Goal: Information Seeking & Learning: Compare options

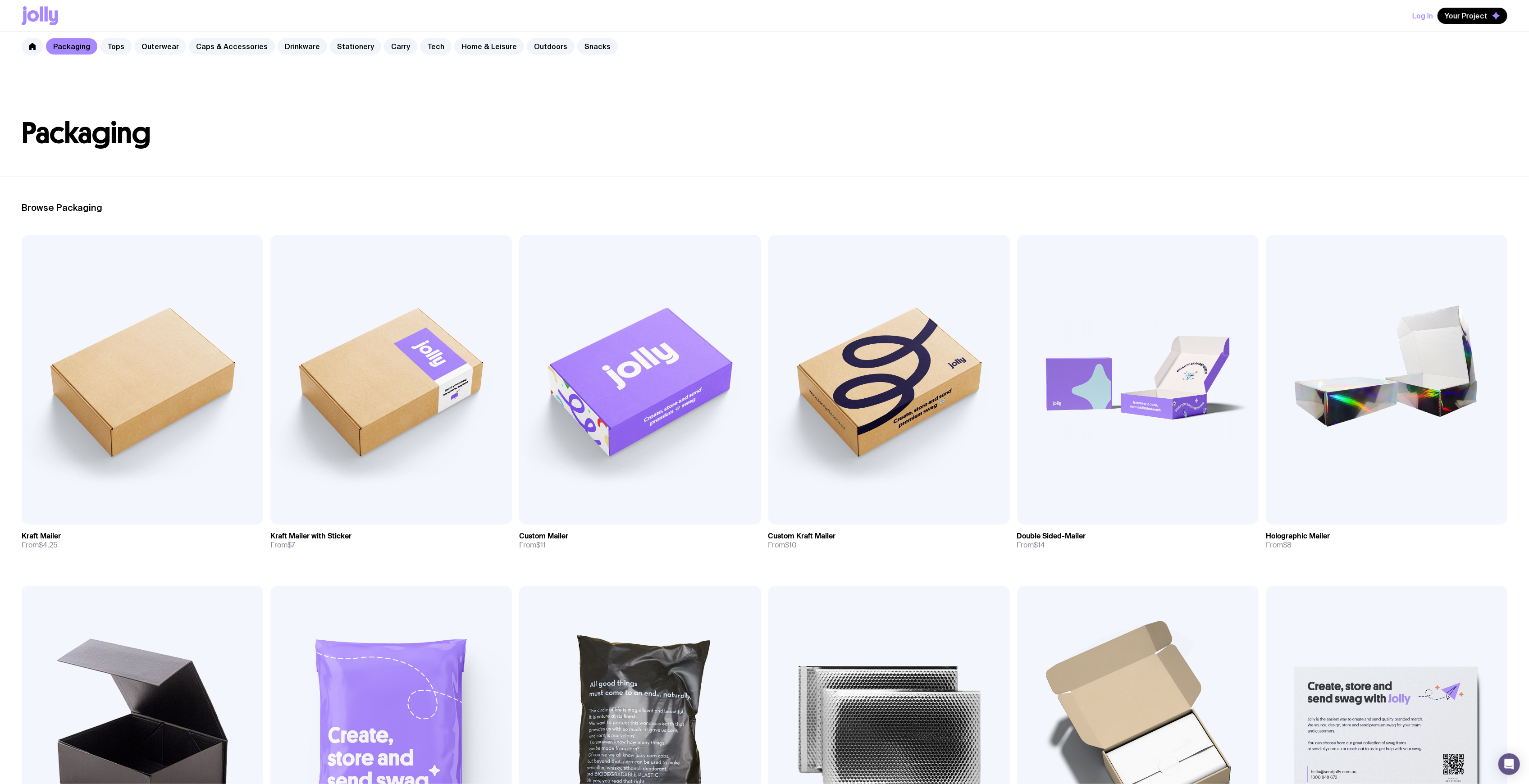
click at [156, 50] on link "Outerwear" at bounding box center [160, 47] width 52 height 16
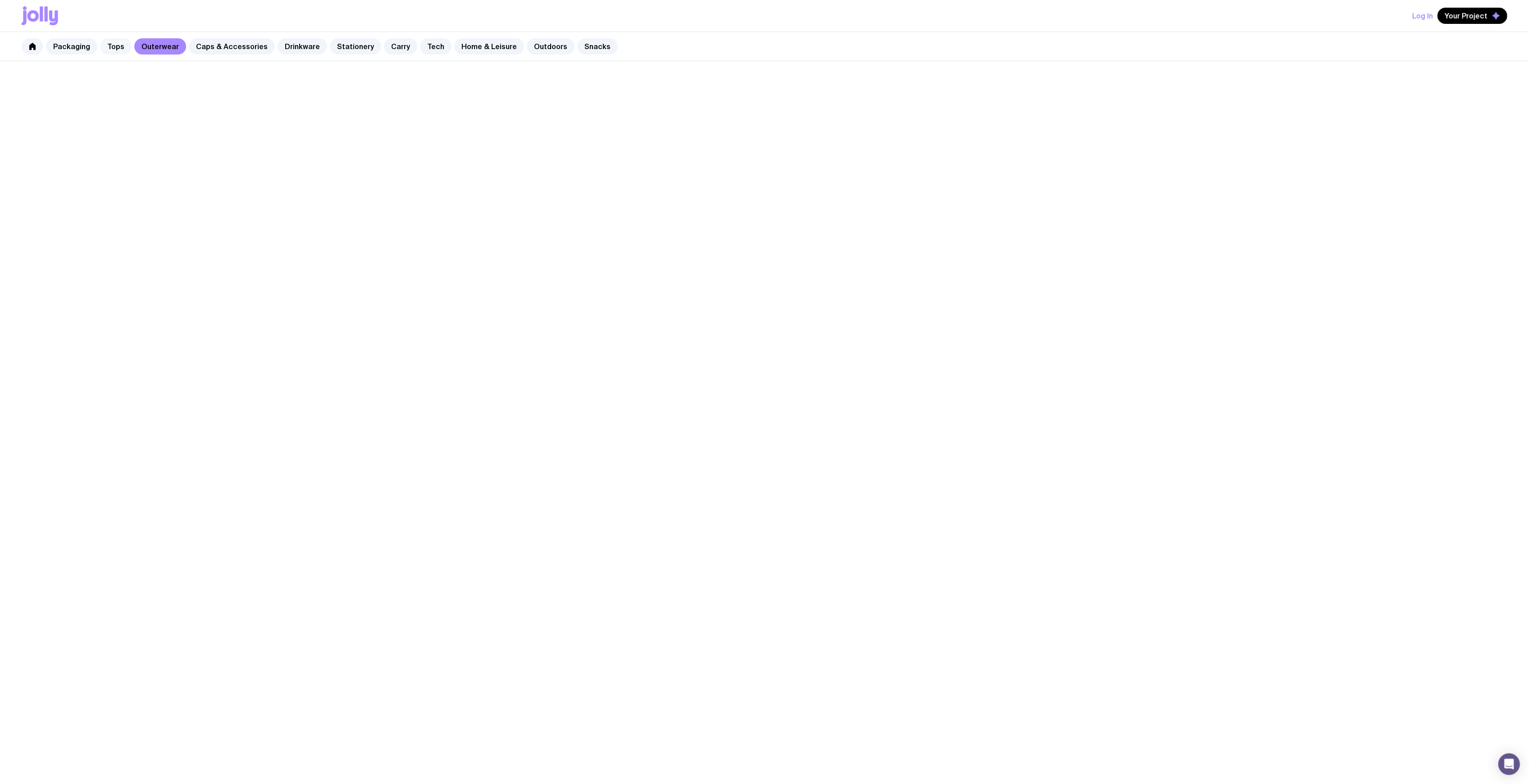
click at [109, 50] on link "Tops" at bounding box center [115, 47] width 32 height 16
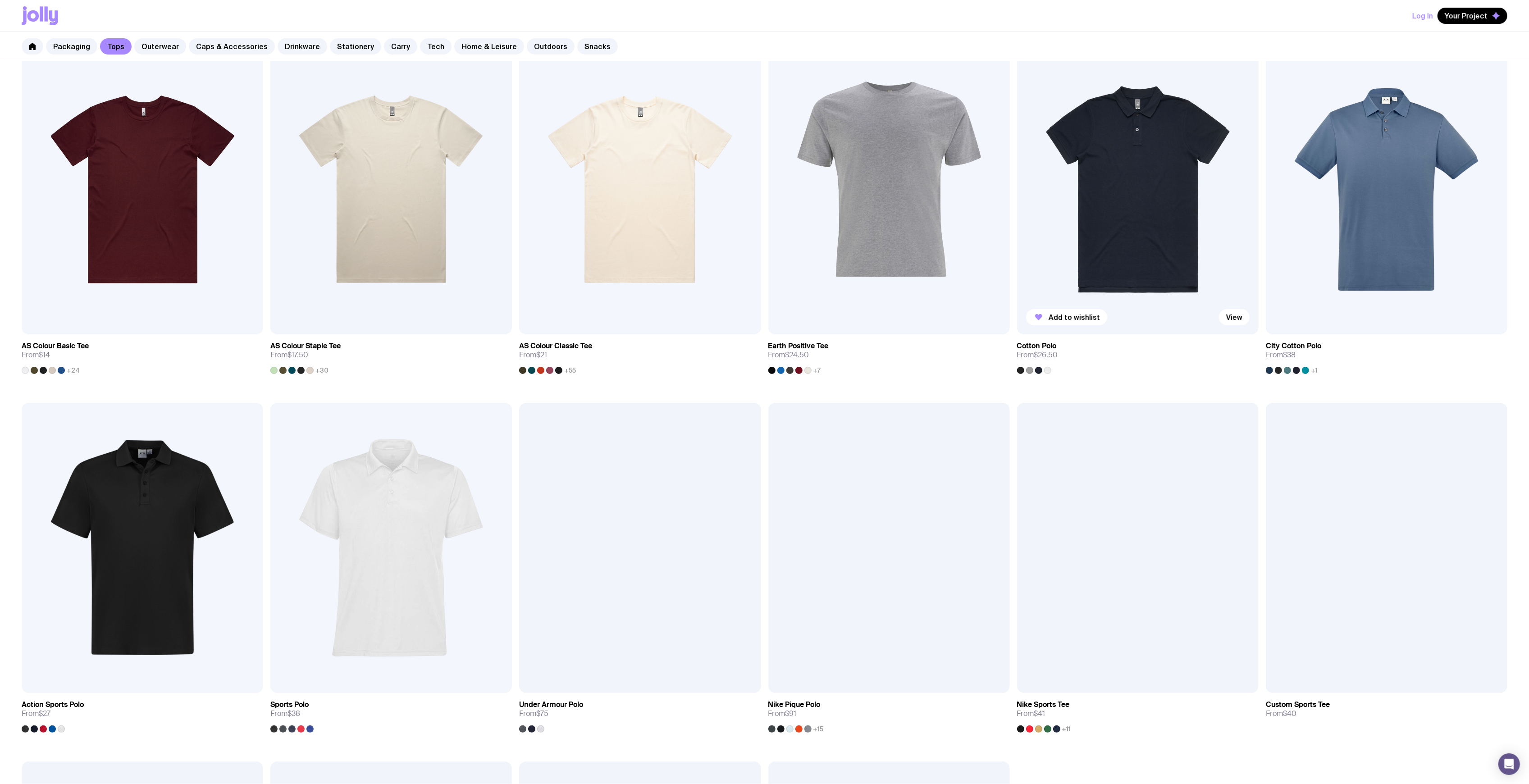
scroll to position [180, 0]
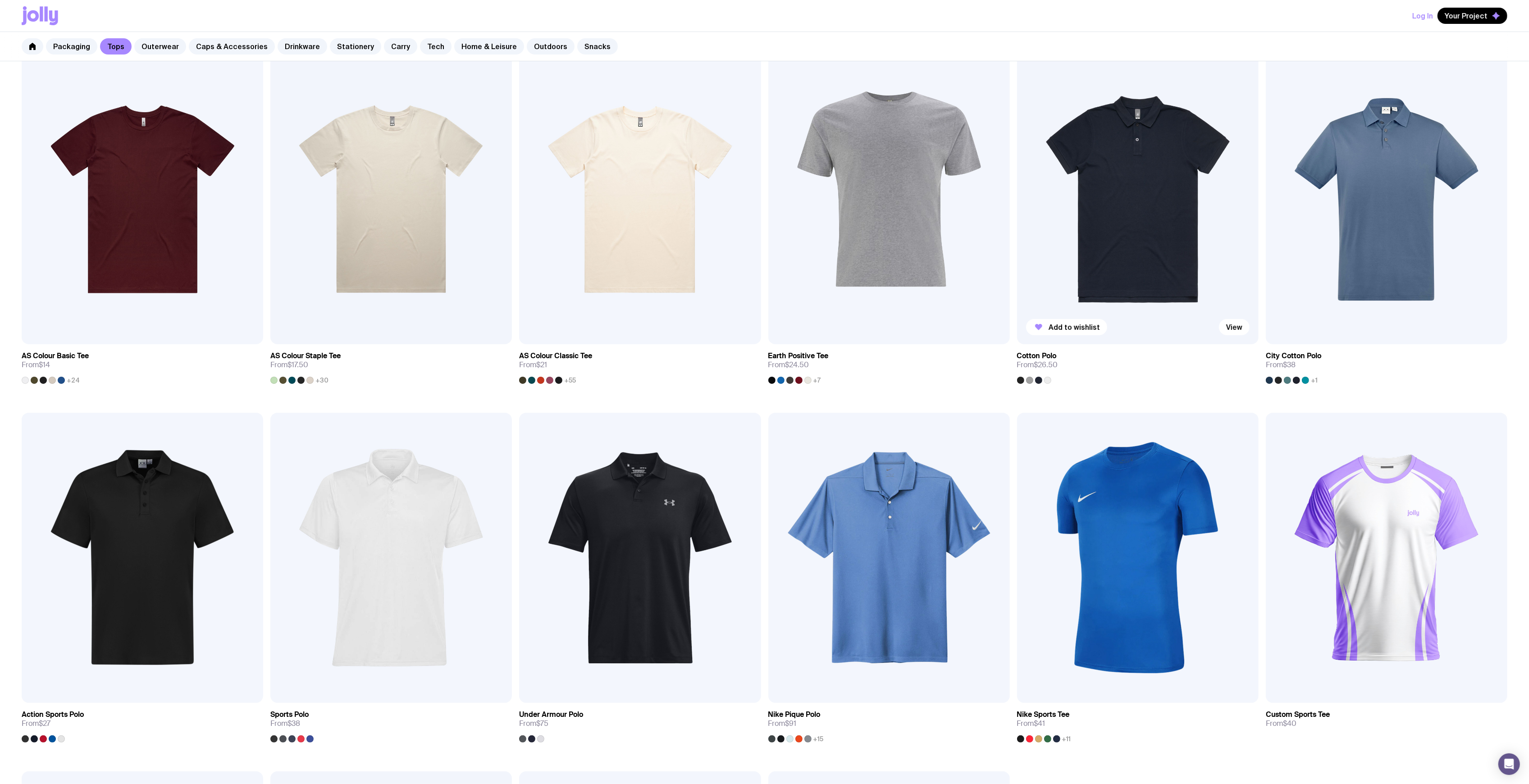
click at [1093, 190] on img at bounding box center [1138, 200] width 241 height 290
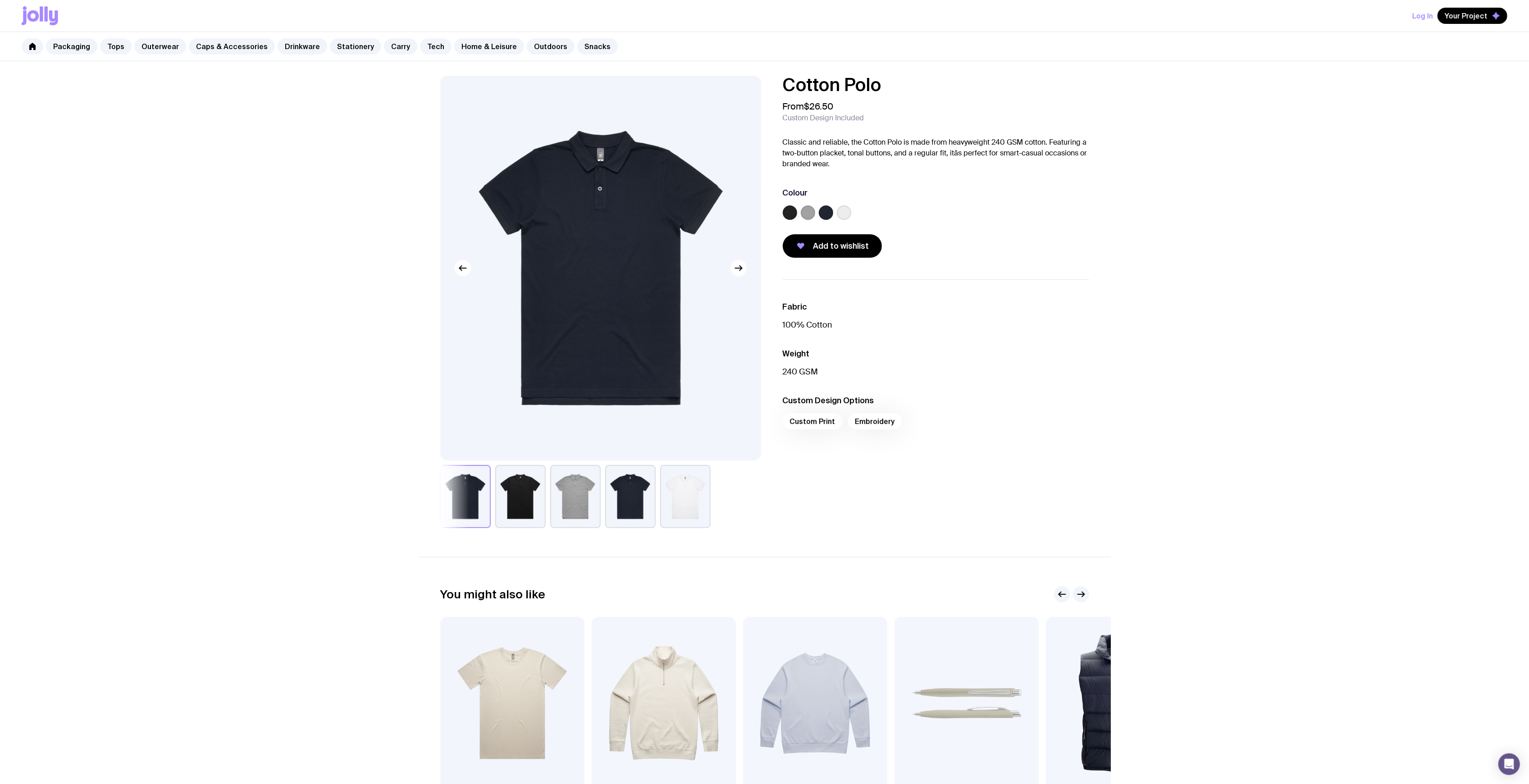
drag, startPoint x: 888, startPoint y: 84, endPoint x: 761, endPoint y: 80, distance: 127.1
click at [793, 81] on h1 "Cotton Polo" at bounding box center [936, 85] width 306 height 18
drag, startPoint x: 810, startPoint y: 82, endPoint x: 775, endPoint y: 86, distance: 35.2
click at [770, 83] on div "Cotton Polo From $26.50 Custom Design Included Classic and reliable, the Cotton…" at bounding box center [928, 167] width 321 height 182
drag, startPoint x: 799, startPoint y: 85, endPoint x: 908, endPoint y: 86, distance: 109.0
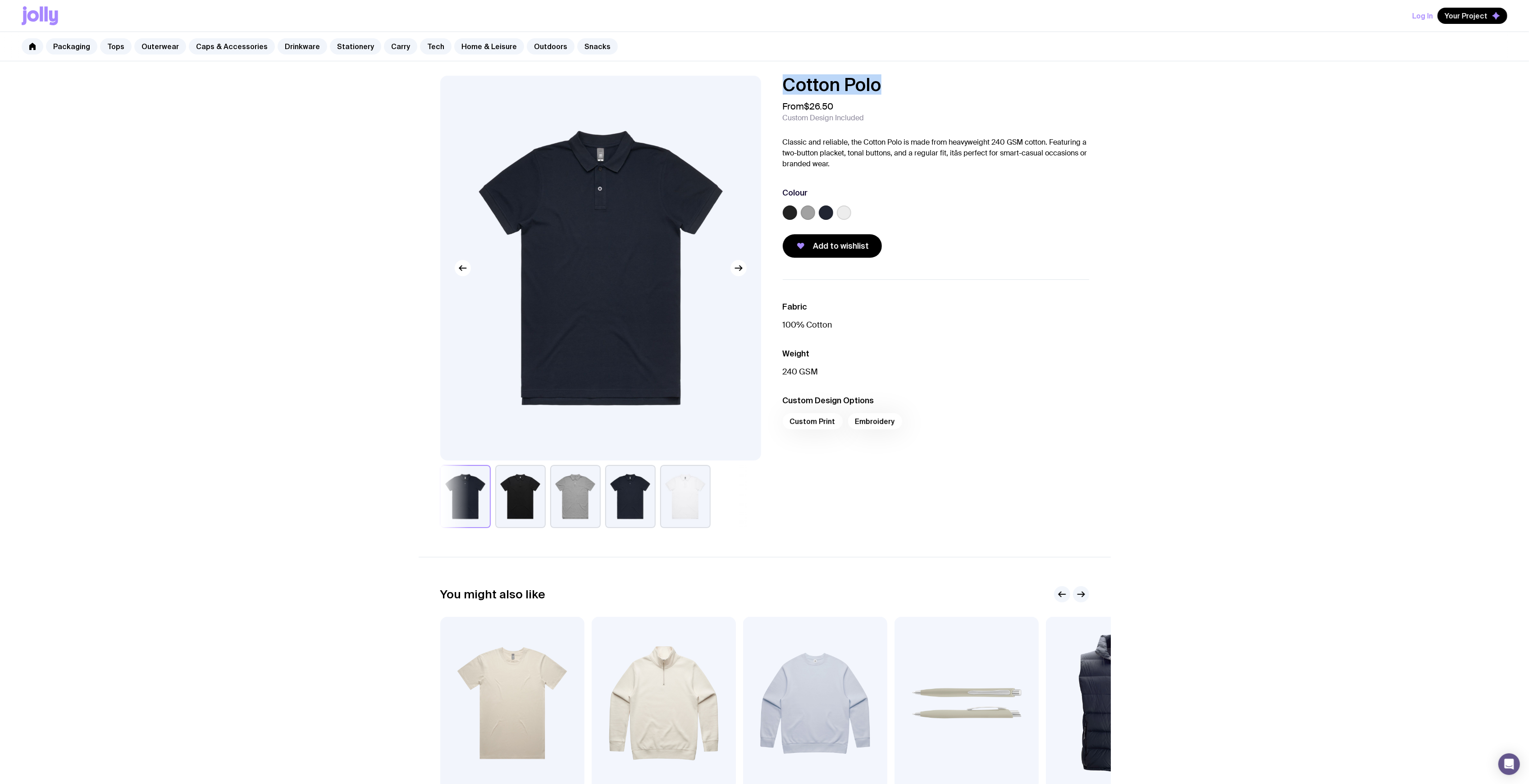
click at [916, 87] on div "Cotton Polo From $26.50 Custom Design Included Classic and reliable, the Cotton…" at bounding box center [928, 167] width 321 height 182
copy h1 "Cotton Polo"
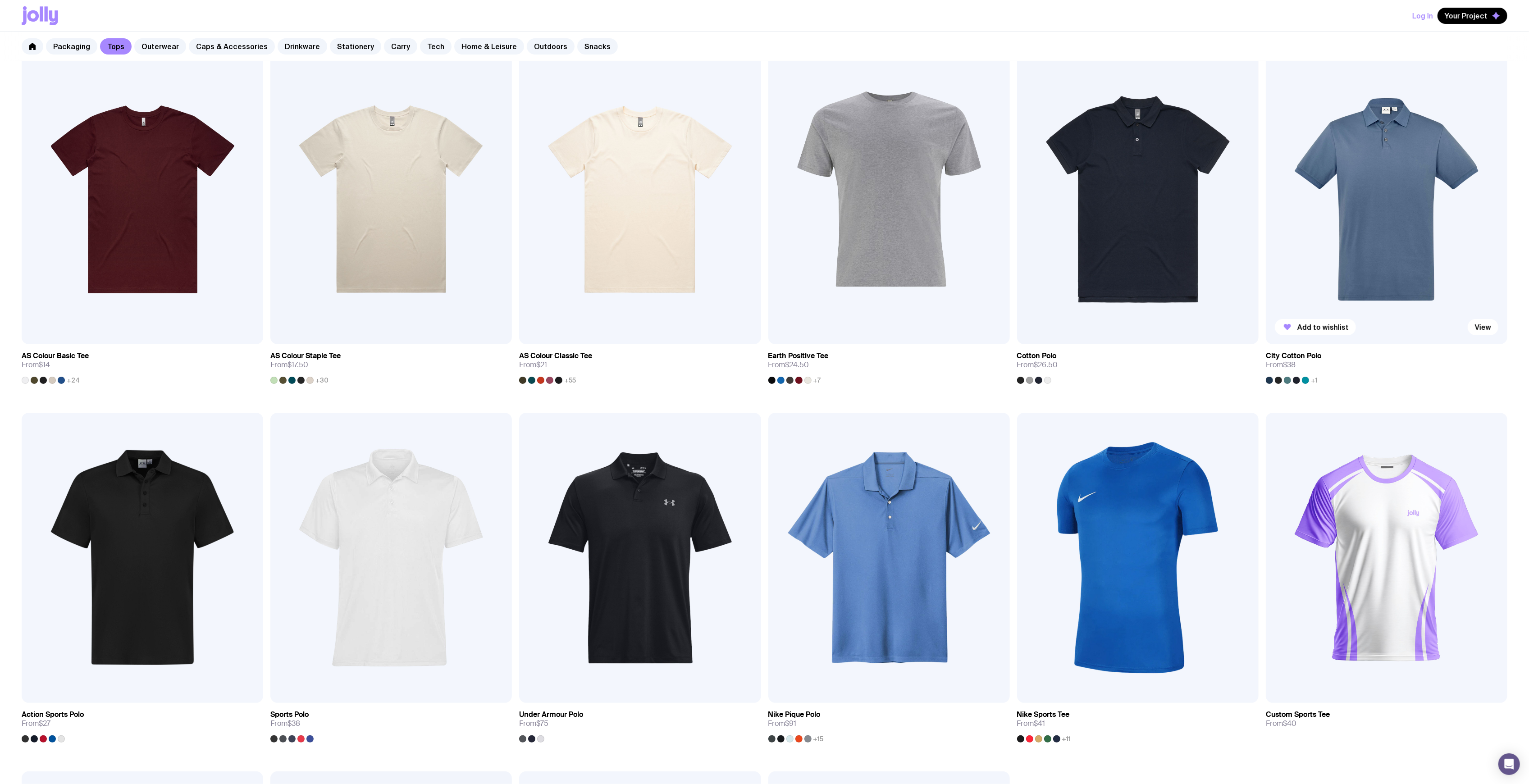
click at [1396, 194] on img at bounding box center [1387, 200] width 241 height 290
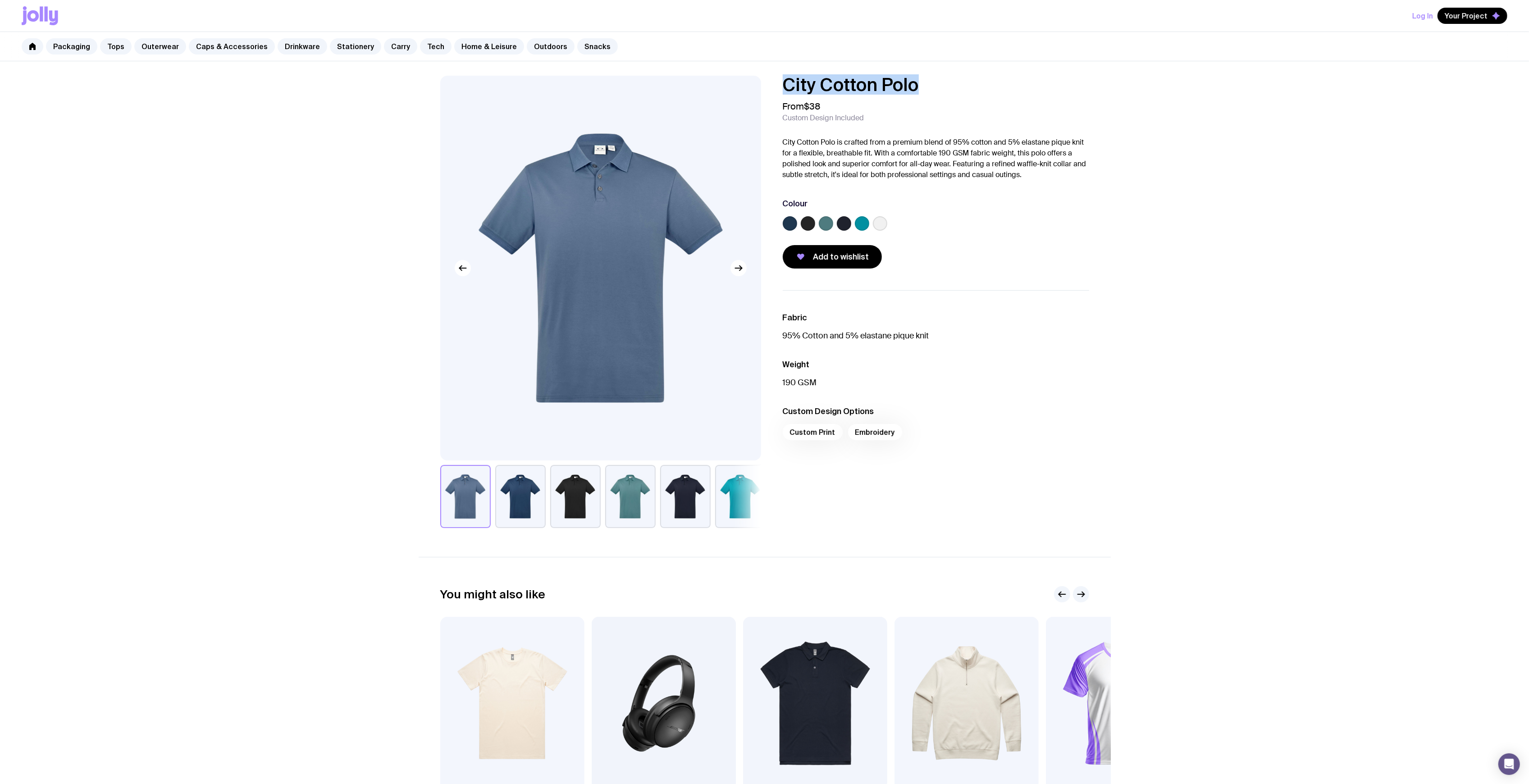
drag, startPoint x: 927, startPoint y: 86, endPoint x: 763, endPoint y: 85, distance: 164.0
click at [763, 85] on div "City Cotton Polo From $38 Custom Design Included City Cotton Polo is crafted fr…" at bounding box center [764, 302] width 692 height 453
copy h1 "City Cotton Polo"
click at [426, 50] on link "Tech" at bounding box center [435, 47] width 32 height 16
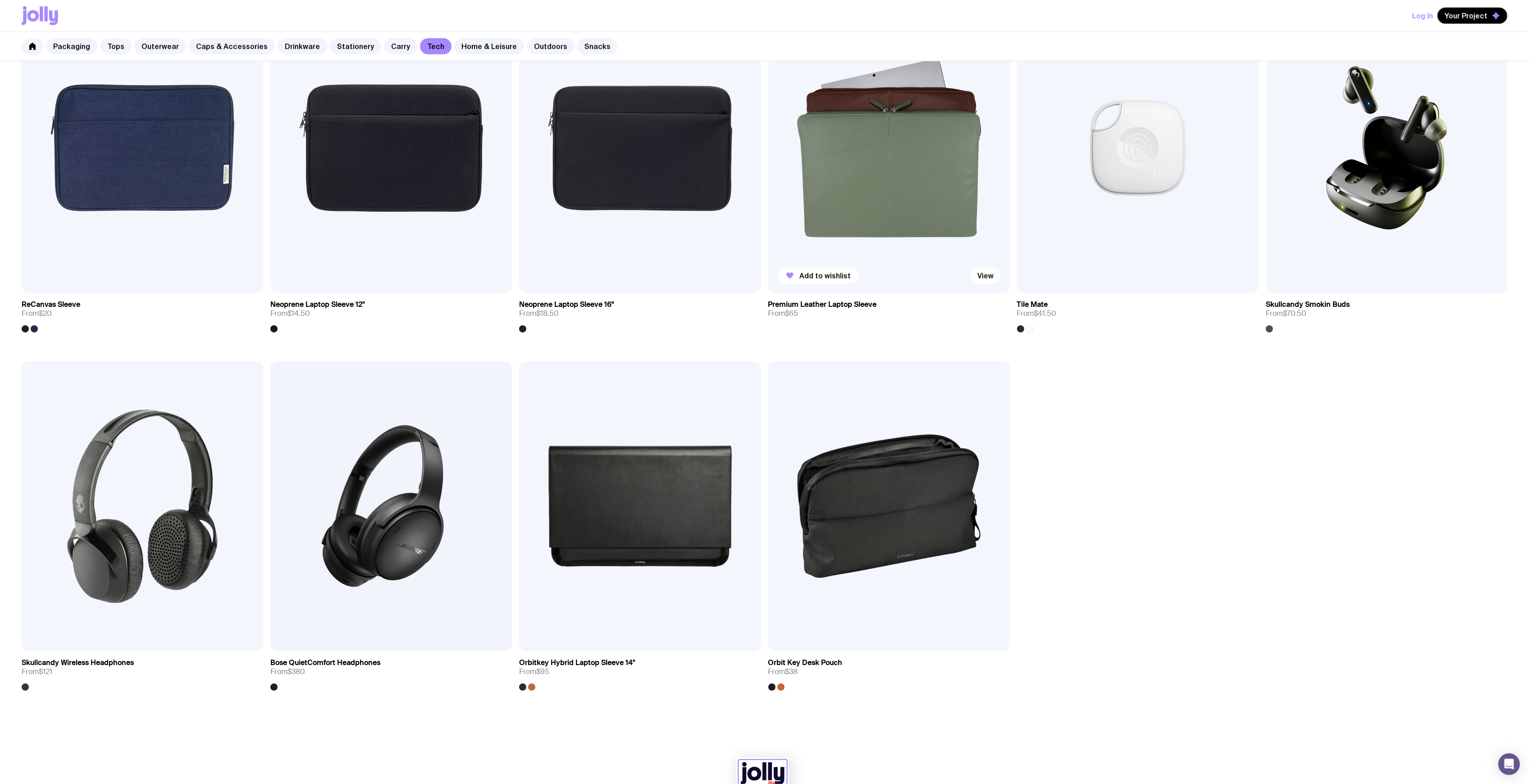
scroll to position [1006, 0]
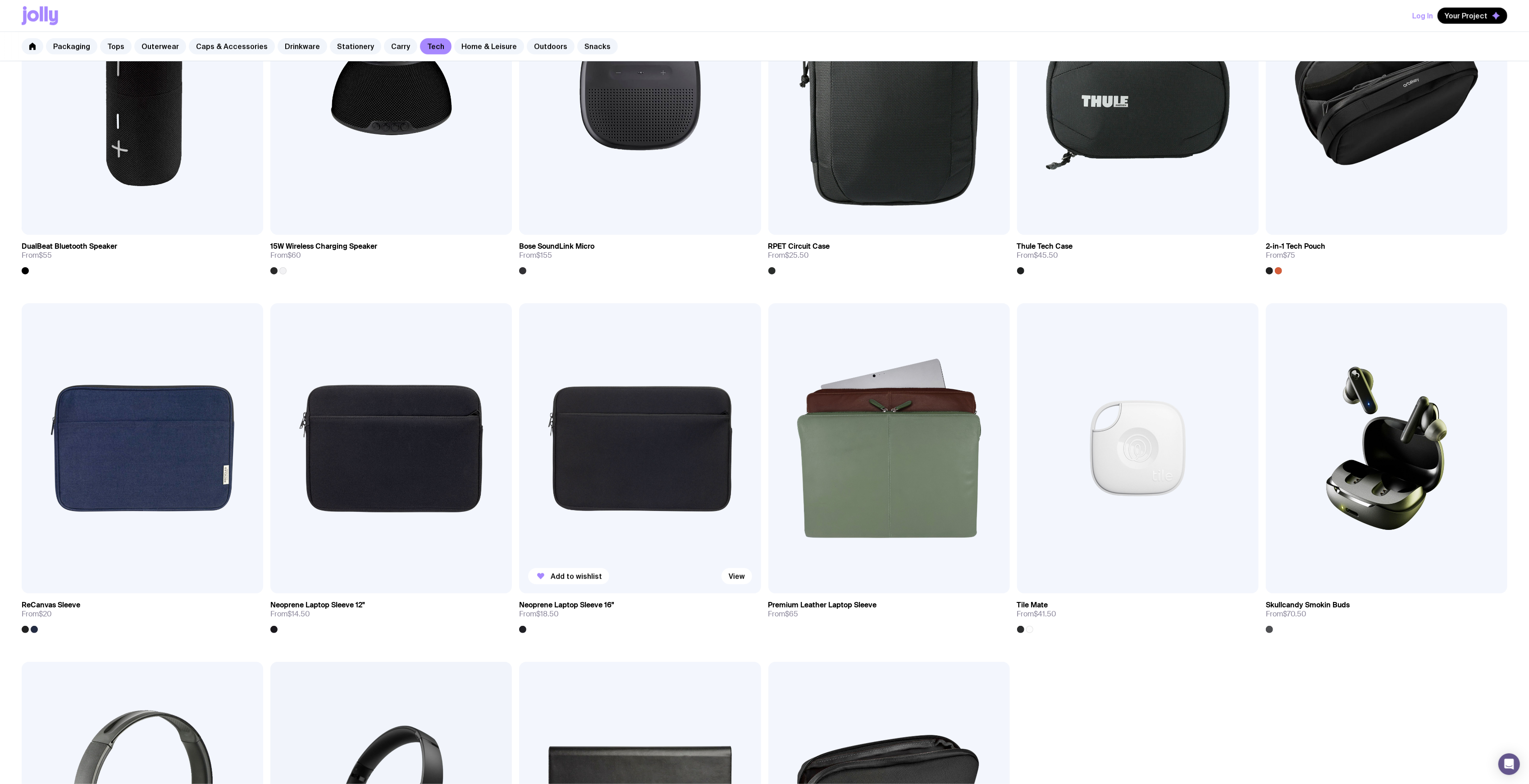
click at [622, 455] on img at bounding box center [640, 448] width 241 height 290
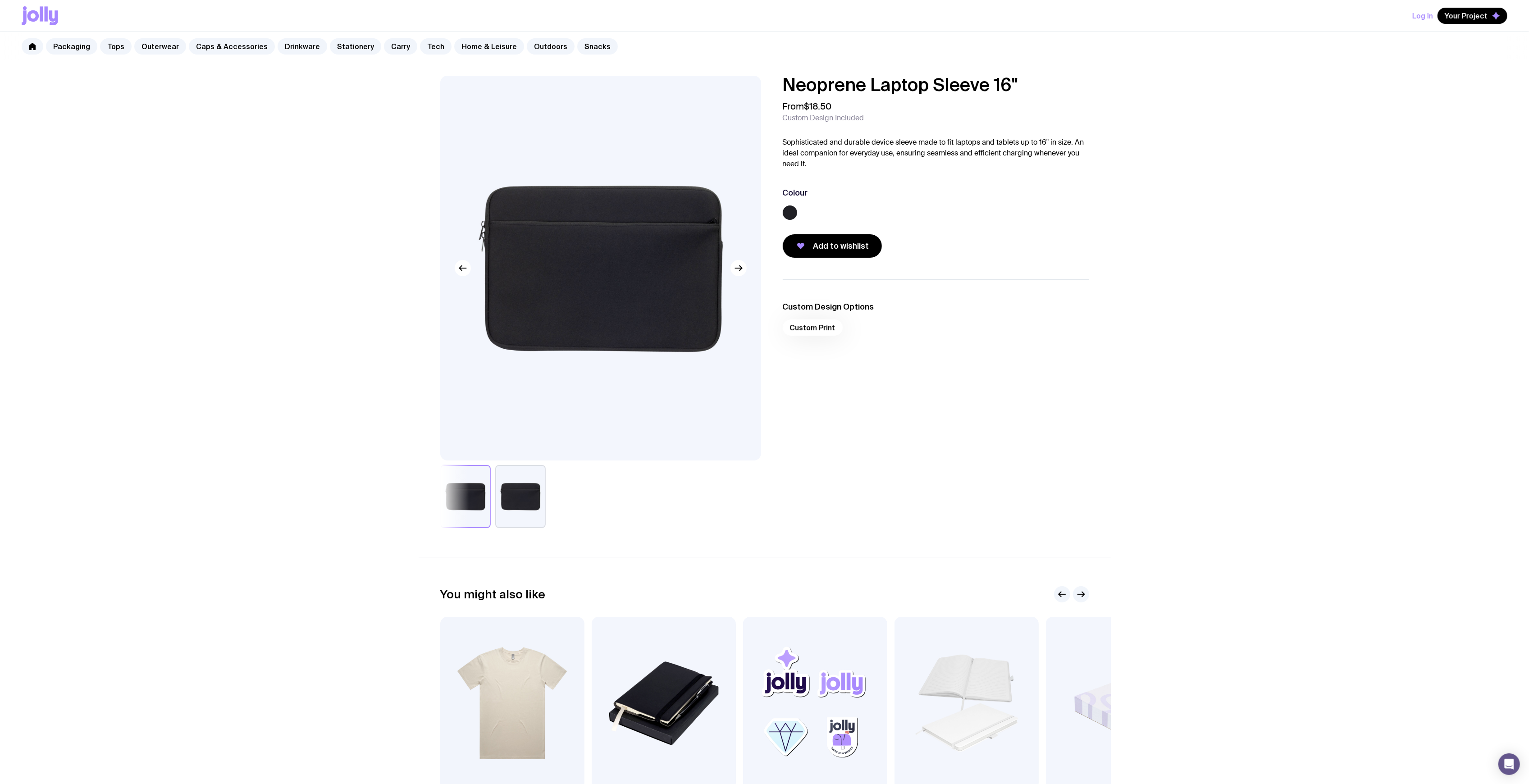
click at [1022, 85] on h1 "Neoprene Laptop Sleeve 16"" at bounding box center [936, 85] width 306 height 18
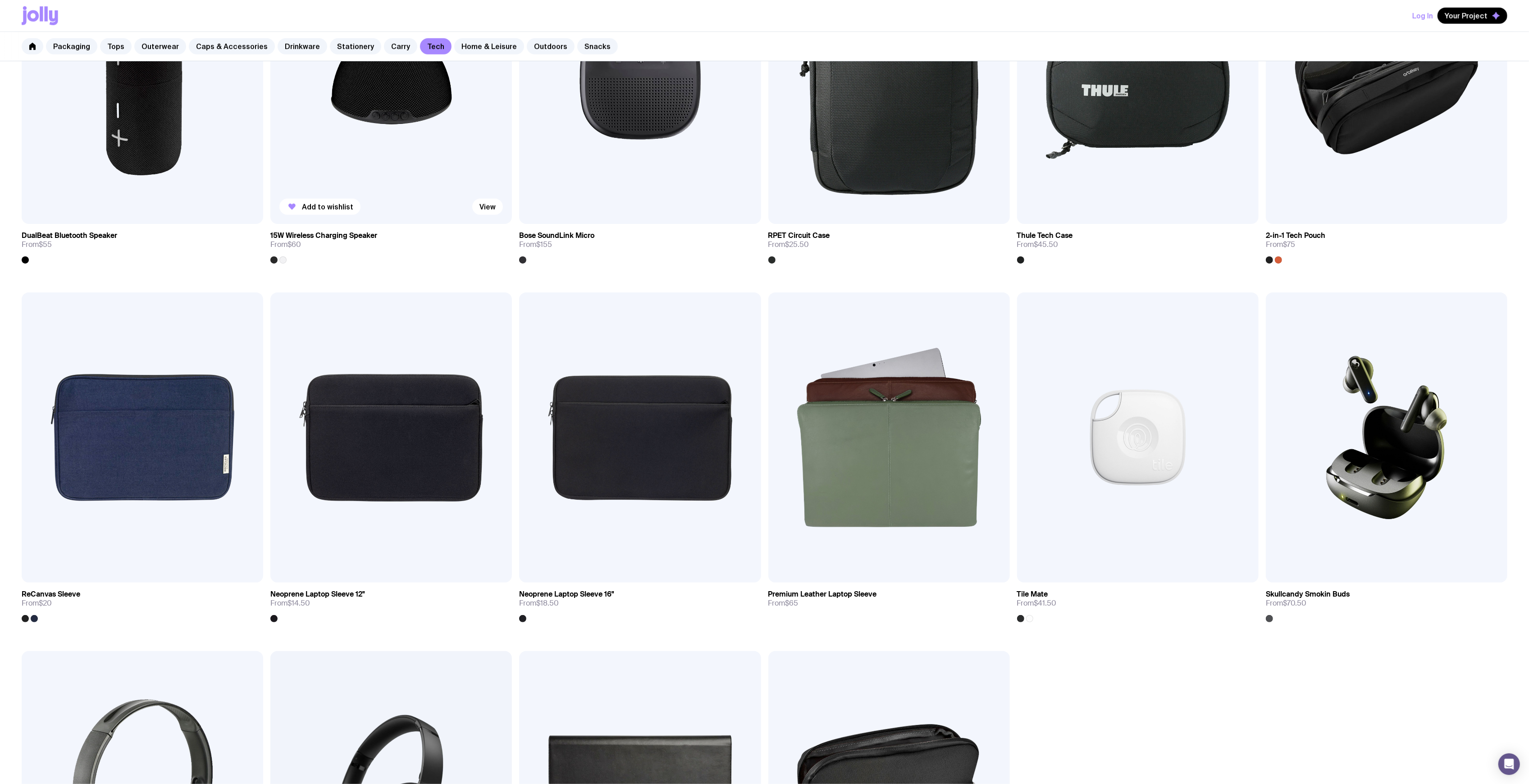
scroll to position [1201, 0]
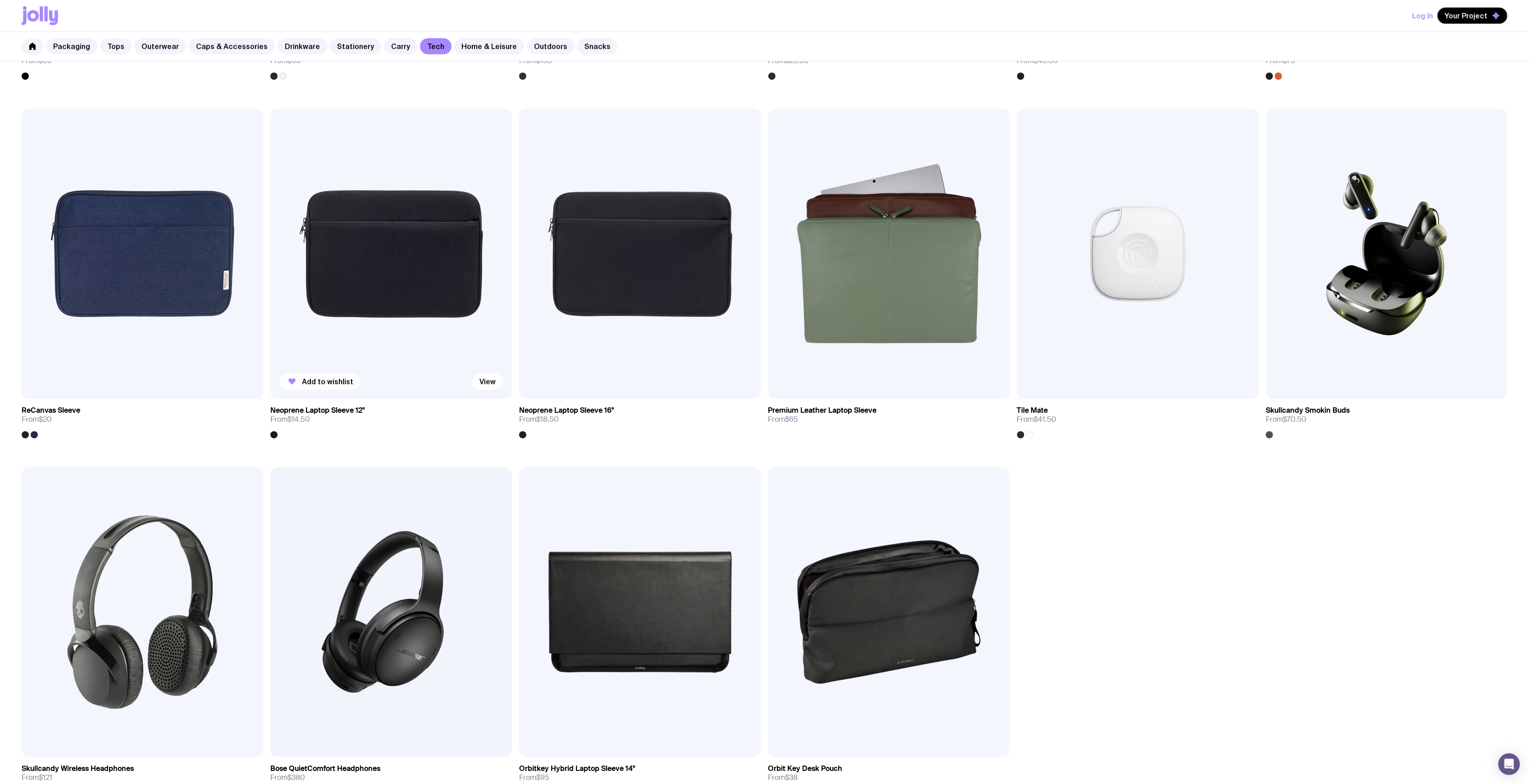
click at [367, 273] on img at bounding box center [391, 254] width 241 height 290
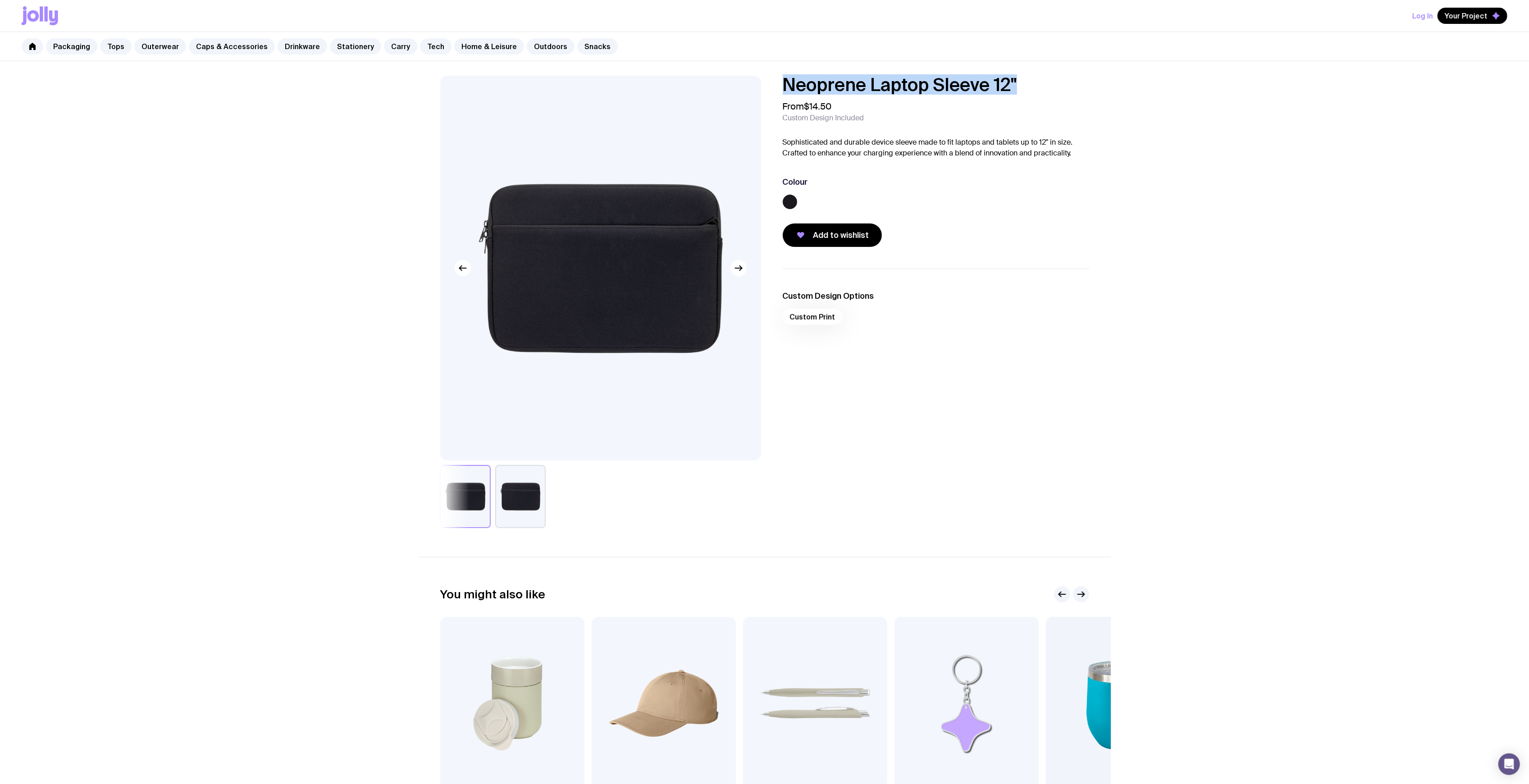
drag, startPoint x: 1035, startPoint y: 80, endPoint x: 759, endPoint y: 89, distance: 276.1
click at [743, 93] on div "Neoprene Laptop Sleeve 12" From $14.50 Custom Design Included Sophisticated and…" at bounding box center [764, 302] width 692 height 453
copy h1 "Neoprene Laptop Sleeve 12""
click at [886, 129] on div "Neoprene Laptop Sleeve 12" From $14.50 Custom Design Included Sophisticated and…" at bounding box center [936, 161] width 306 height 171
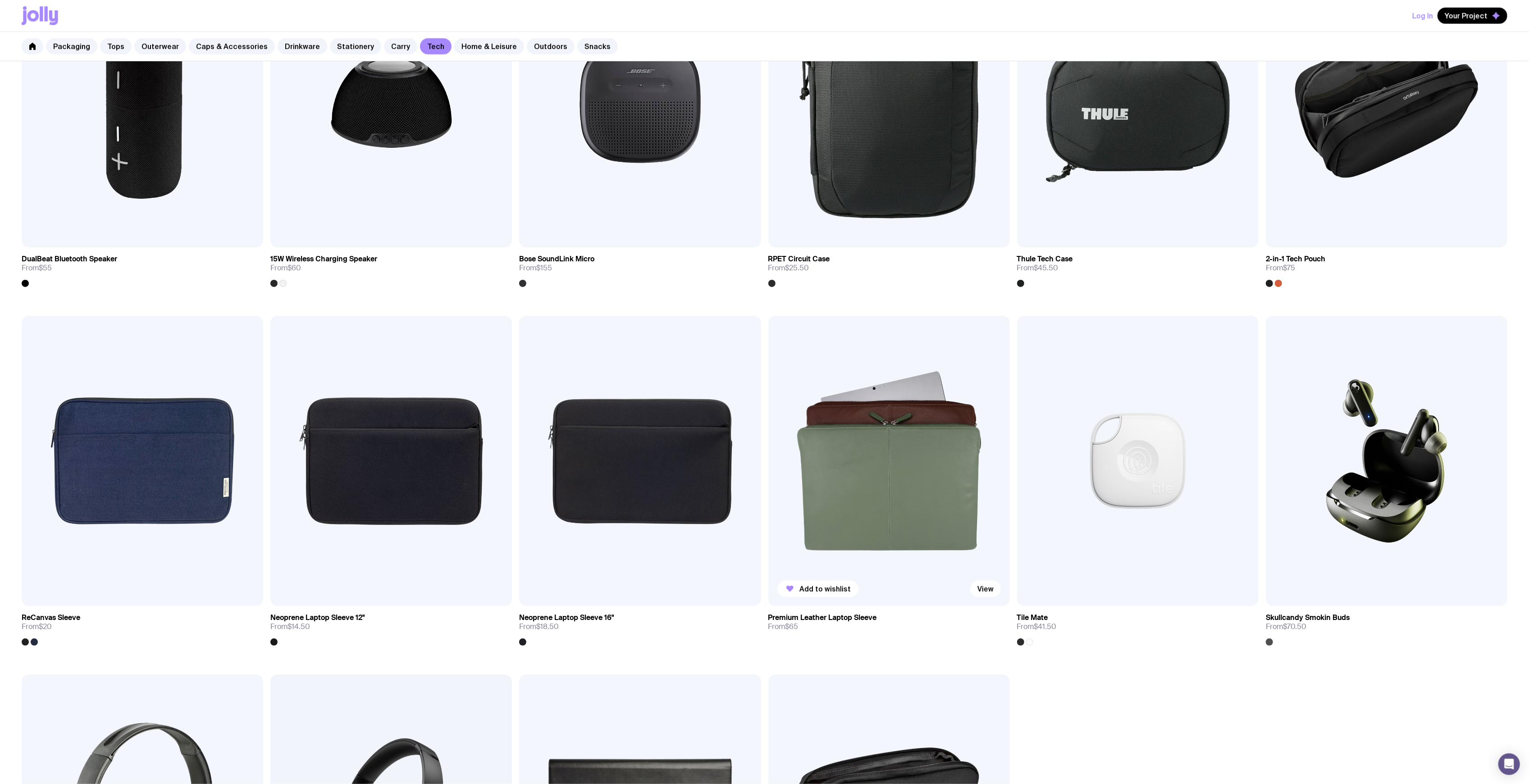
scroll to position [1149, 0]
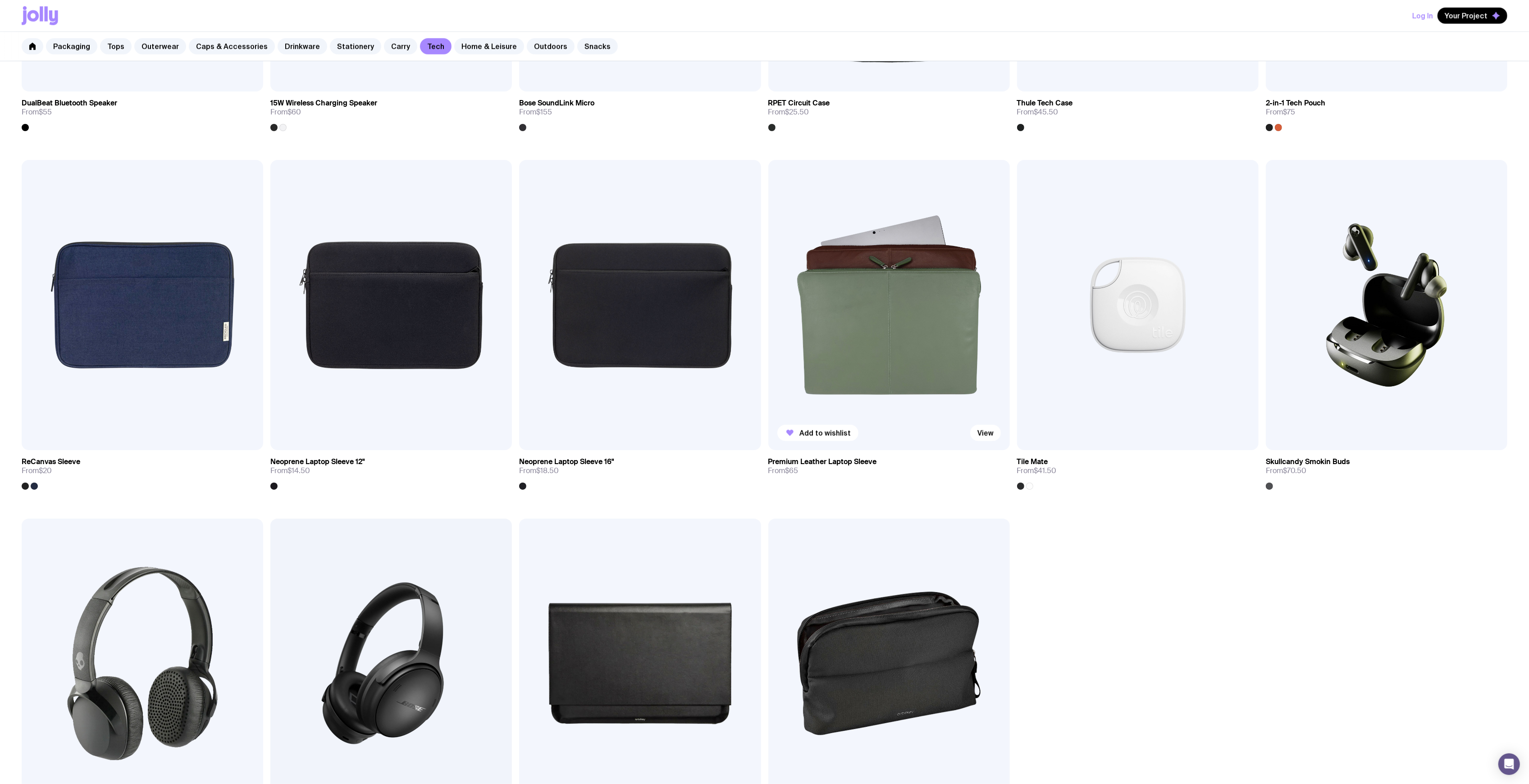
click at [878, 305] on img at bounding box center [889, 305] width 241 height 290
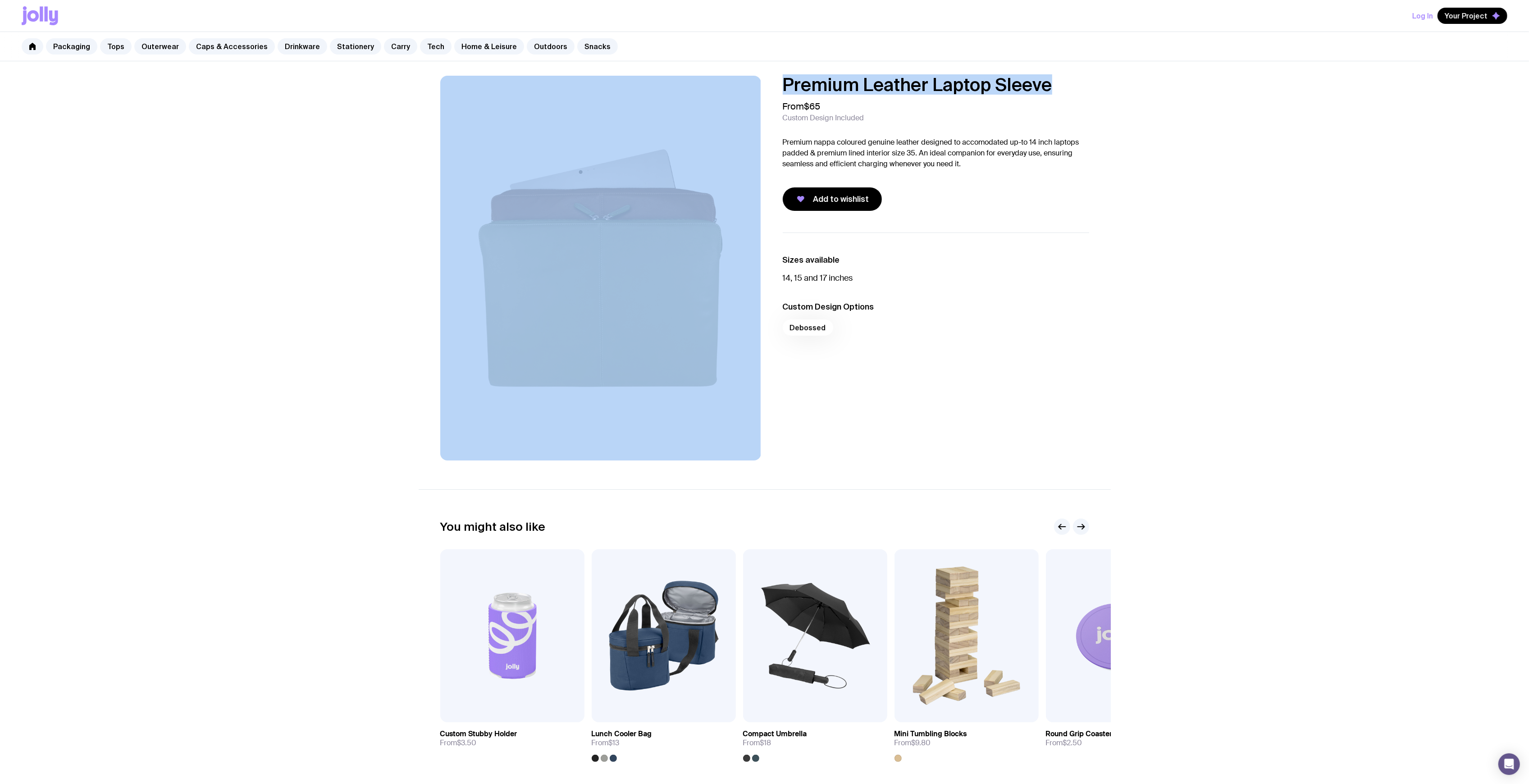
drag, startPoint x: 1055, startPoint y: 86, endPoint x: 767, endPoint y: 87, distance: 288.0
click at [758, 92] on div "Premium Leather Laptop Sleeve From $65 Custom Design Included Premium nappa col…" at bounding box center [764, 267] width 692 height 384
copy div "Premium Leather Laptop Sleeve"
click at [527, 44] on link "Outdoors" at bounding box center [550, 47] width 48 height 16
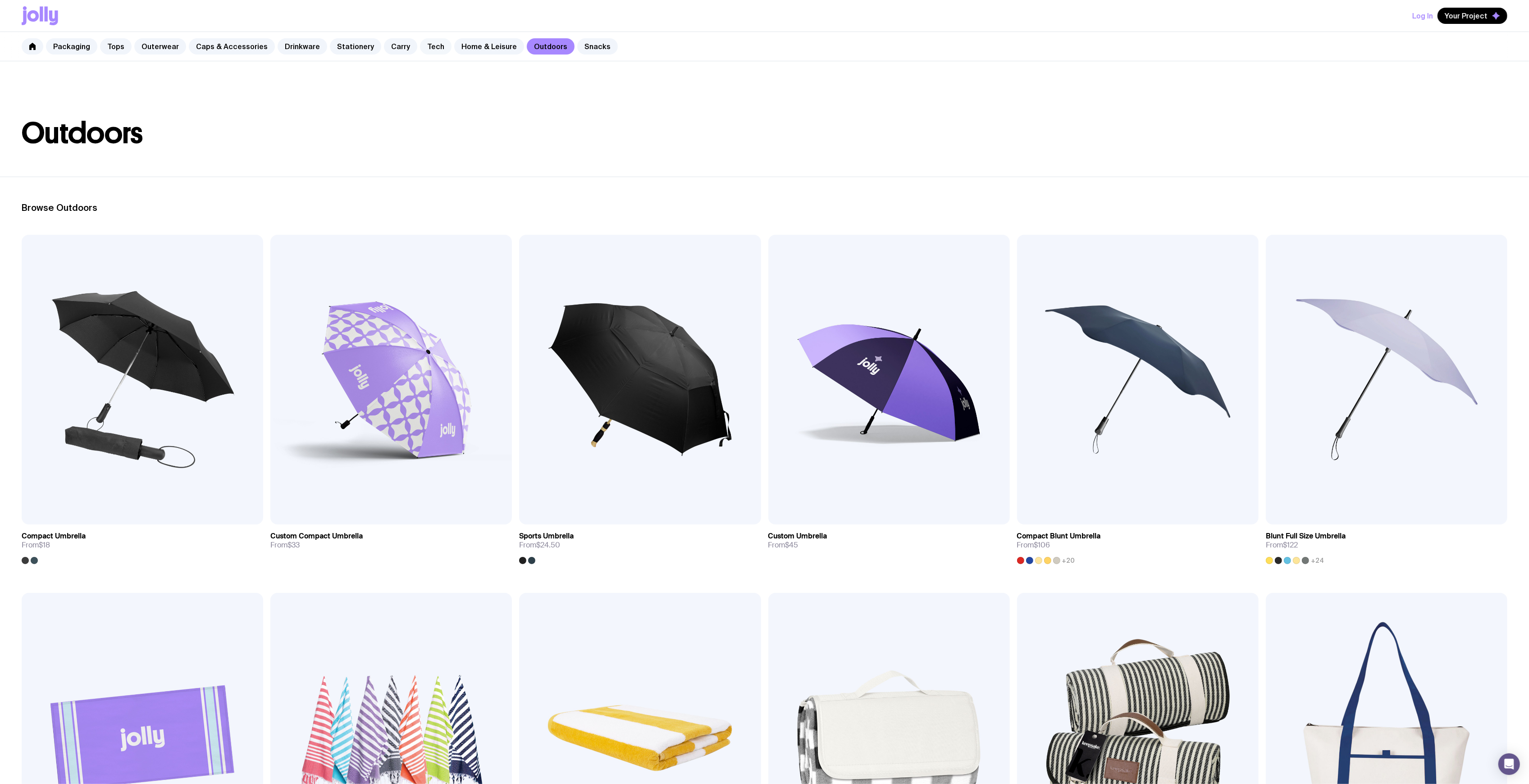
click at [420, 44] on link "Tech" at bounding box center [435, 47] width 32 height 16
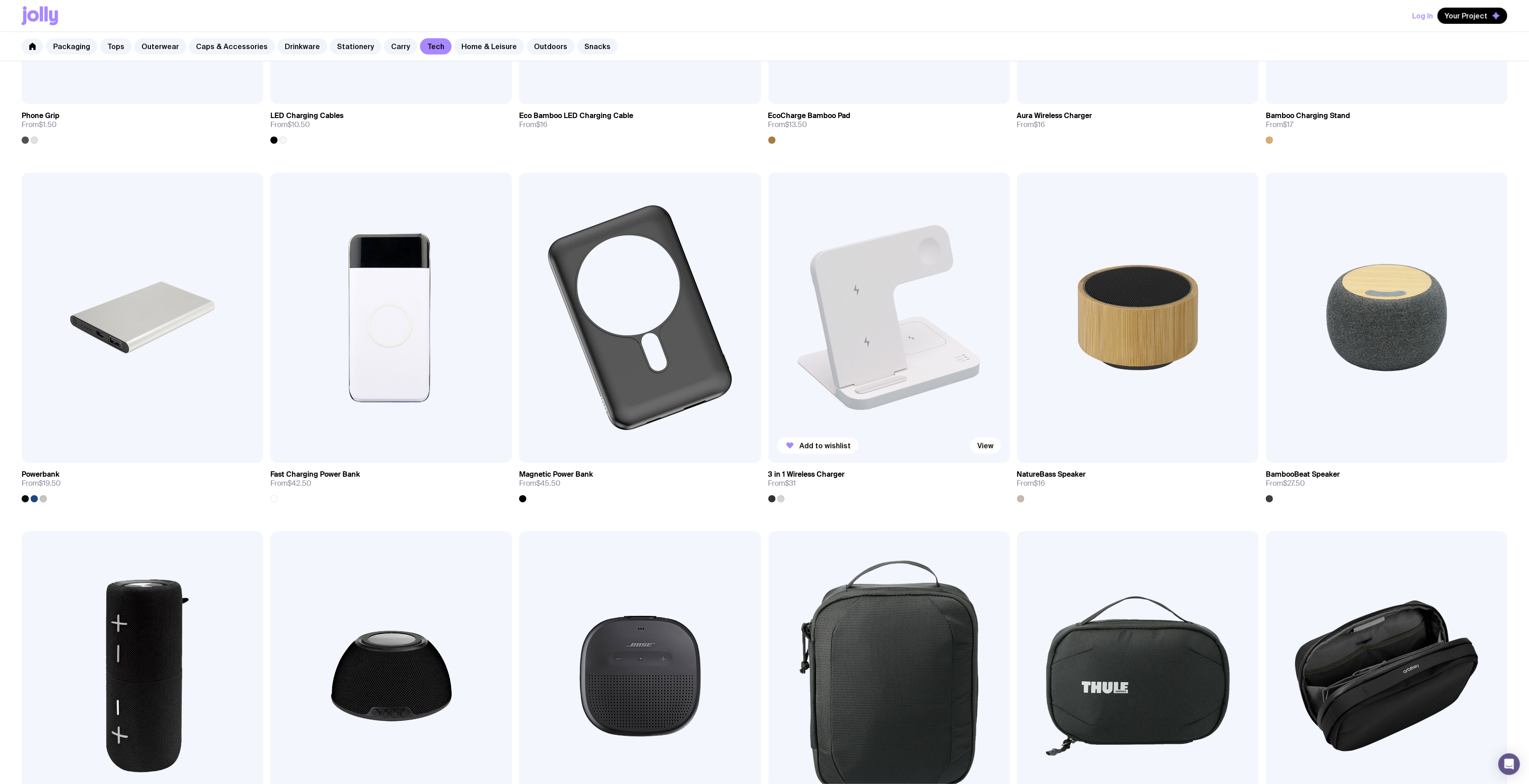
scroll to position [780, 0]
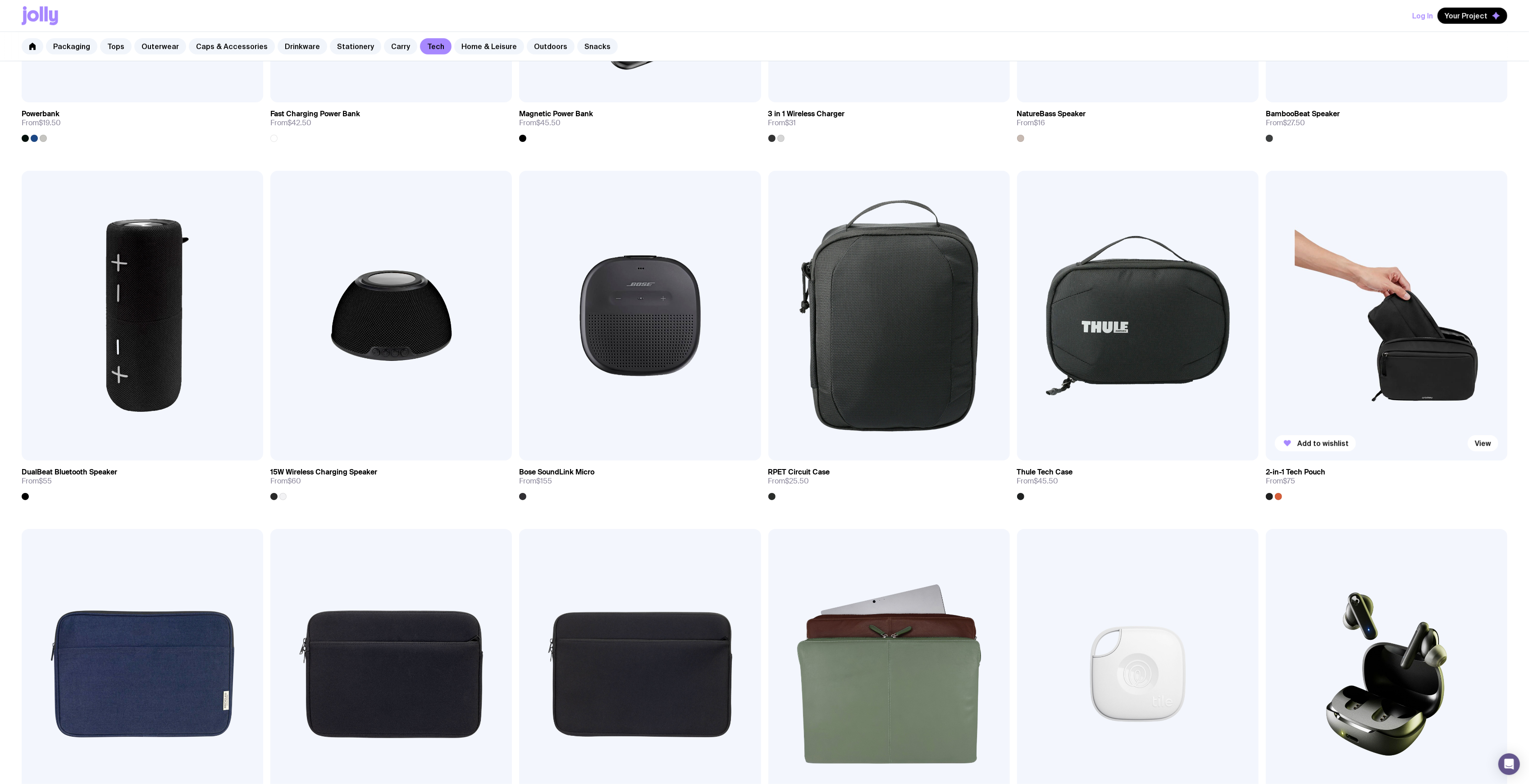
click at [1435, 307] on img at bounding box center [1387, 316] width 241 height 290
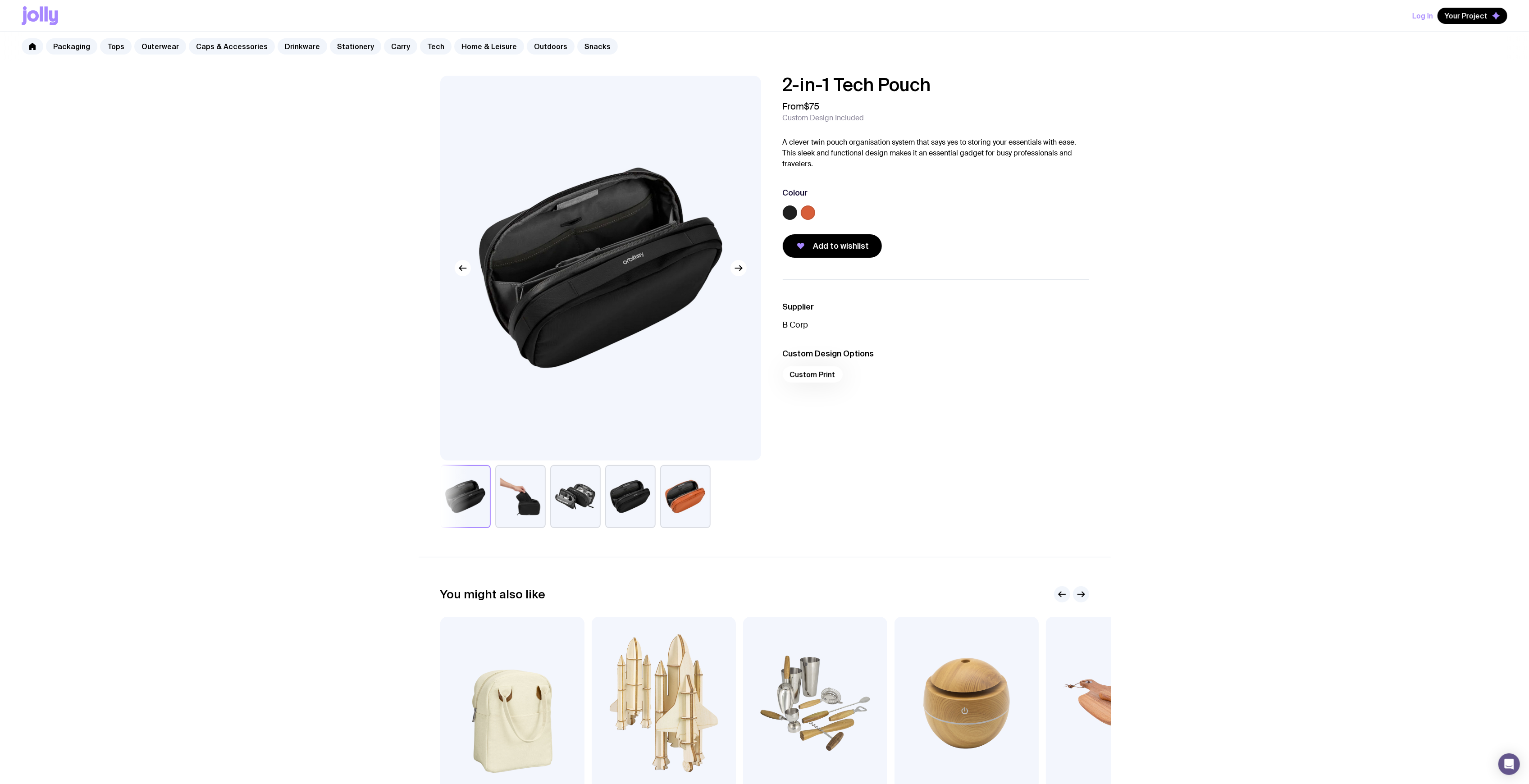
click at [593, 509] on button "button" at bounding box center [575, 497] width 50 height 63
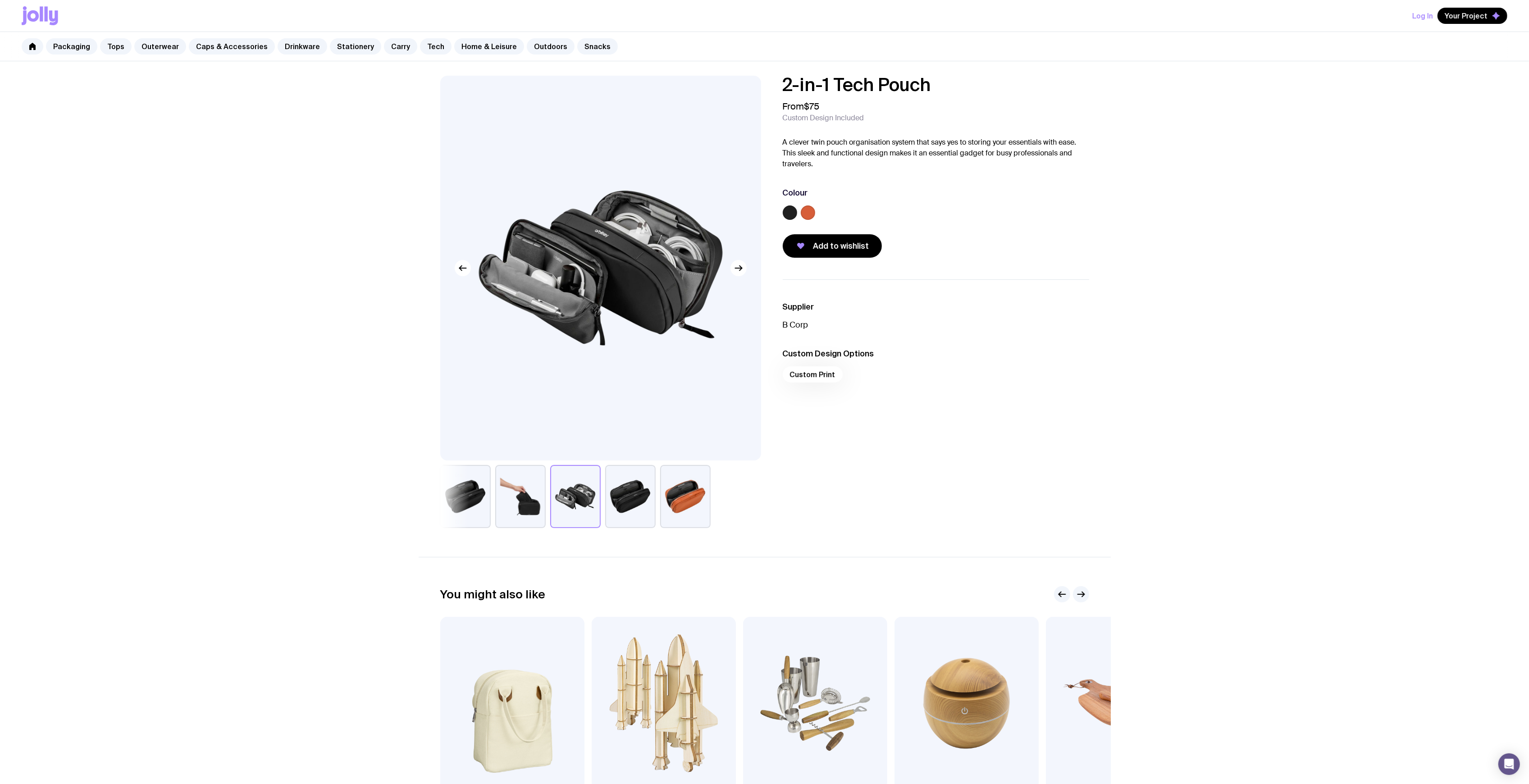
click at [646, 498] on button "button" at bounding box center [630, 497] width 50 height 63
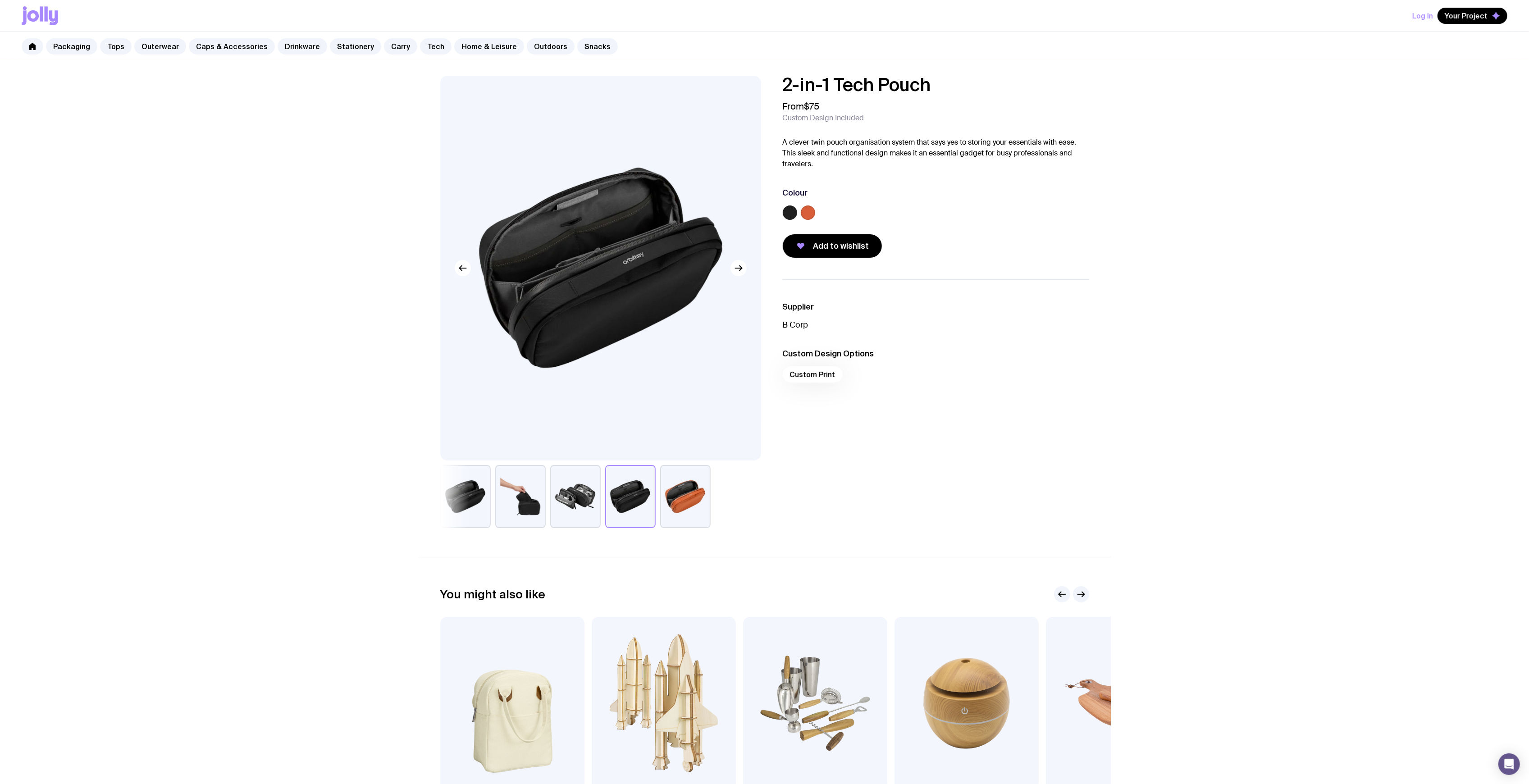
click at [652, 500] on button "button" at bounding box center [630, 497] width 50 height 63
click at [704, 499] on button "button" at bounding box center [685, 497] width 50 height 63
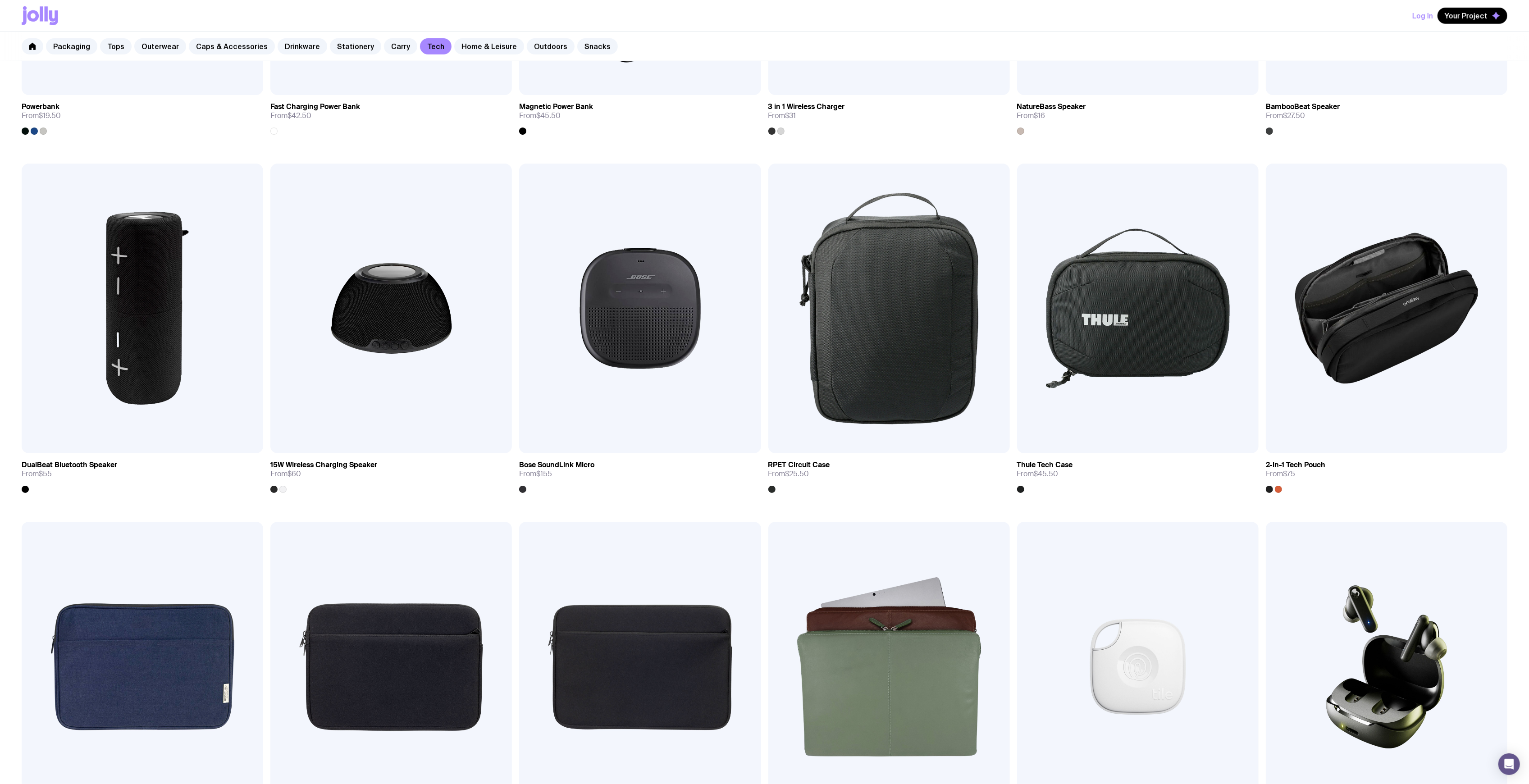
scroll to position [789, 0]
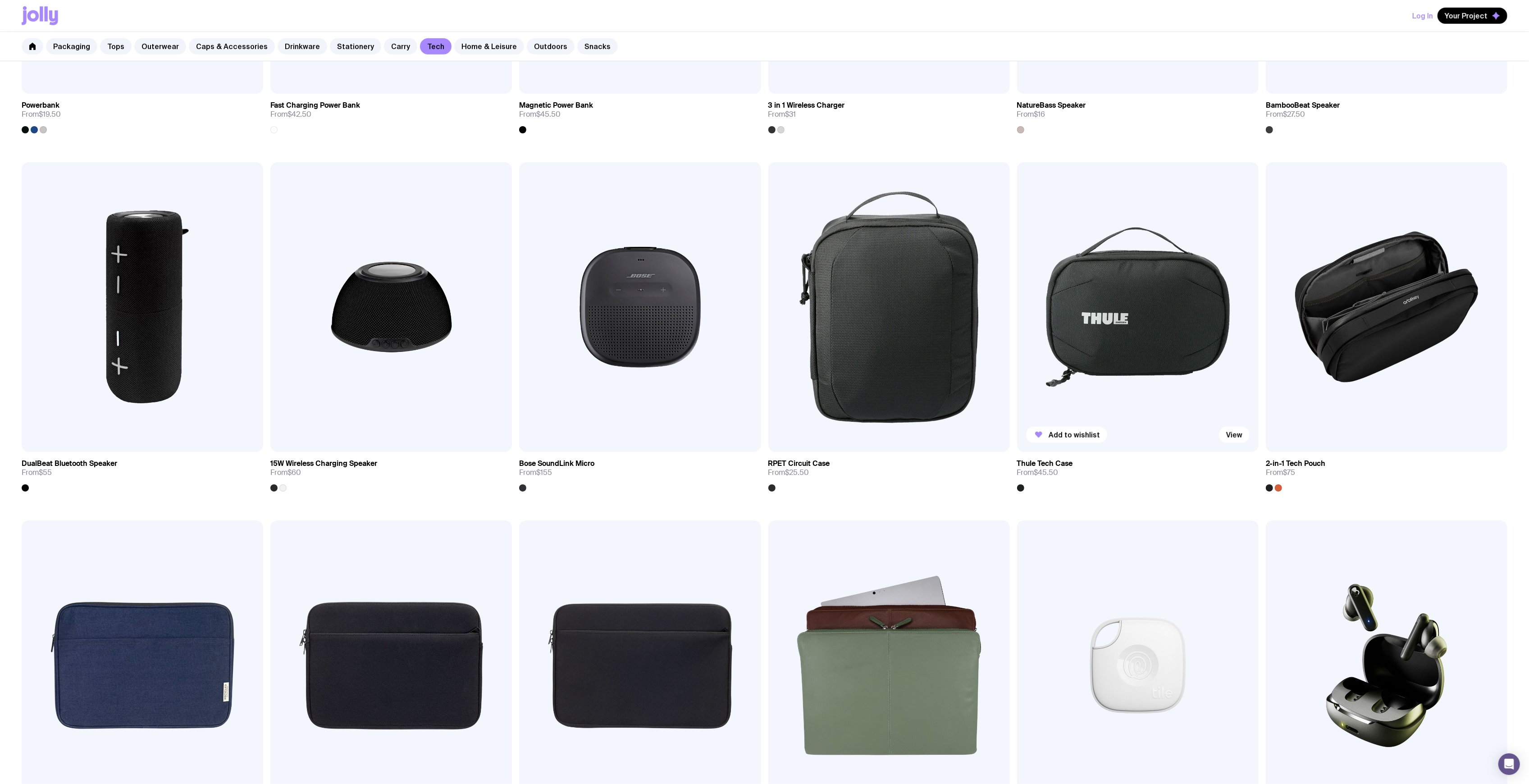
click at [1099, 329] on img at bounding box center [1138, 307] width 241 height 290
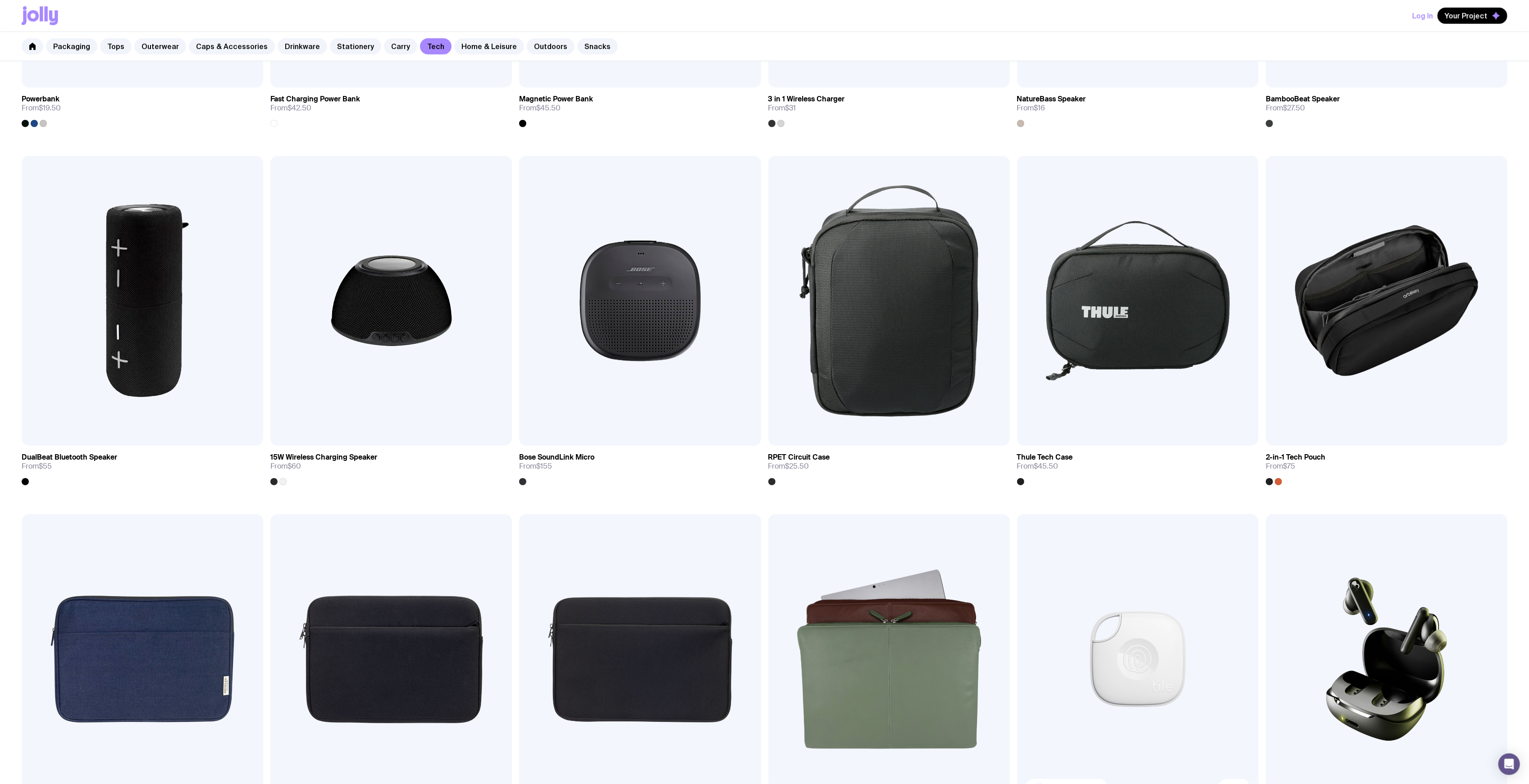
scroll to position [902, 0]
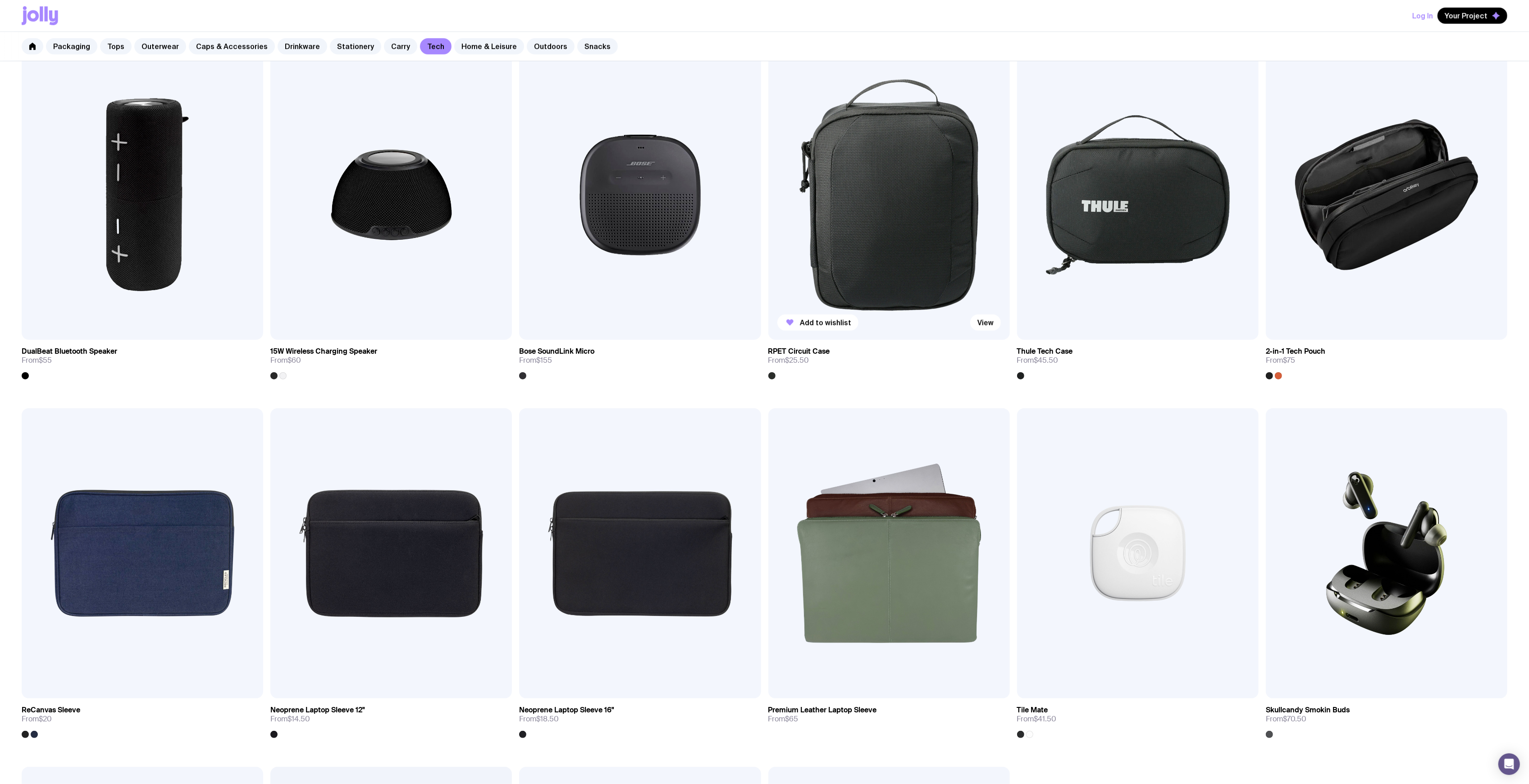
click at [829, 194] on img at bounding box center [889, 195] width 241 height 290
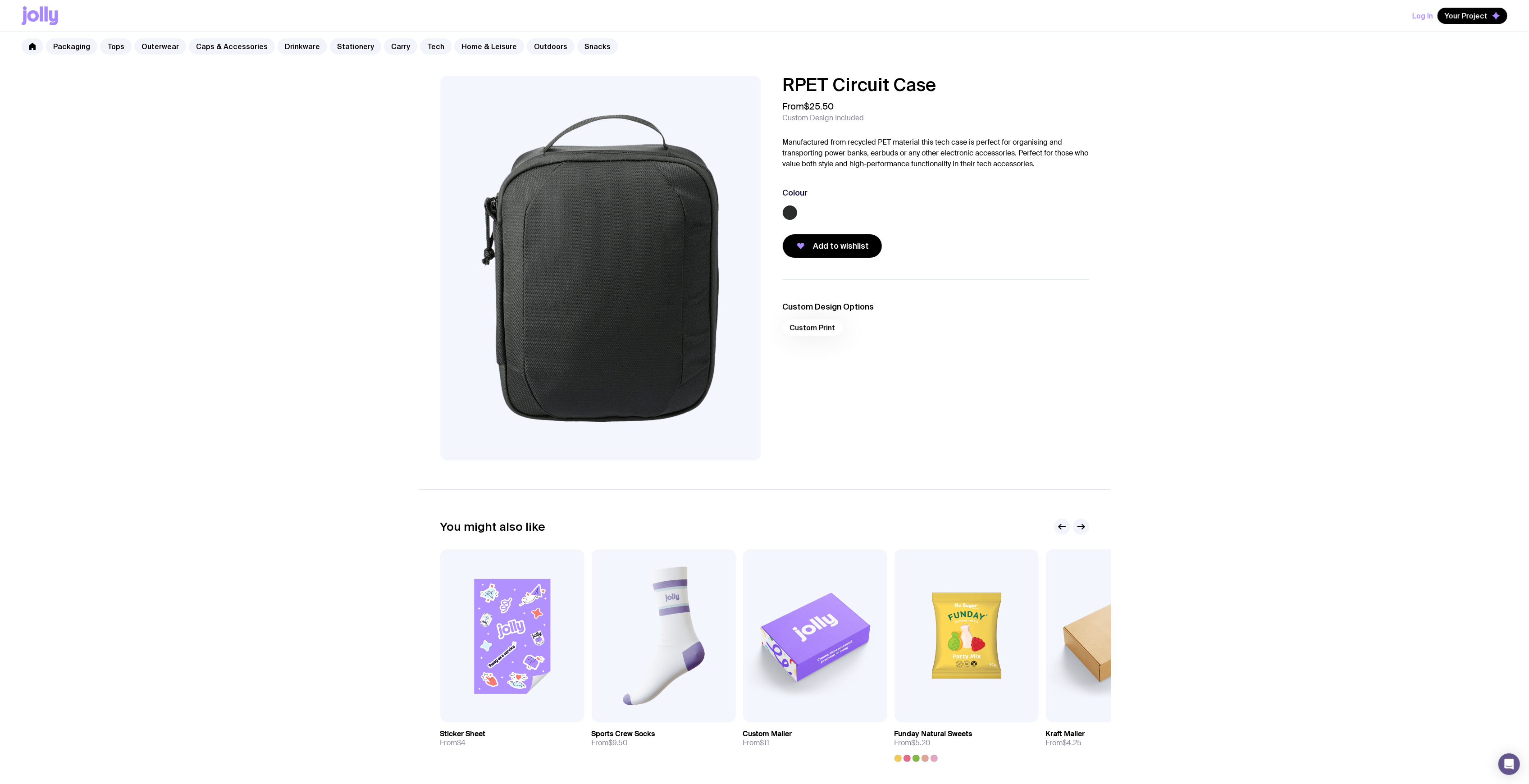
click at [646, 273] on img at bounding box center [601, 267] width 321 height 384
click at [525, 253] on img at bounding box center [601, 267] width 321 height 384
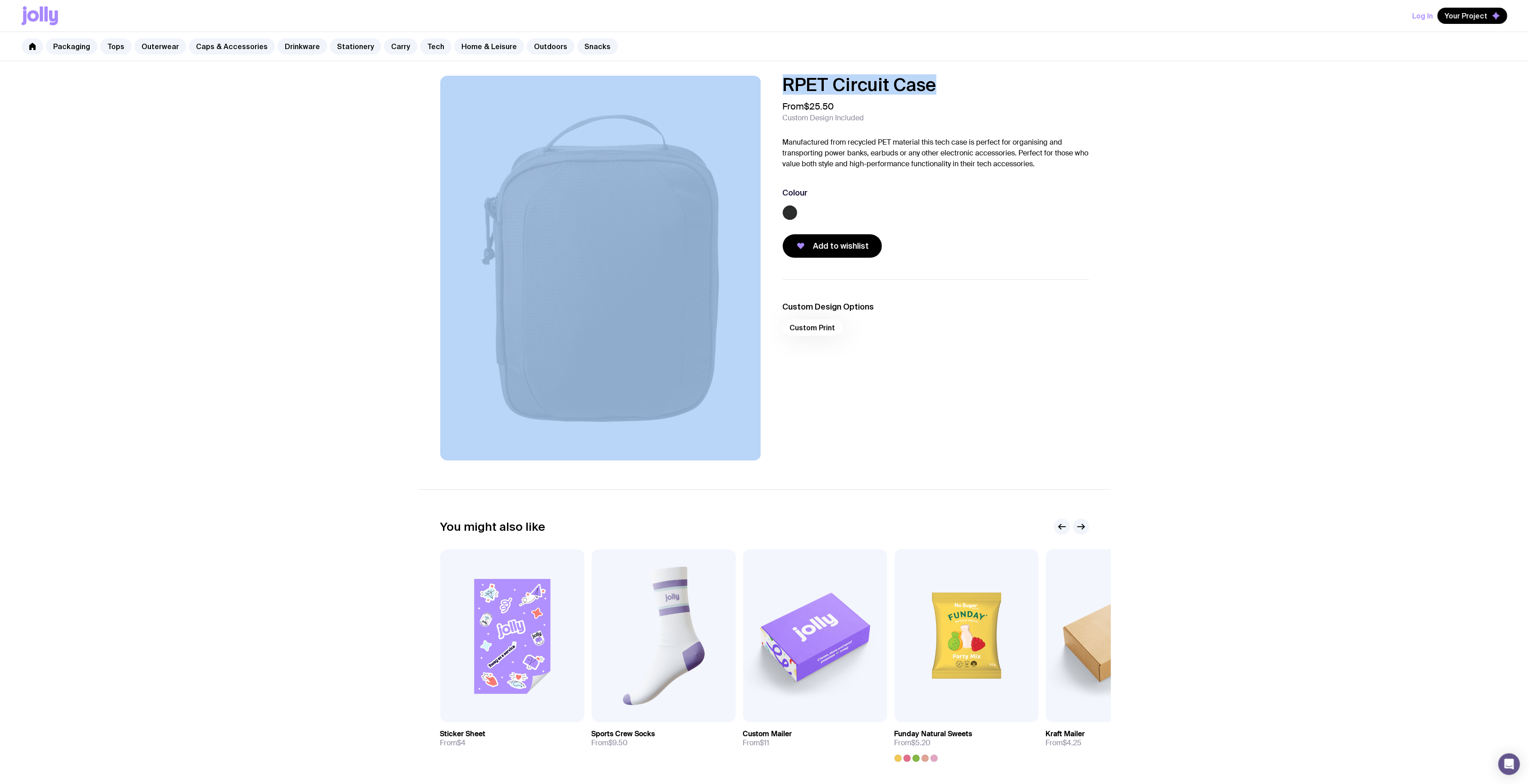
drag, startPoint x: 951, startPoint y: 86, endPoint x: 755, endPoint y: 86, distance: 196.0
click at [755, 86] on div "RPET Circuit Case From $25.50 Custom Design Included Manufactured from recycled…" at bounding box center [764, 267] width 692 height 384
copy div "RPET Circuit Case"
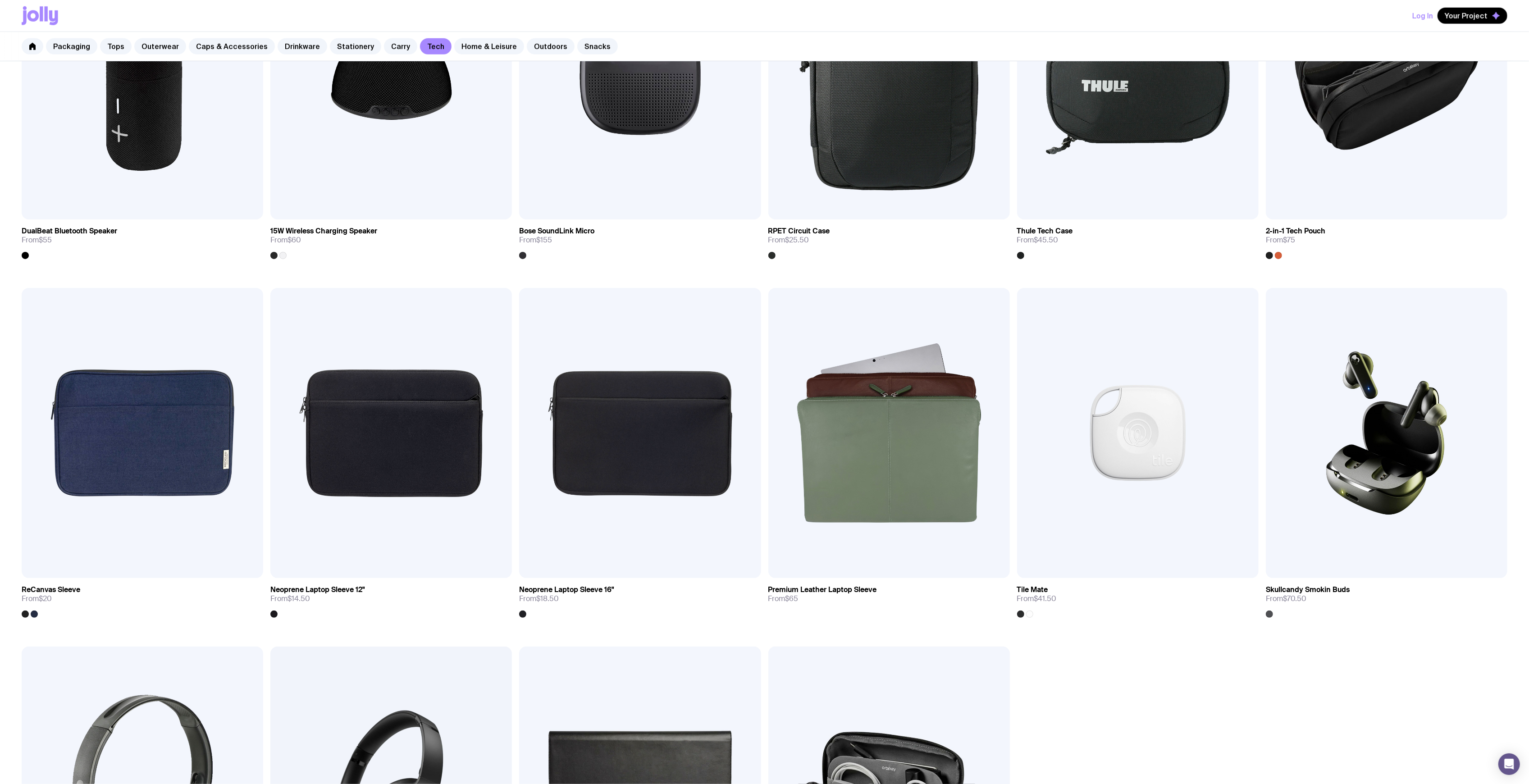
scroll to position [1262, 0]
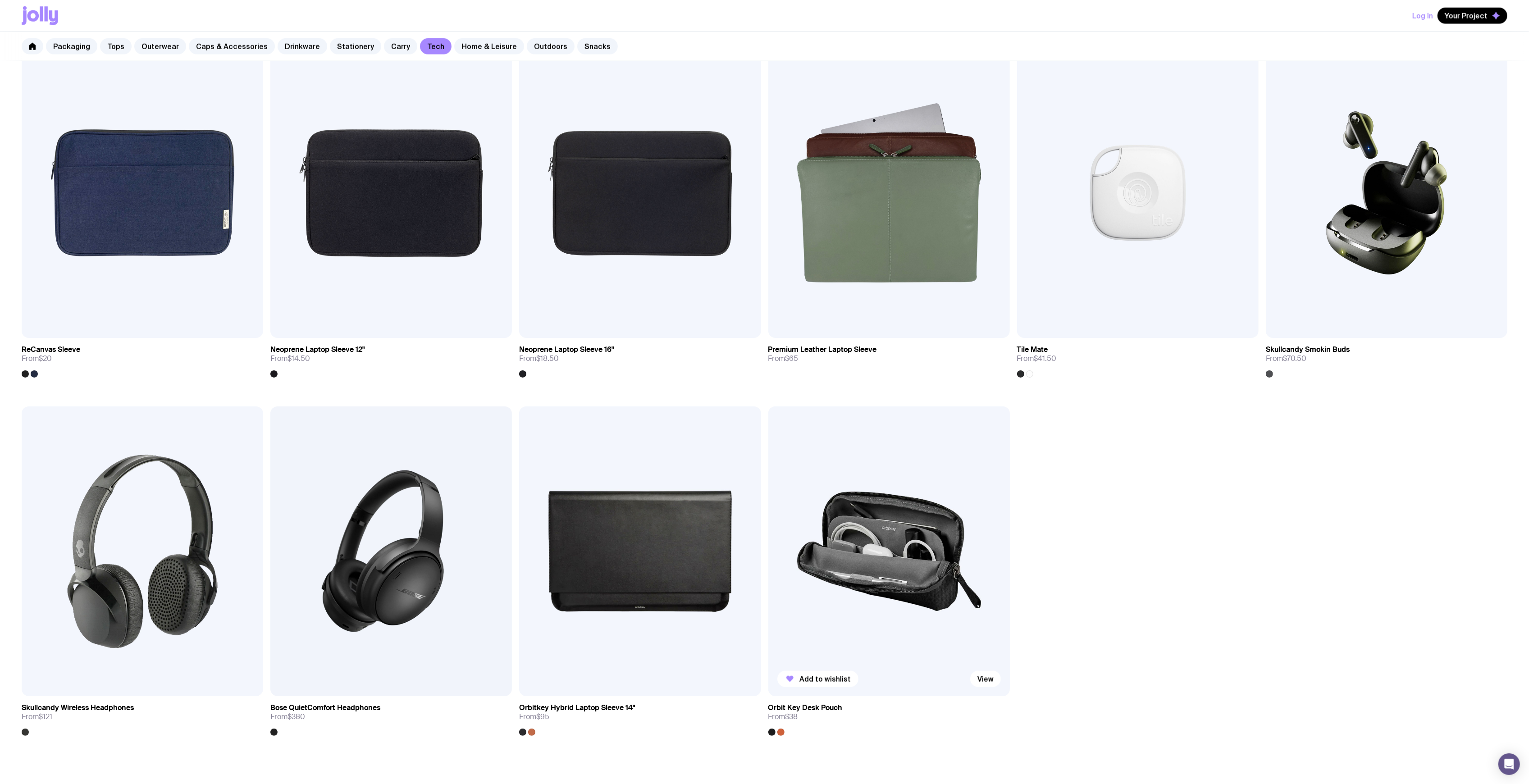
click at [934, 536] on img at bounding box center [889, 551] width 241 height 290
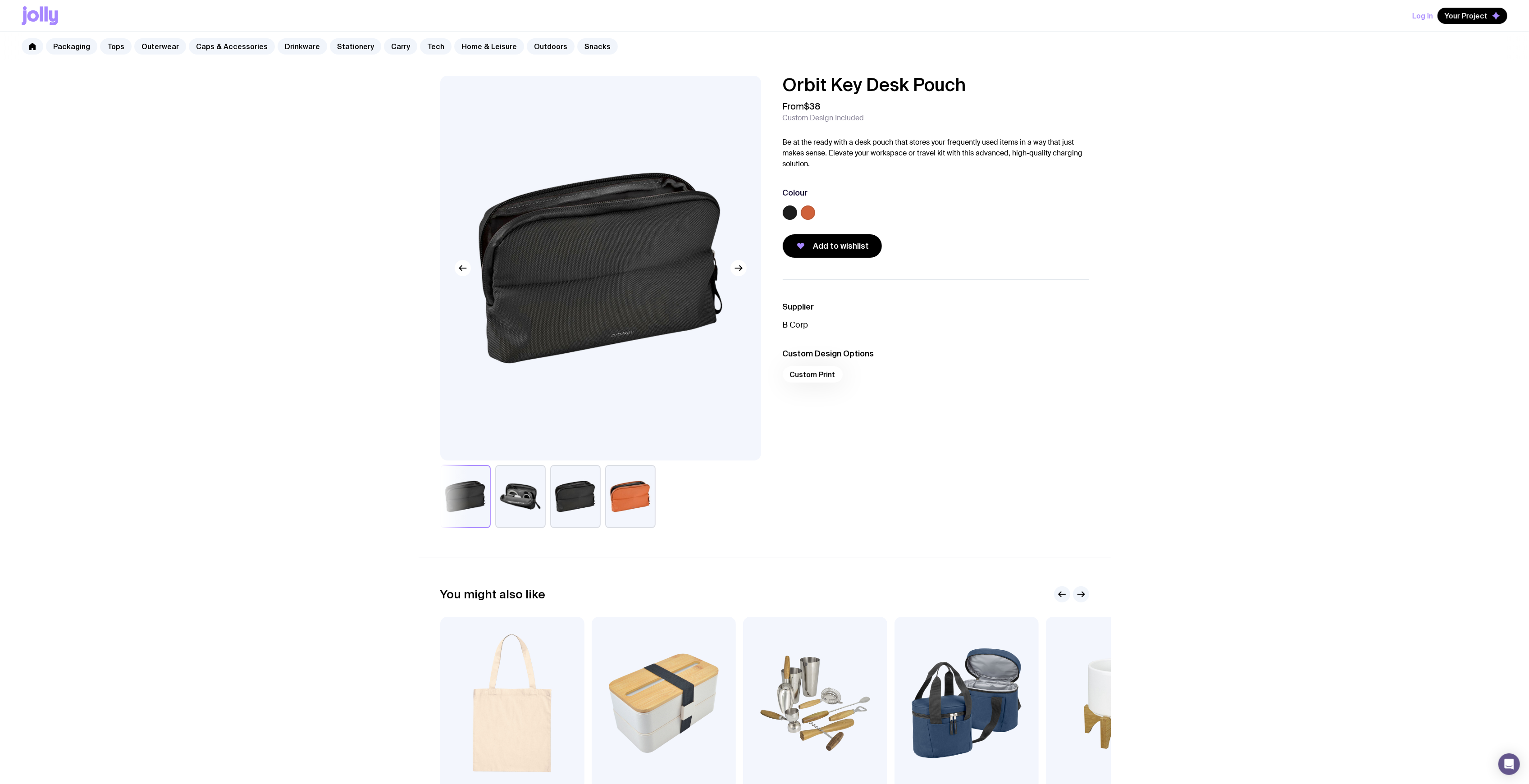
click at [508, 509] on button "button" at bounding box center [520, 497] width 50 height 63
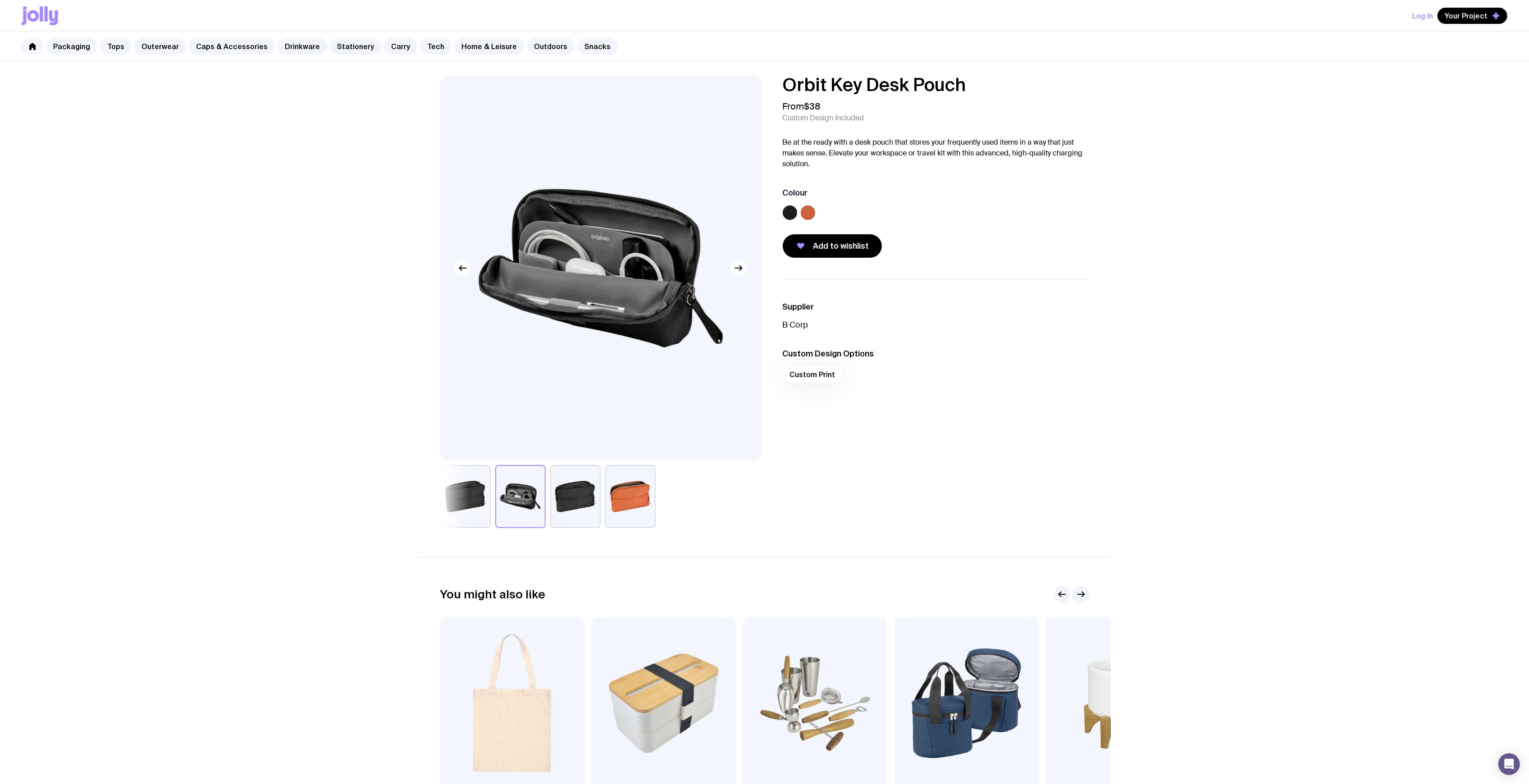
click at [577, 505] on button "button" at bounding box center [575, 497] width 50 height 63
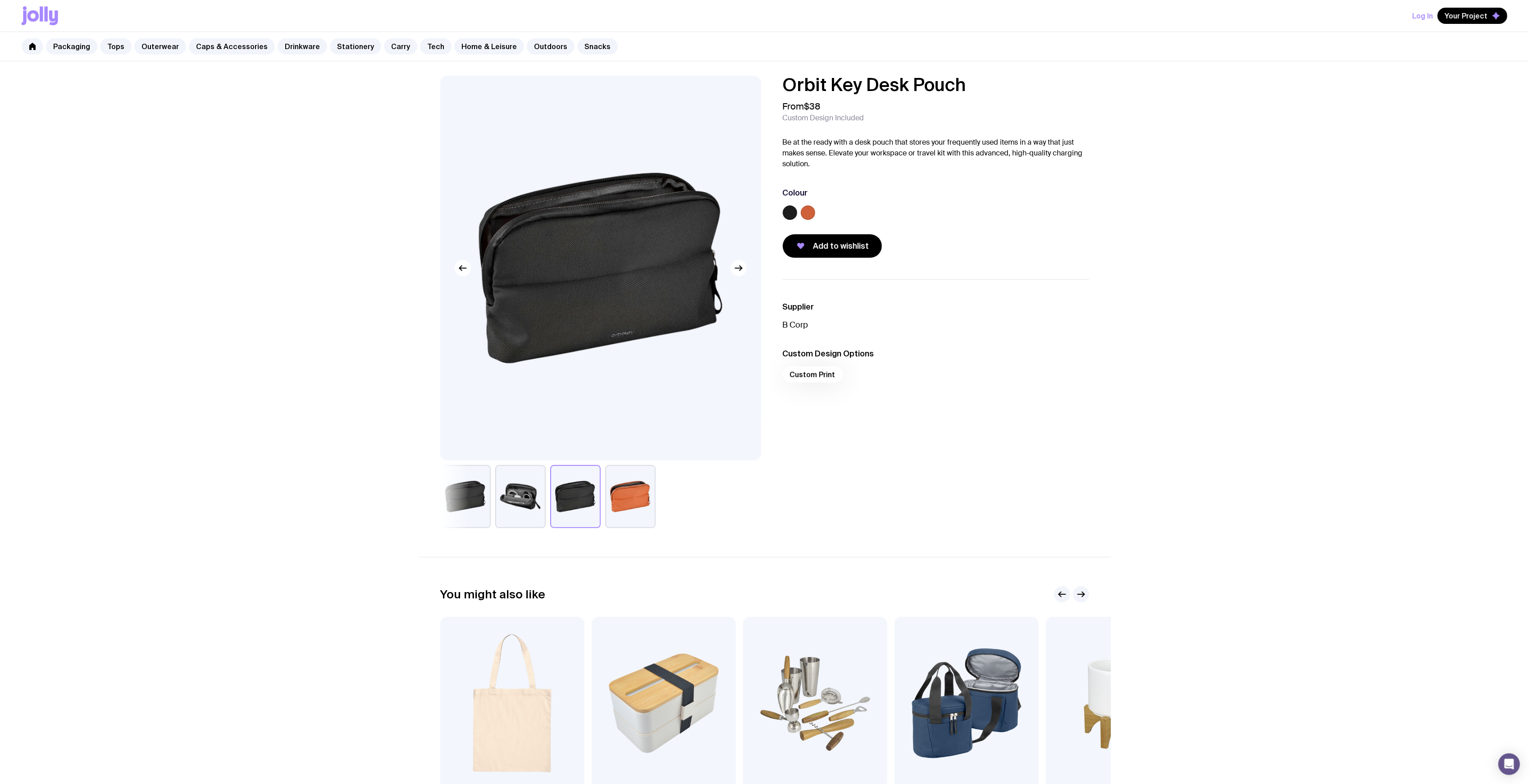
click at [638, 499] on button "button" at bounding box center [630, 497] width 50 height 63
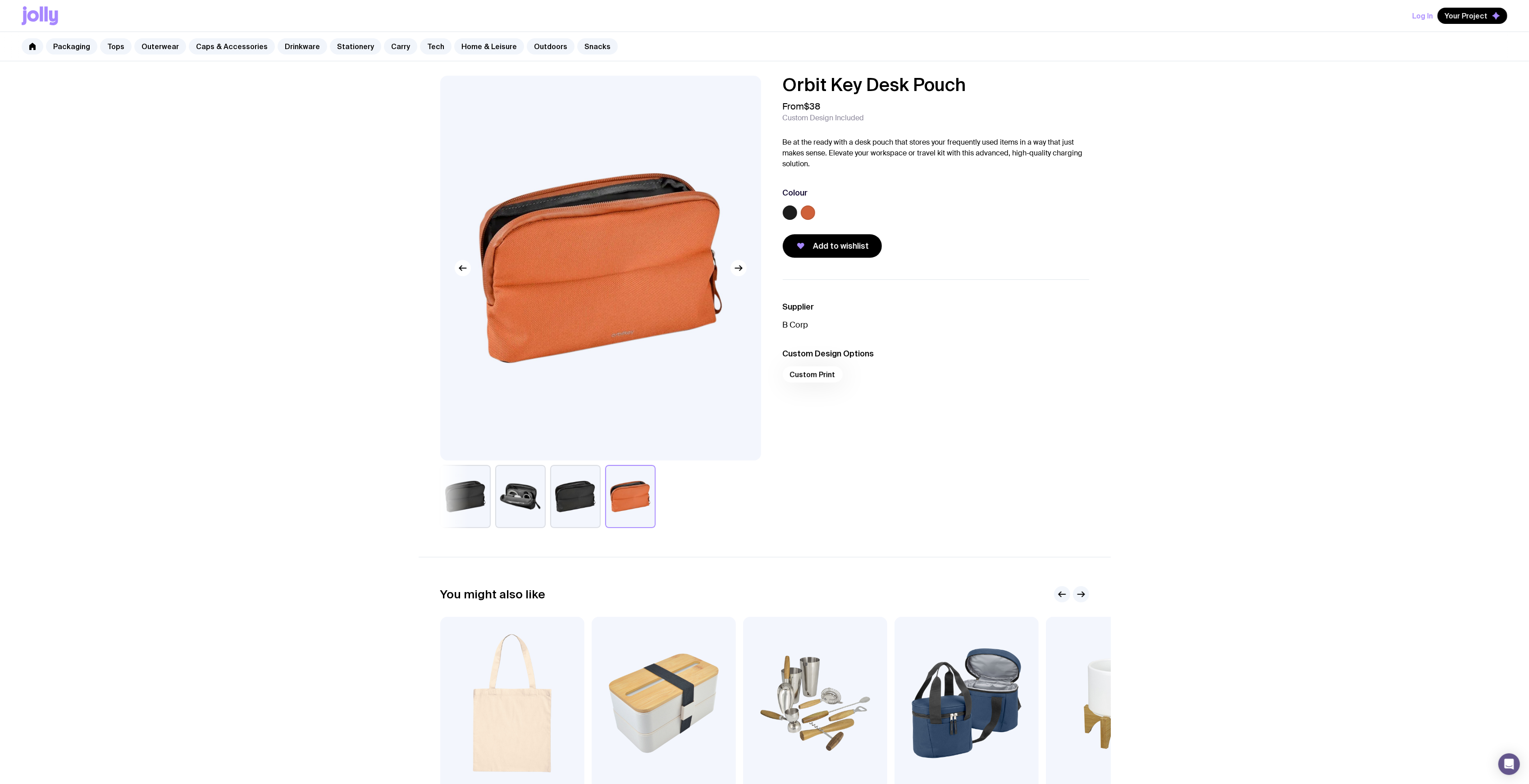
click at [475, 503] on button "button" at bounding box center [466, 497] width 50 height 63
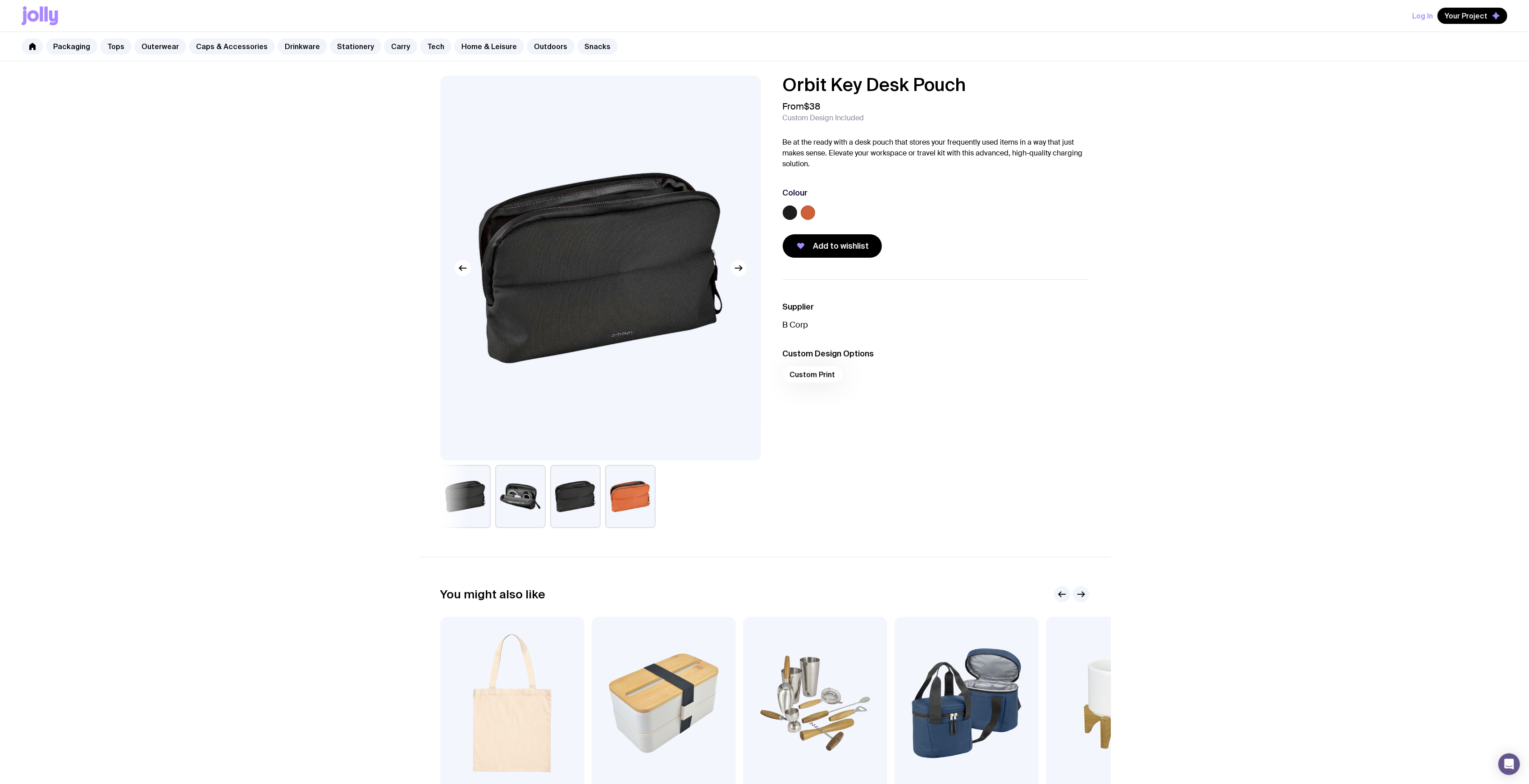
click at [1301, 325] on div "Orbit Key Desk Pouch From $38 Custom Design Included Be at the ready with a des…" at bounding box center [764, 466] width 1529 height 811
click at [346, 50] on link "Stationery" at bounding box center [355, 47] width 51 height 16
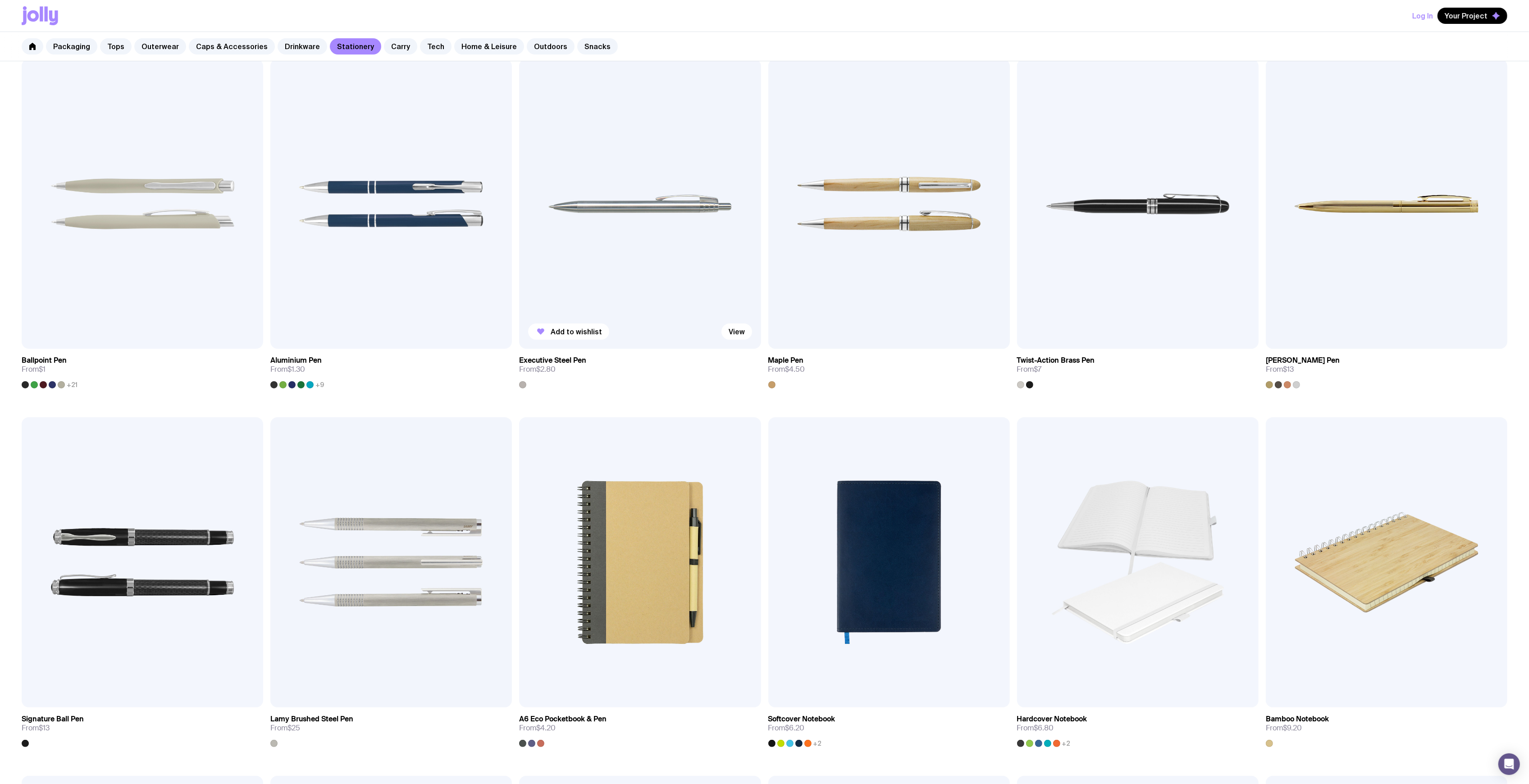
scroll to position [180, 0]
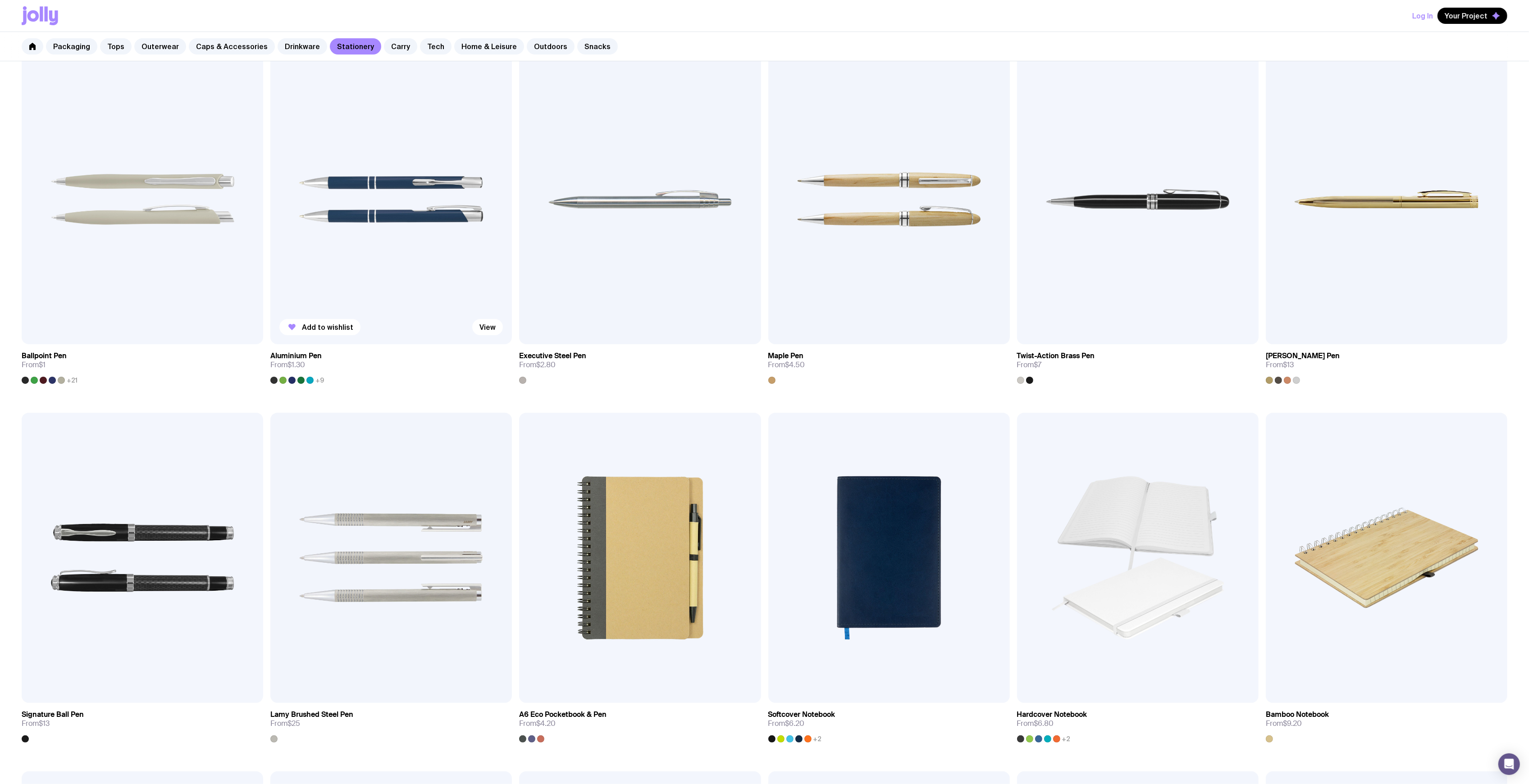
click at [348, 218] on img at bounding box center [391, 200] width 241 height 290
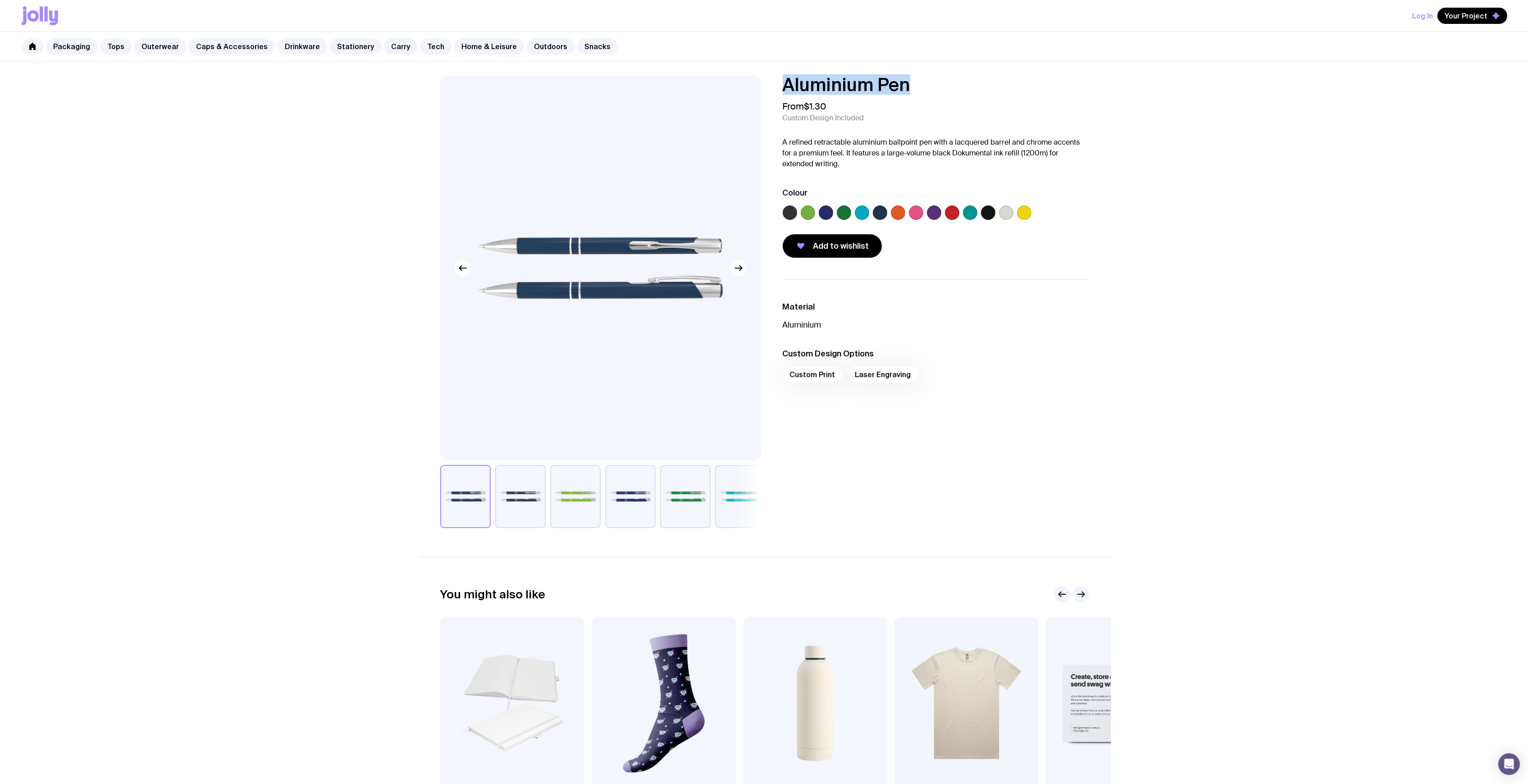
drag, startPoint x: 909, startPoint y: 86, endPoint x: 710, endPoint y: 93, distance: 199.1
click at [713, 91] on div "Aluminium Pen From $1.30 Custom Design Included A refined retractable aluminium…" at bounding box center [764, 302] width 692 height 453
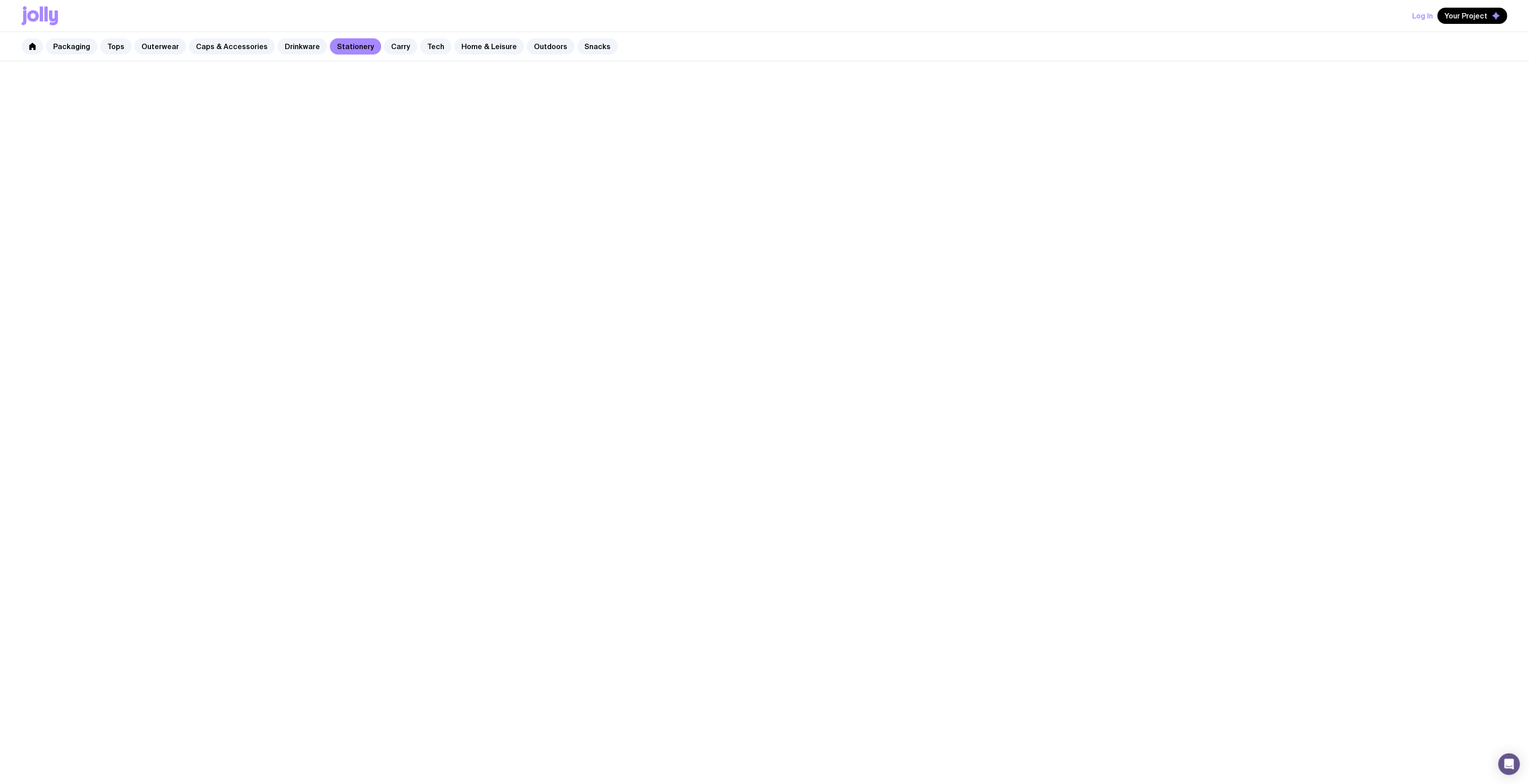
scroll to position [180, 0]
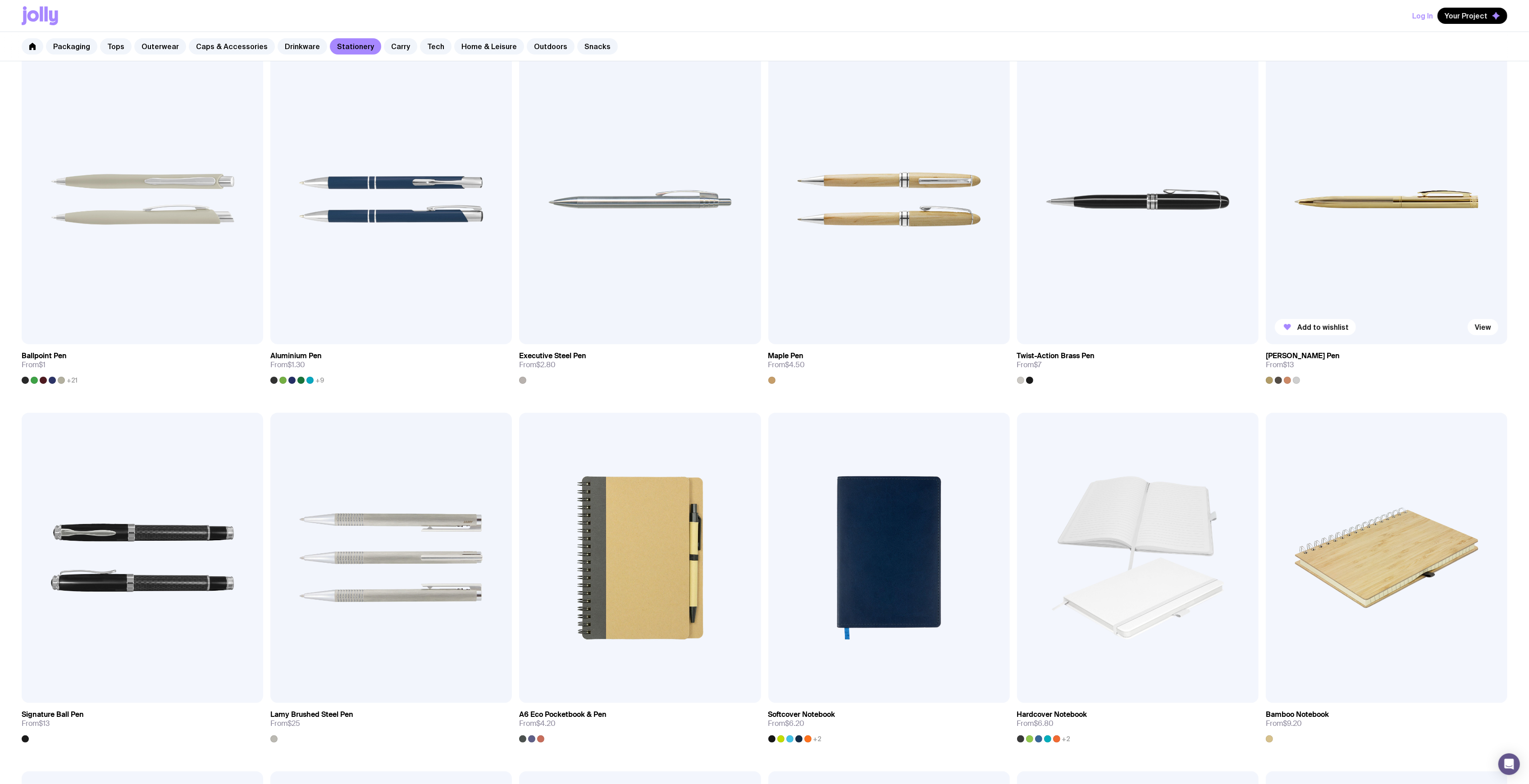
click at [1343, 196] on img at bounding box center [1387, 200] width 241 height 290
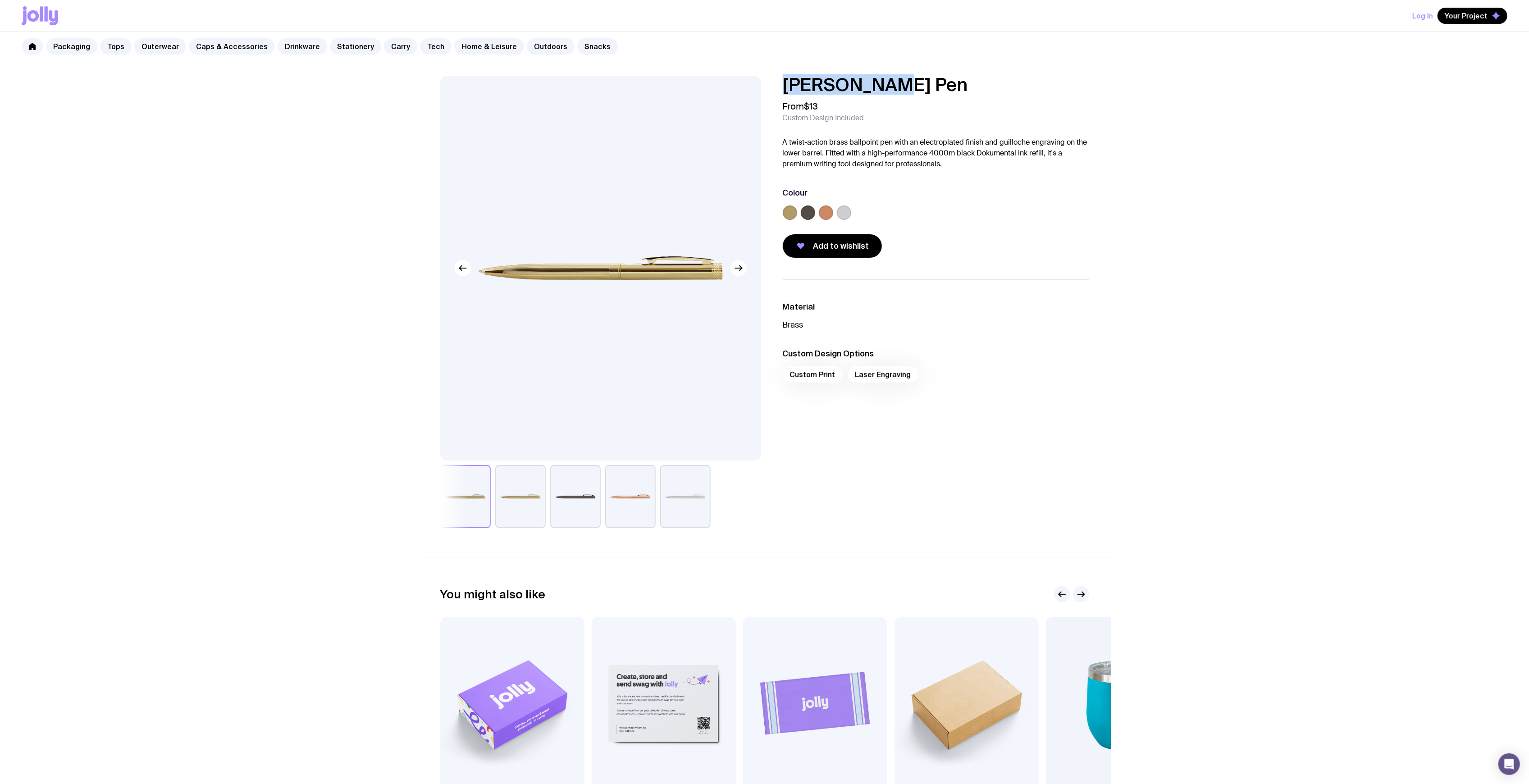
drag, startPoint x: 913, startPoint y: 82, endPoint x: 752, endPoint y: 79, distance: 161.0
click at [748, 80] on div "[PERSON_NAME] Pen From $13 Custom Design Included A twist-action brass ballpoin…" at bounding box center [764, 302] width 692 height 453
copy h1 "[PERSON_NAME] Pen"
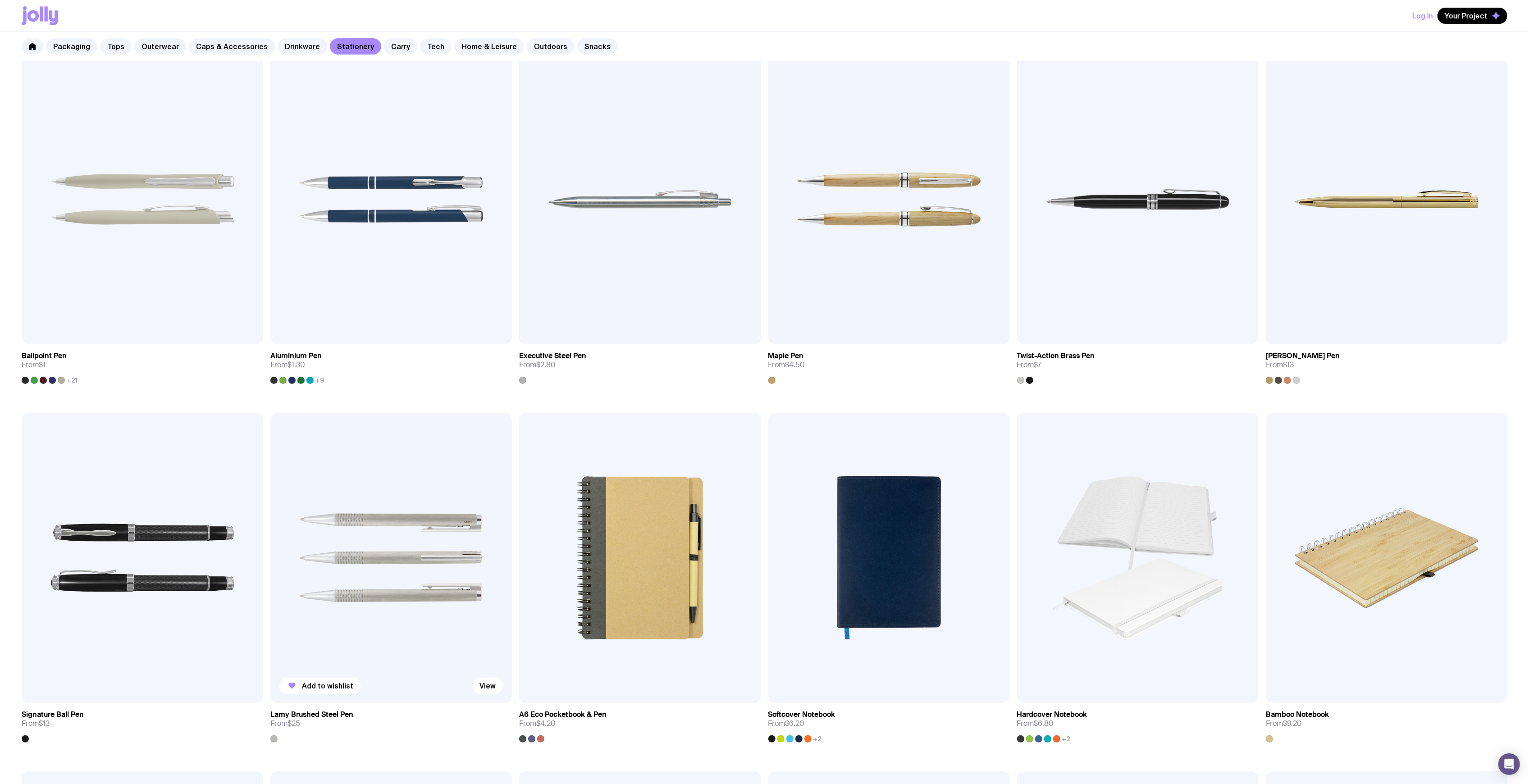
click at [402, 548] on img at bounding box center [391, 557] width 241 height 290
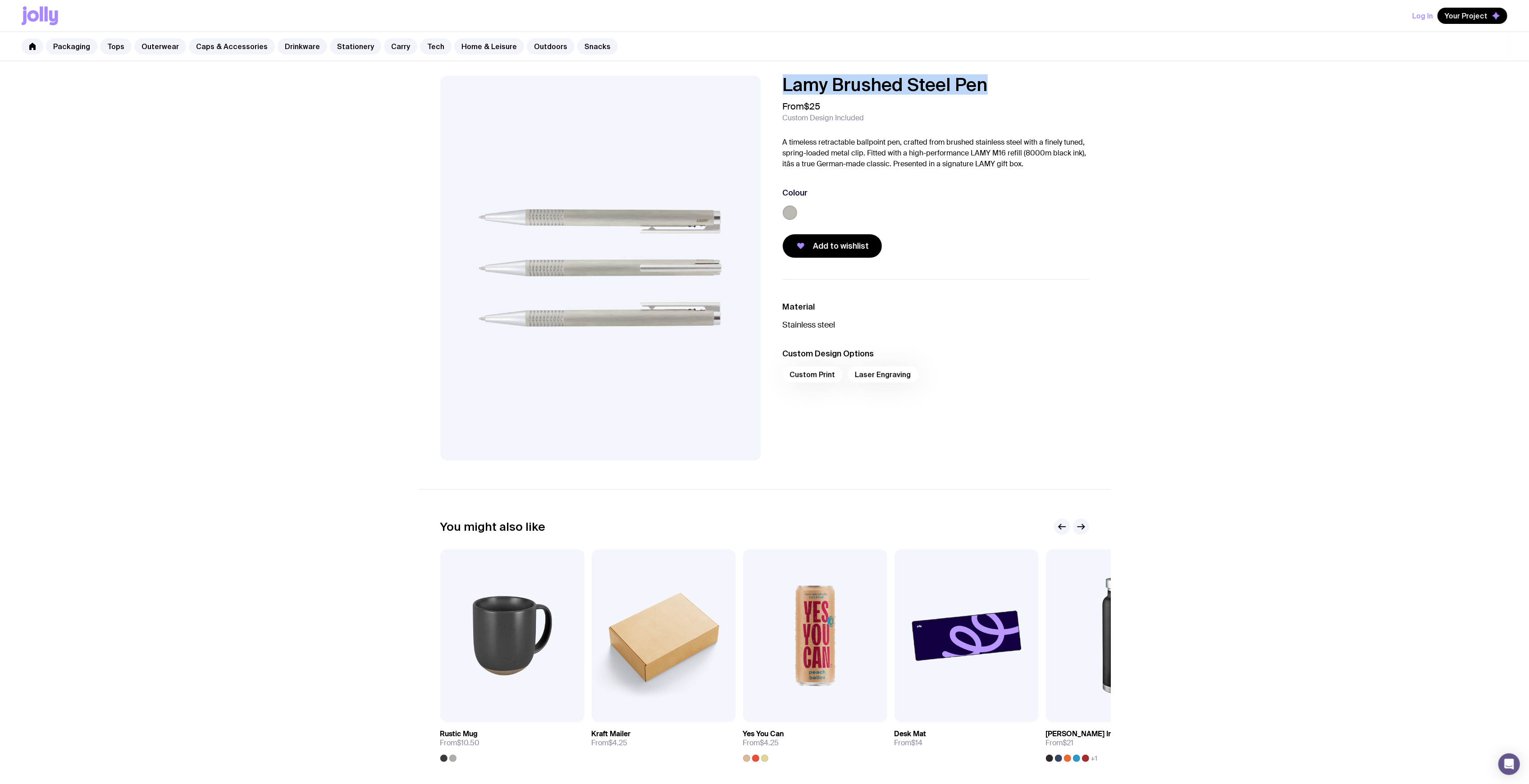
drag, startPoint x: 969, startPoint y: 83, endPoint x: 766, endPoint y: 83, distance: 203.0
click at [766, 83] on div "Lamy Brushed Steel Pen From $25 Custom Design Included A timeless retractable b…" at bounding box center [764, 267] width 692 height 384
copy h1 "Lamy Brushed Steel Pen"
click at [115, 49] on link "Tops" at bounding box center [115, 47] width 32 height 16
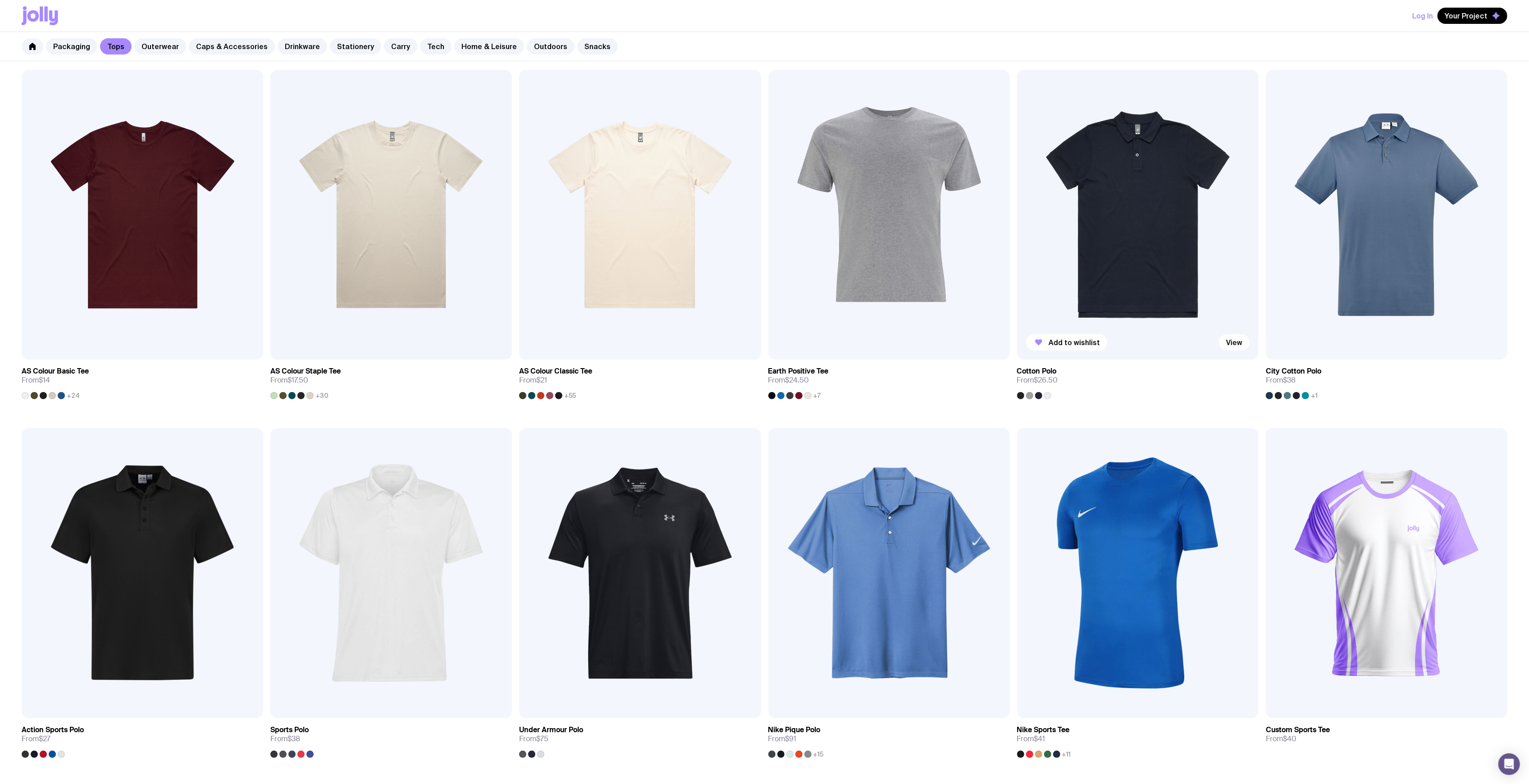
scroll to position [60, 0]
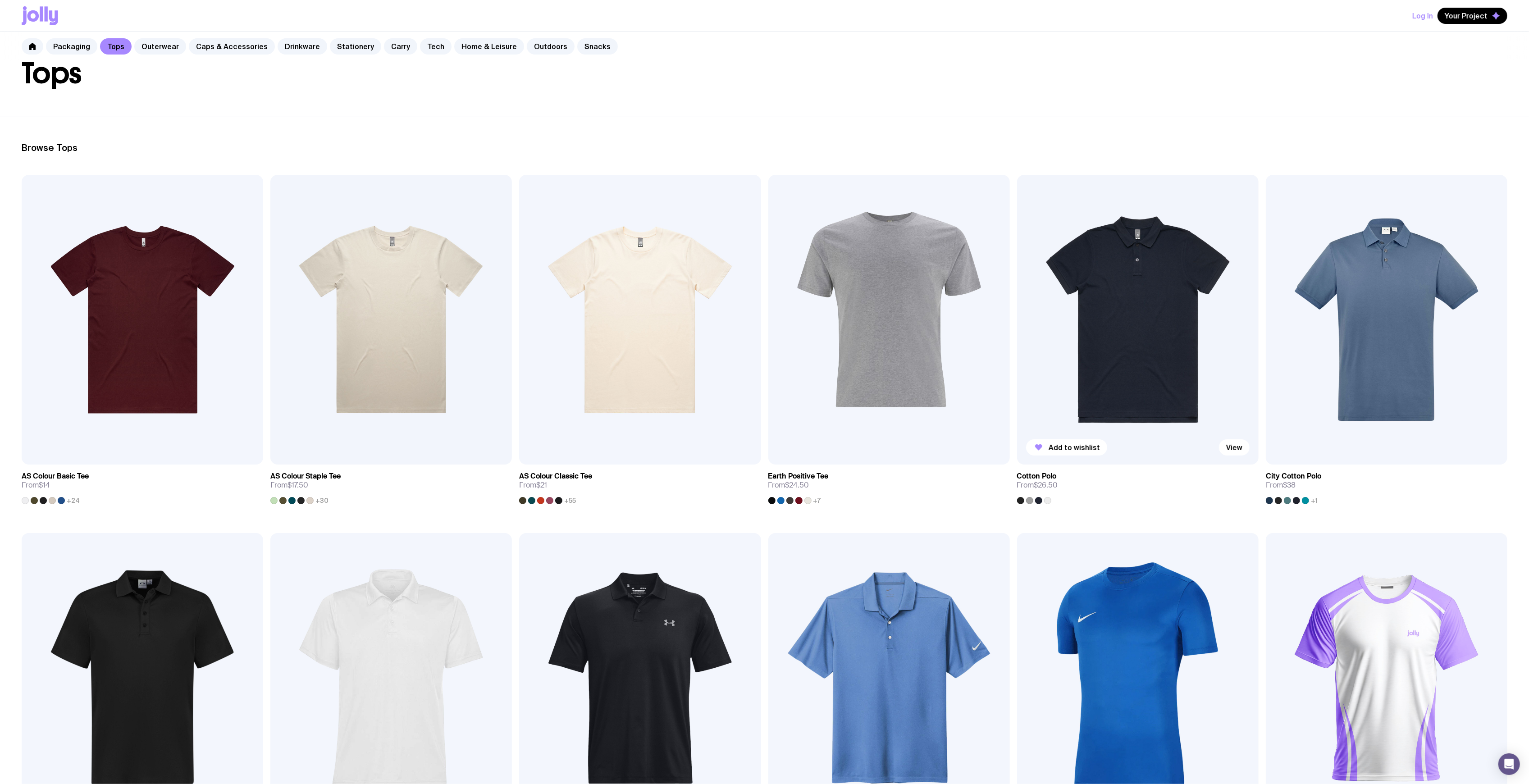
click at [1115, 320] on img at bounding box center [1138, 320] width 241 height 290
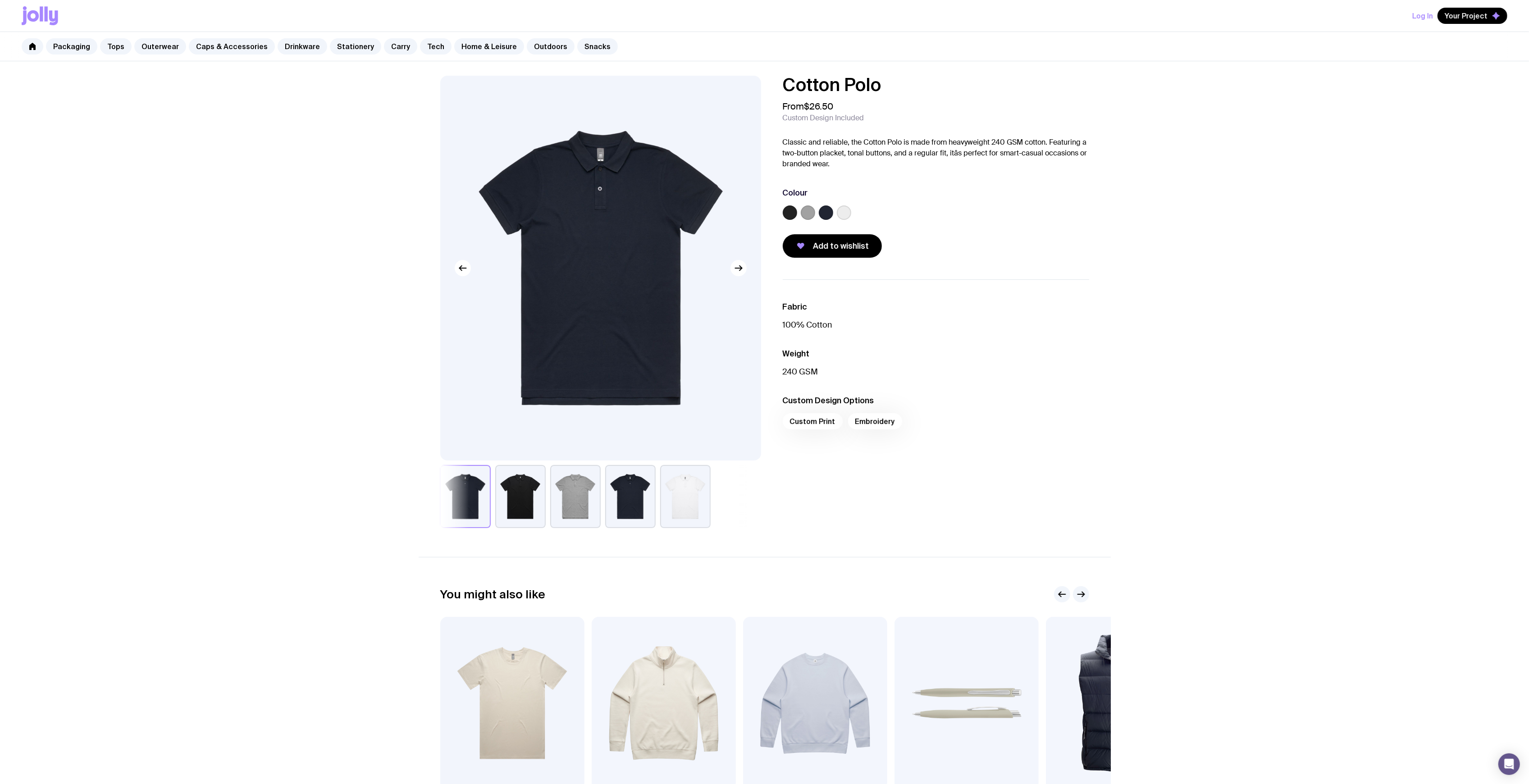
click at [527, 495] on button "button" at bounding box center [520, 497] width 50 height 63
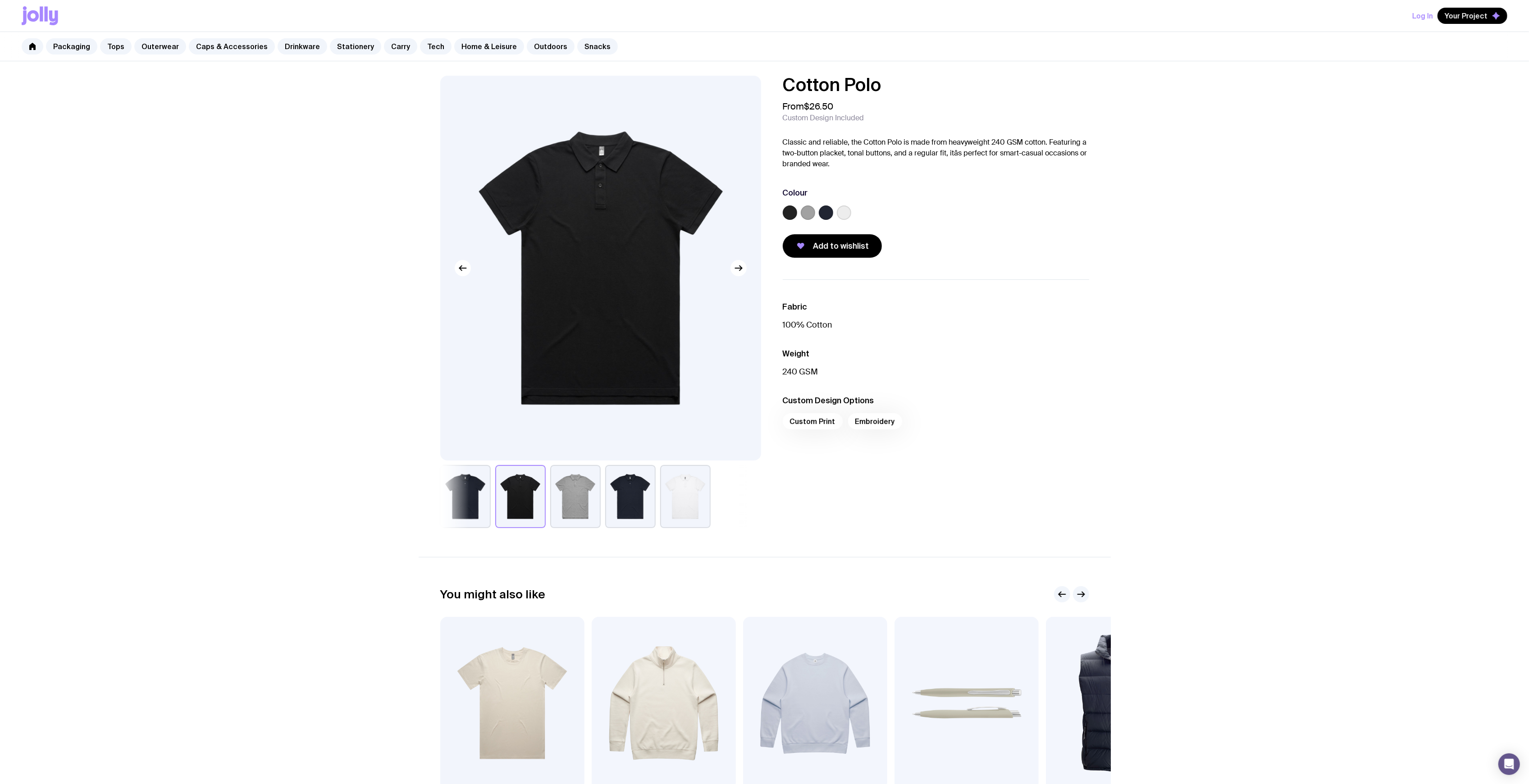
click at [626, 498] on button "button" at bounding box center [630, 497] width 50 height 63
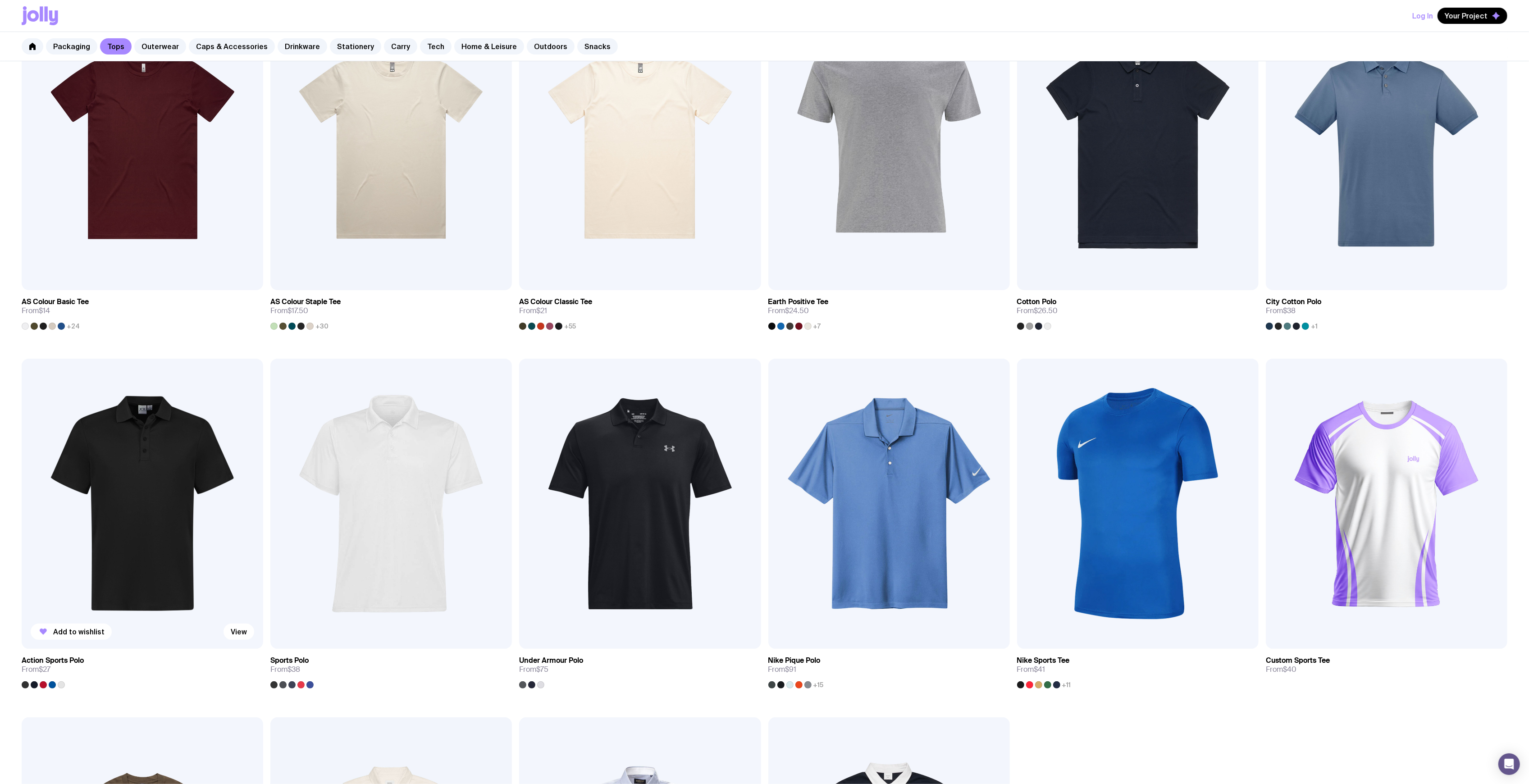
scroll to position [240, 0]
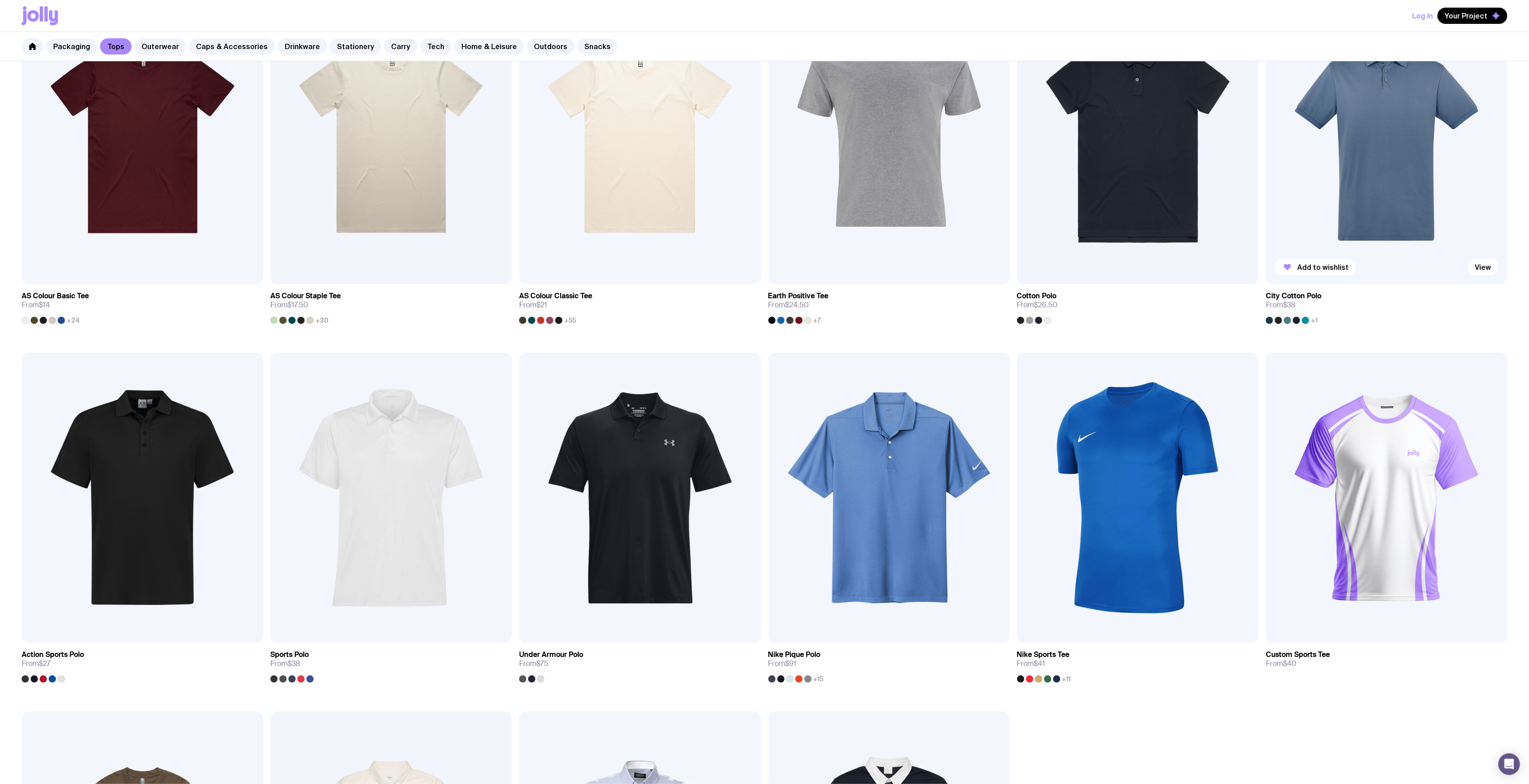
click at [1372, 197] on img at bounding box center [1387, 140] width 241 height 290
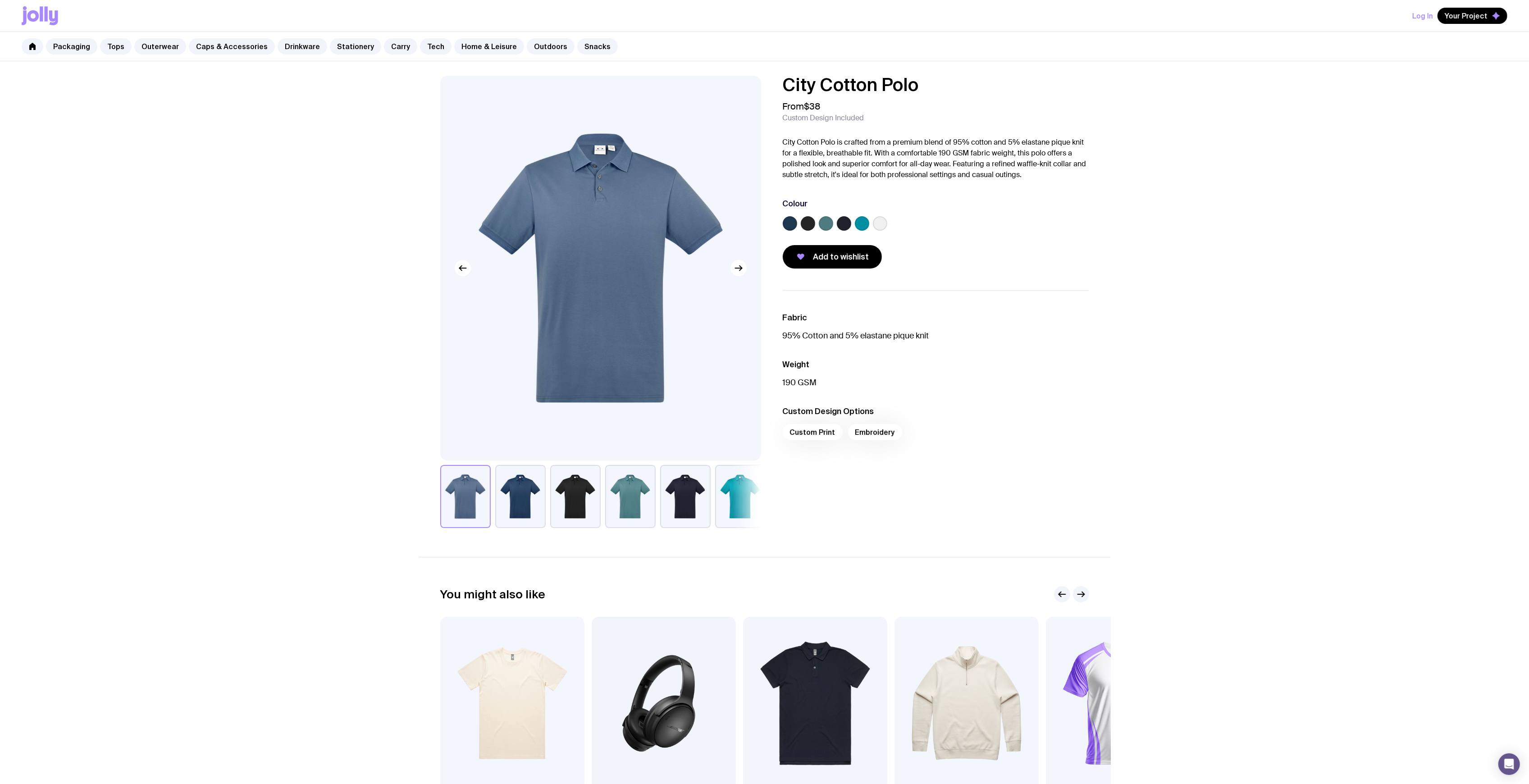
click at [529, 494] on button "button" at bounding box center [520, 497] width 50 height 63
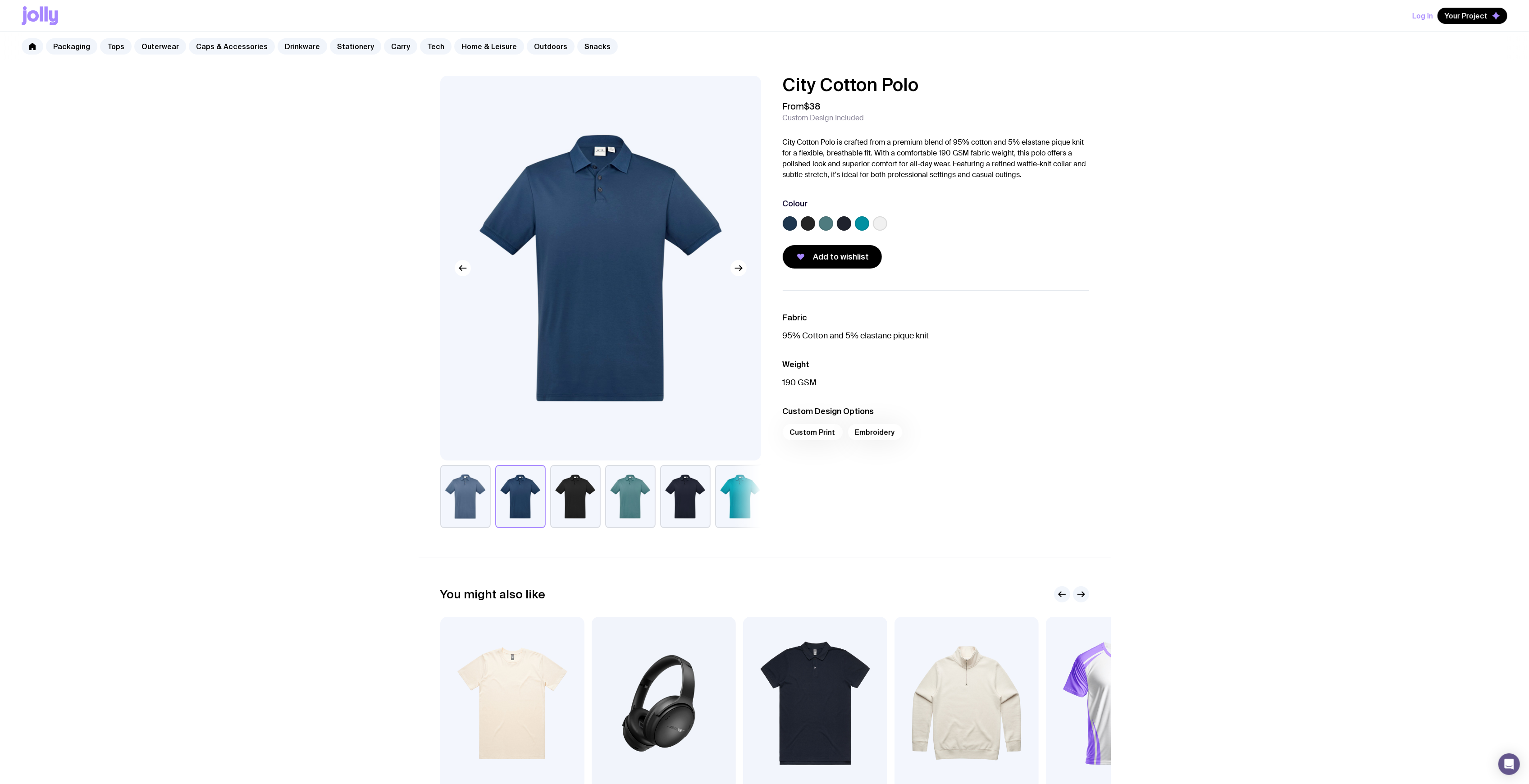
click at [556, 500] on button "button" at bounding box center [575, 497] width 50 height 63
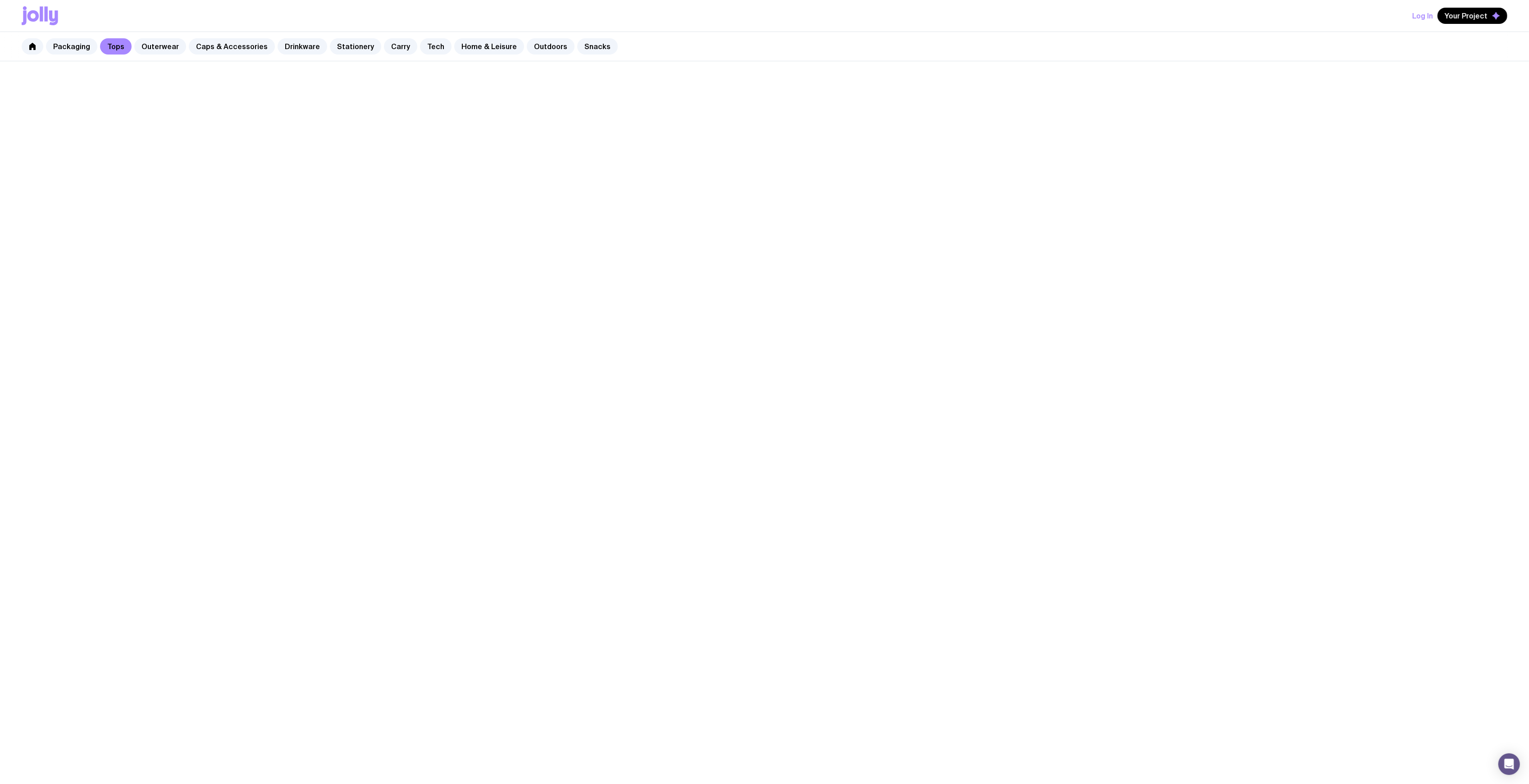
scroll to position [188, 0]
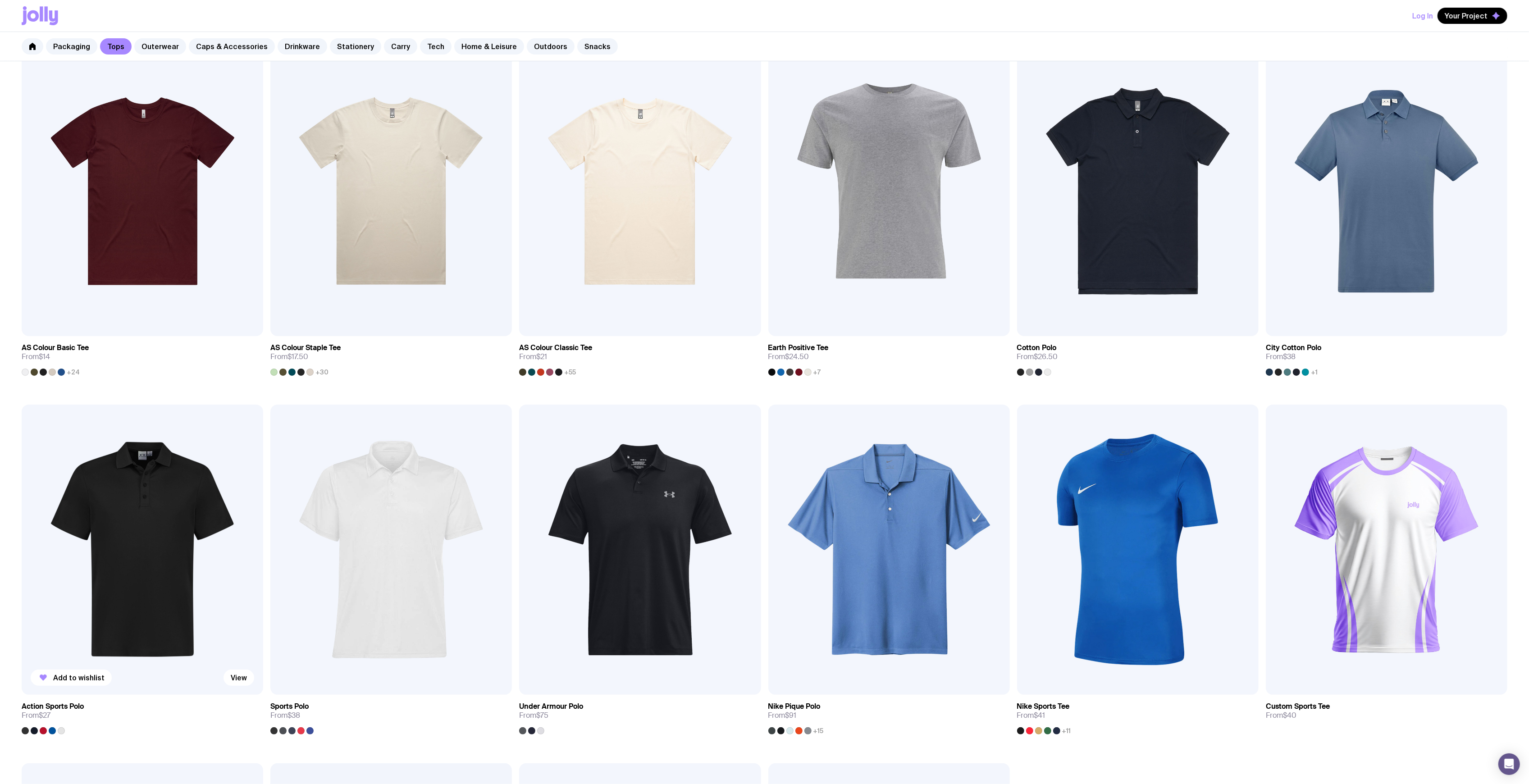
click at [132, 497] on img at bounding box center [142, 549] width 241 height 290
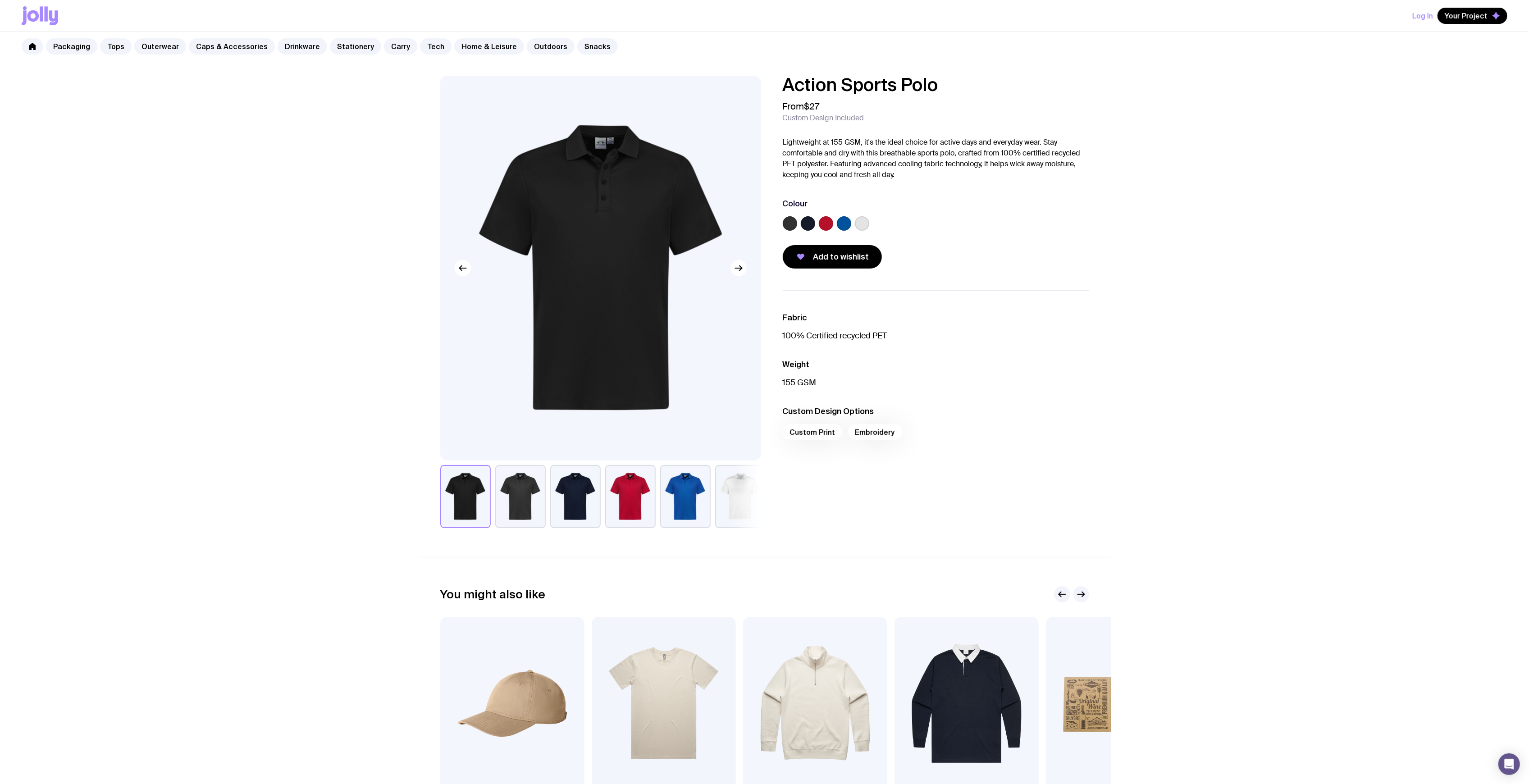
click at [532, 502] on button "button" at bounding box center [520, 497] width 50 height 63
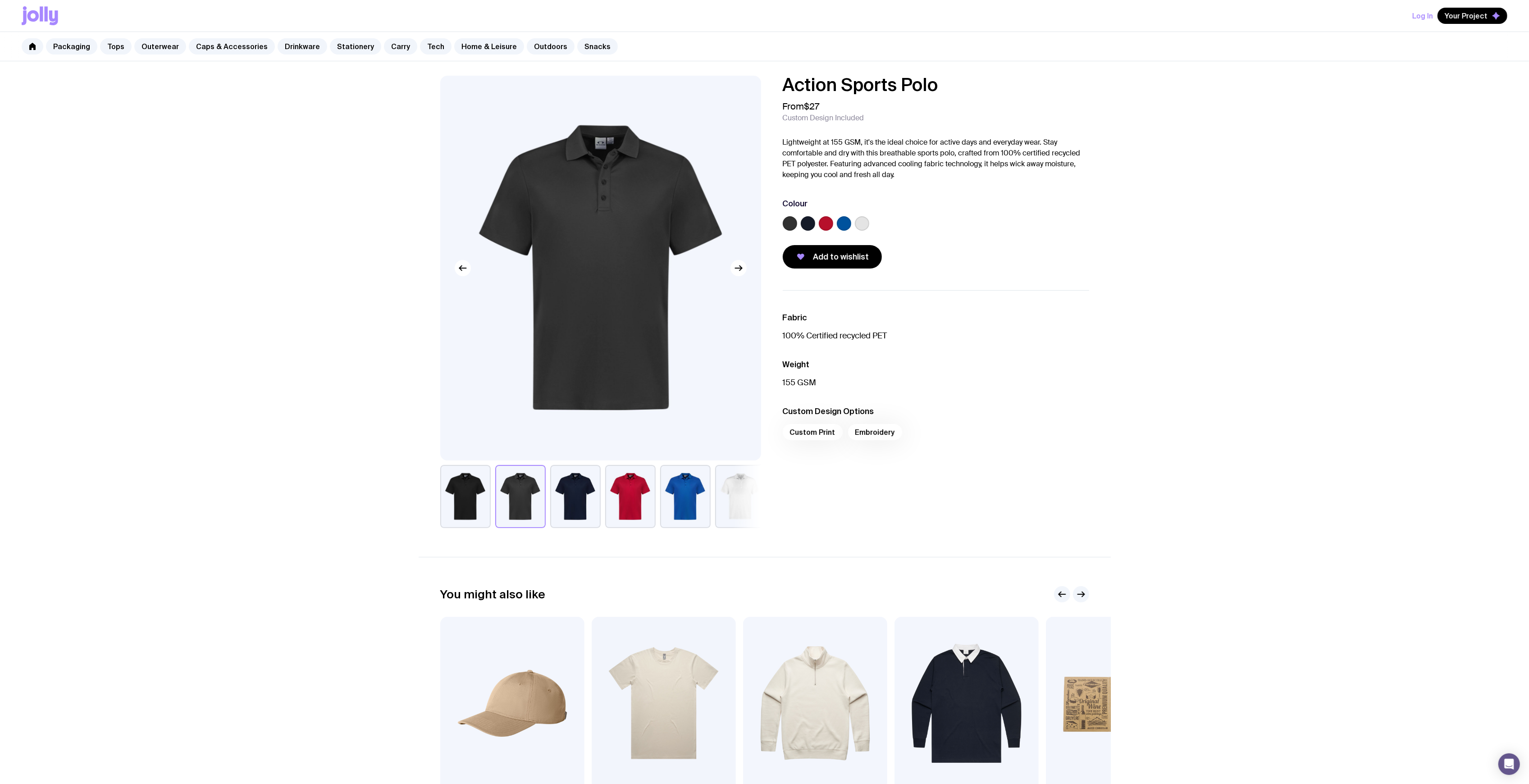
click at [579, 504] on button "button" at bounding box center [575, 497] width 50 height 63
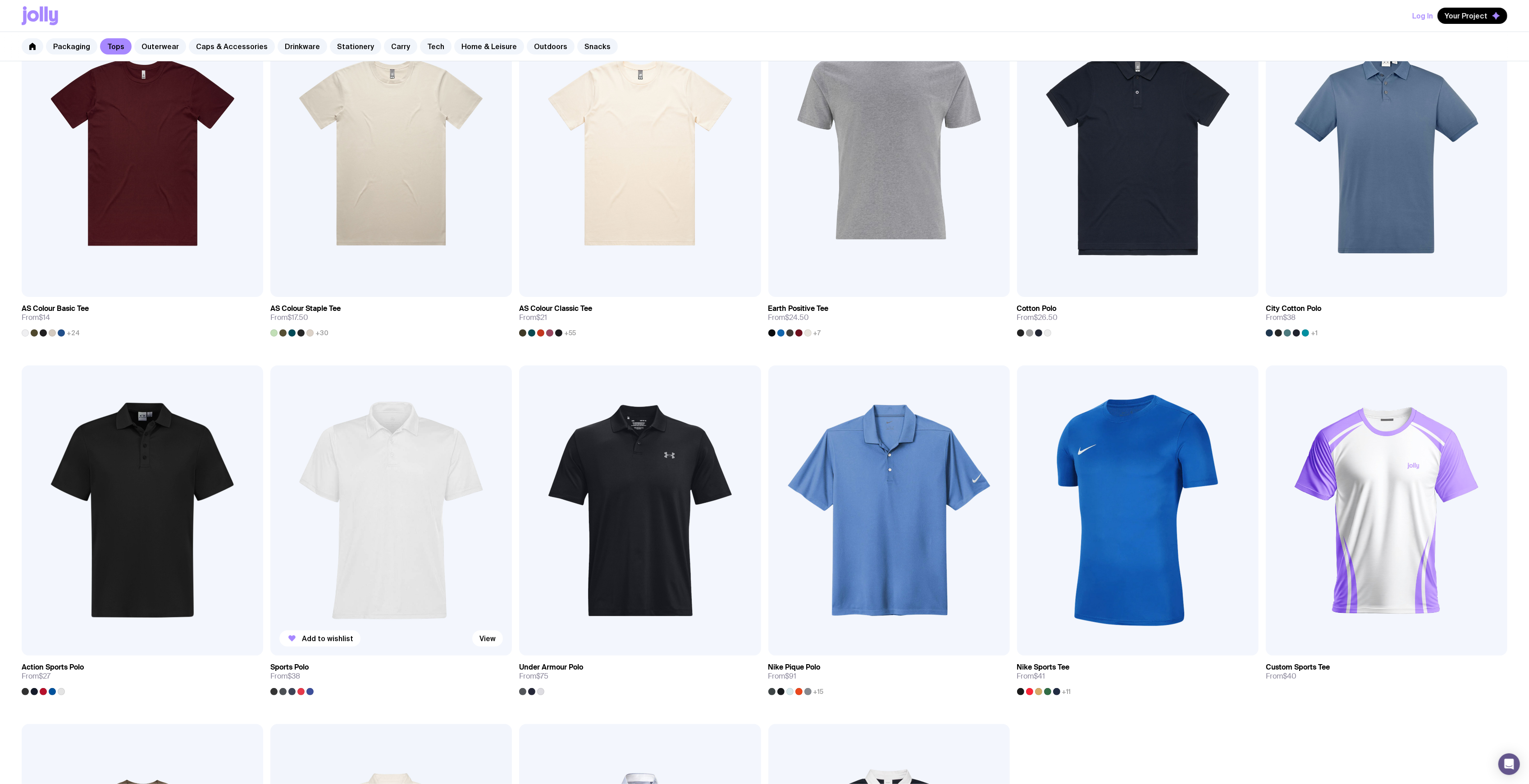
scroll to position [248, 0]
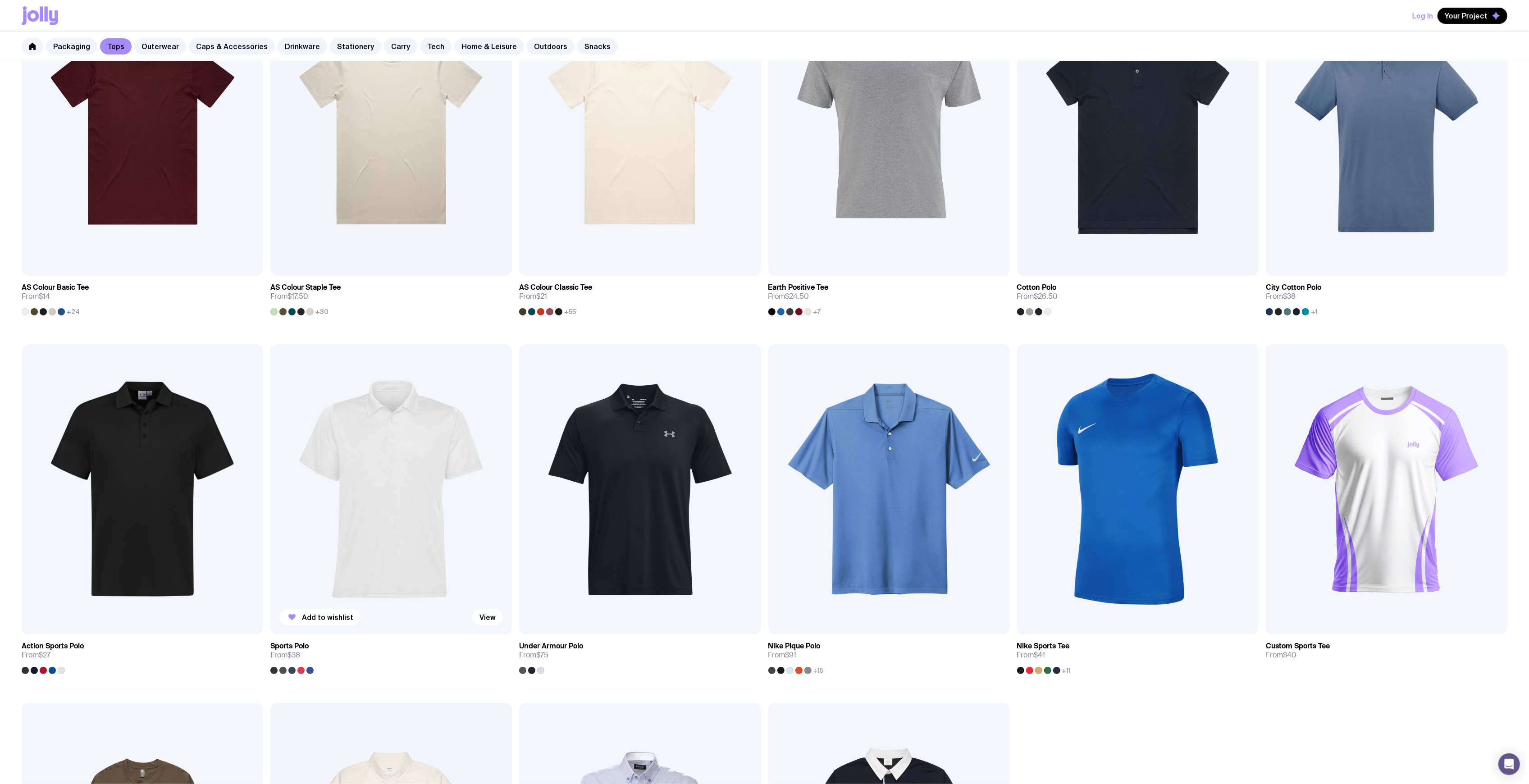
click at [391, 484] on img at bounding box center [391, 489] width 241 height 290
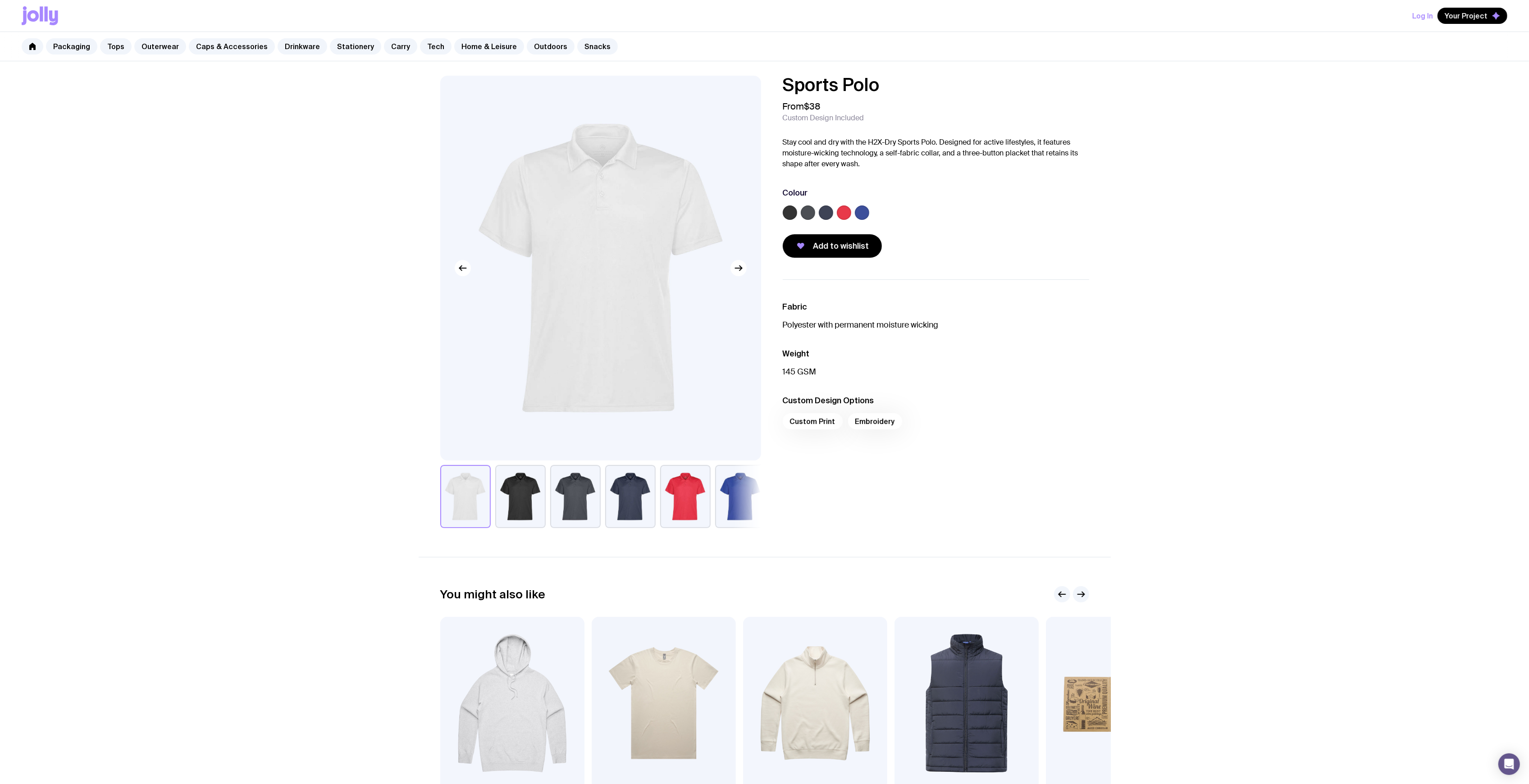
click at [620, 502] on button "button" at bounding box center [630, 497] width 50 height 63
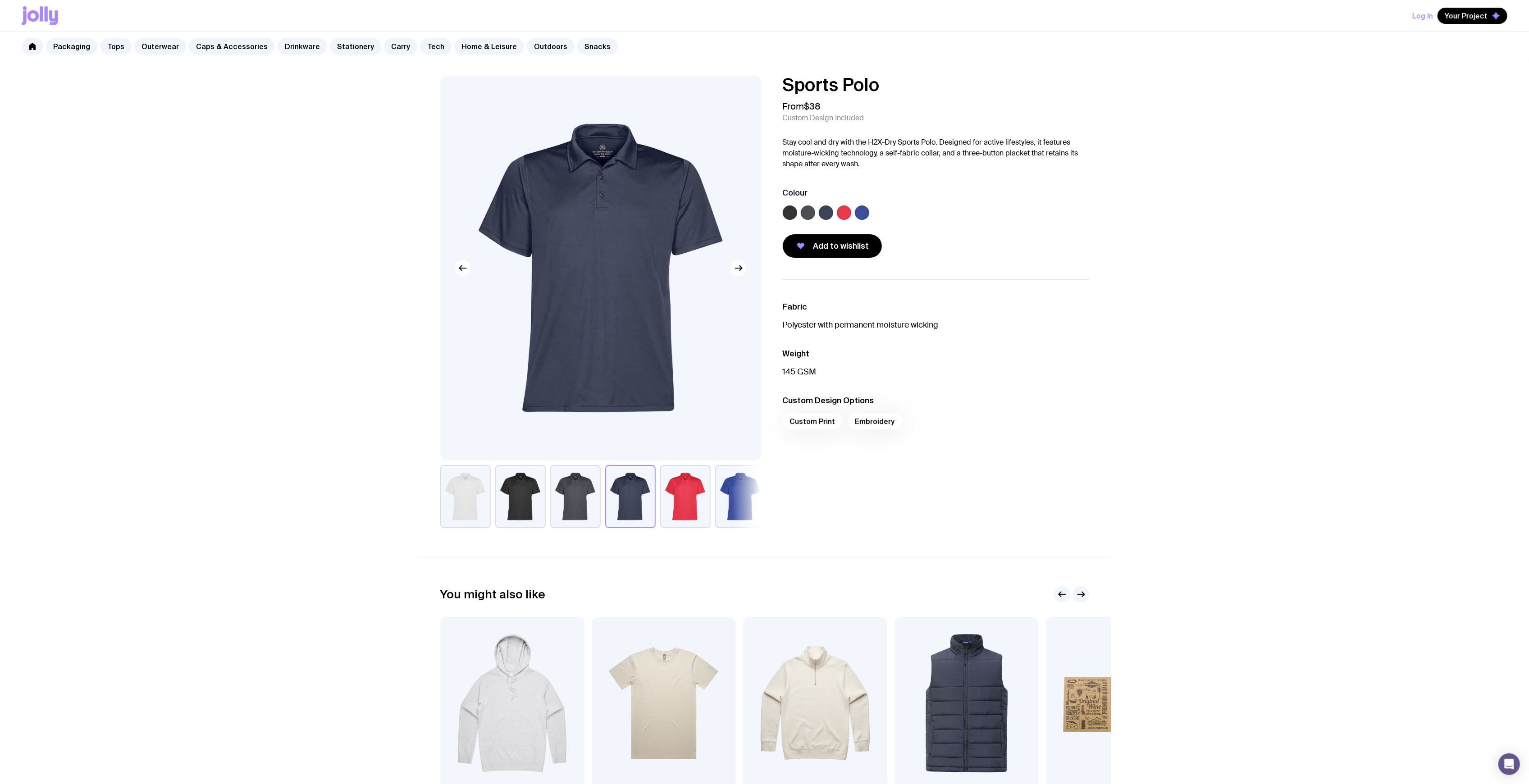
click at [603, 150] on img at bounding box center [601, 267] width 321 height 384
click at [608, 203] on img at bounding box center [601, 267] width 321 height 384
